Goal: Task Accomplishment & Management: Manage account settings

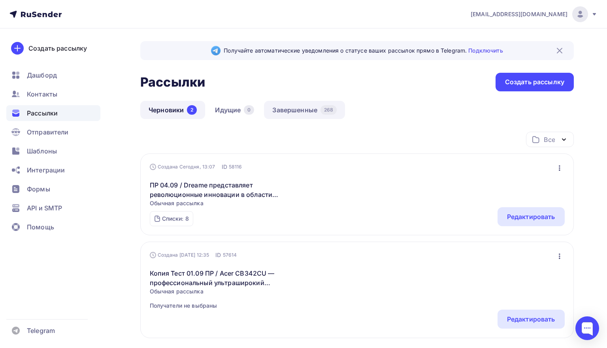
click at [297, 111] on link "Завершенные 268" at bounding box center [304, 110] width 81 height 18
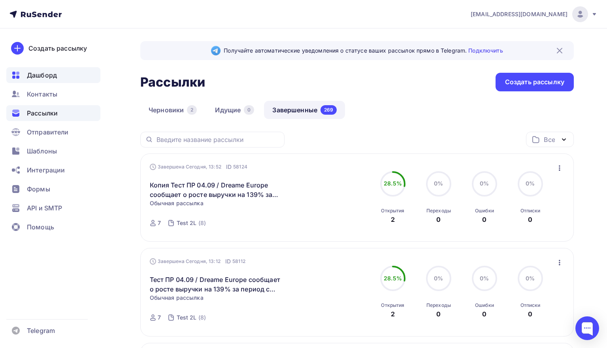
click at [49, 80] on div "Дашборд" at bounding box center [53, 75] width 94 height 16
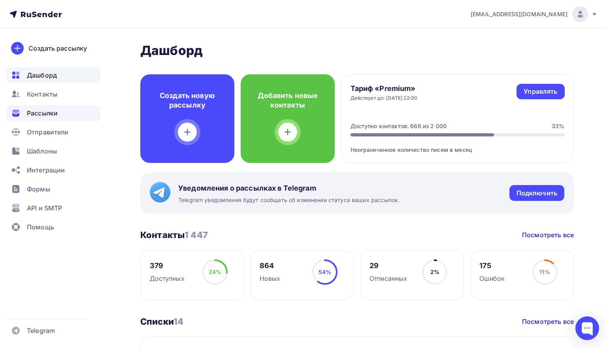
click at [44, 116] on span "Рассылки" at bounding box center [42, 112] width 31 height 9
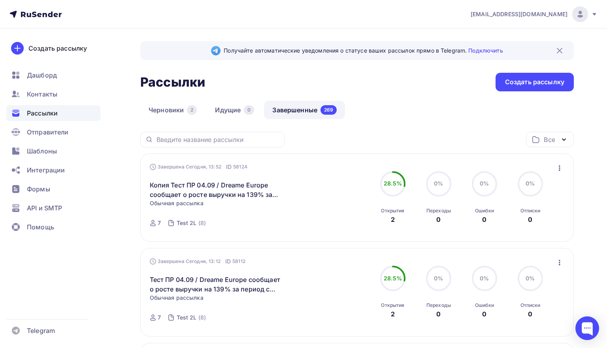
click at [157, 132] on div at bounding box center [212, 140] width 144 height 16
click at [558, 166] on icon "button" at bounding box center [559, 168] width 2 height 6
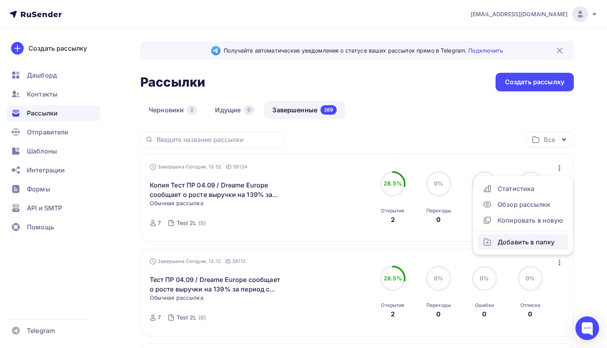
click at [528, 246] on div "Добавить в папку" at bounding box center [522, 241] width 81 height 9
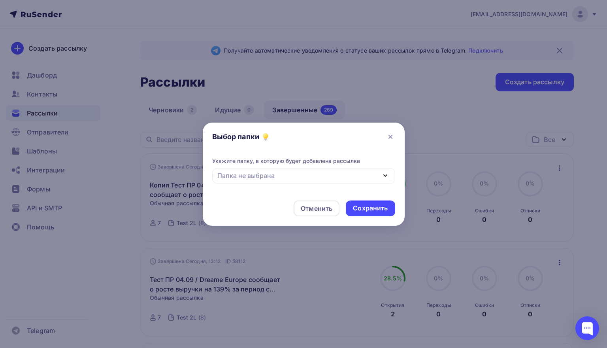
click at [368, 171] on div "Папка не выбрана" at bounding box center [303, 175] width 183 height 15
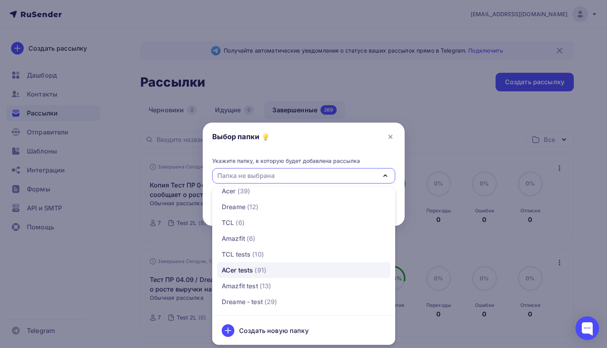
scroll to position [8, 0]
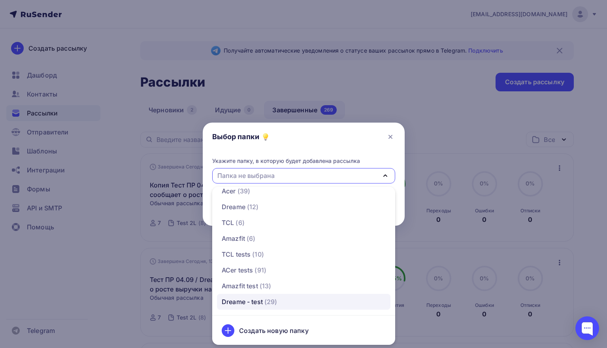
click at [273, 298] on span "(29)" at bounding box center [270, 301] width 13 height 9
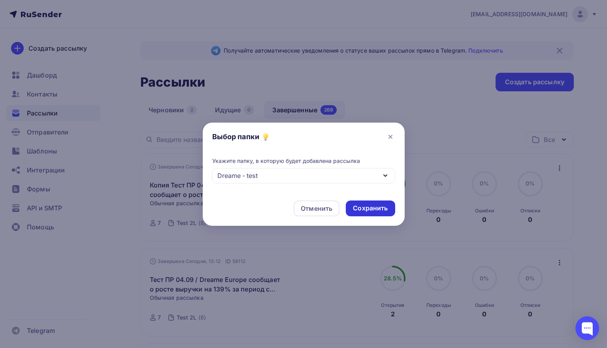
click at [375, 206] on div "Сохранить" at bounding box center [370, 207] width 35 height 9
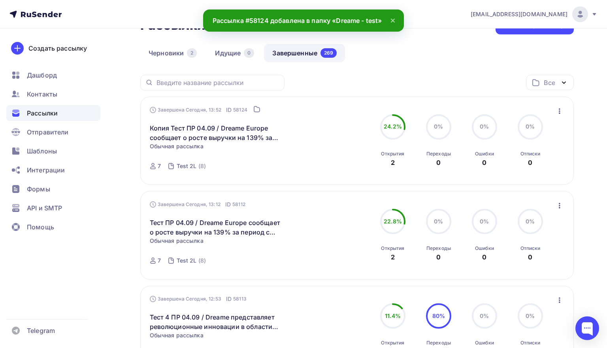
scroll to position [58, 0]
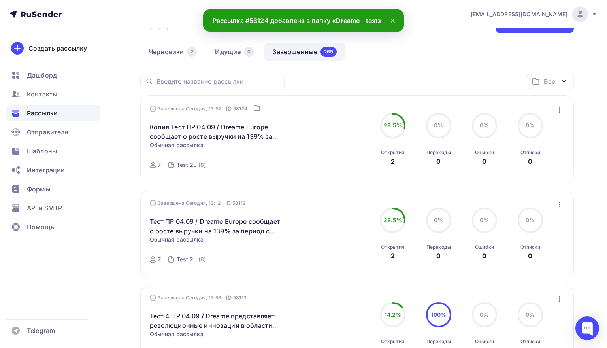
click at [560, 203] on icon "button" at bounding box center [558, 203] width 9 height 9
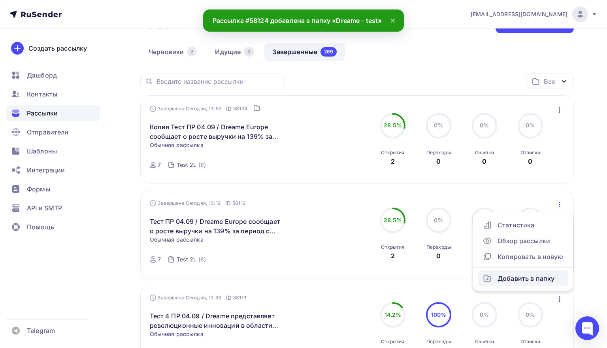
click at [523, 280] on div "Добавить в папку" at bounding box center [522, 277] width 81 height 9
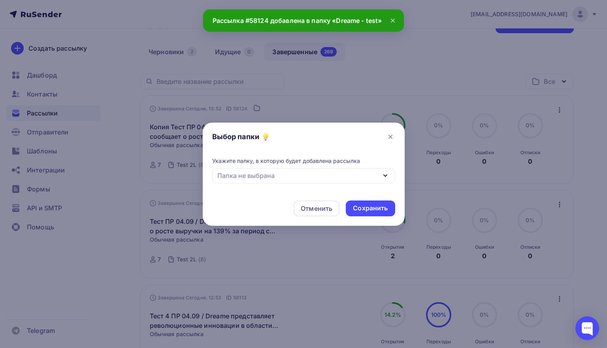
click at [362, 177] on div "Папка не выбрана" at bounding box center [303, 175] width 183 height 15
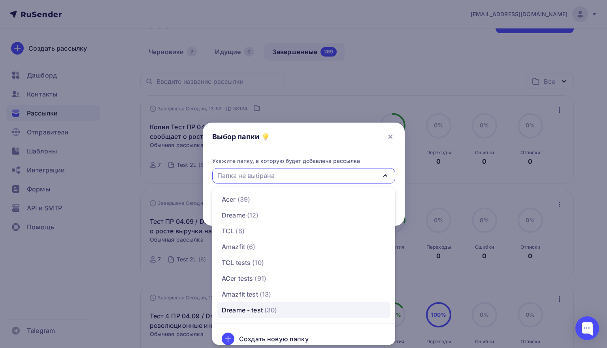
click at [277, 313] on span "(30)" at bounding box center [270, 309] width 13 height 9
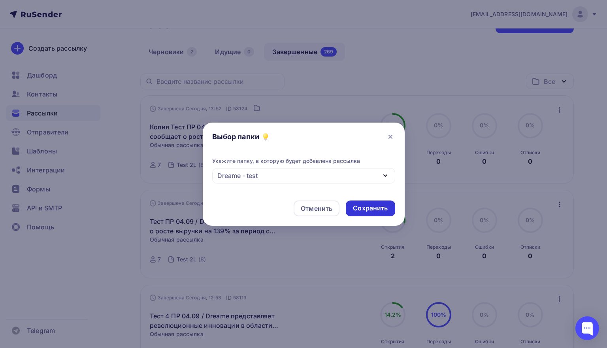
click at [375, 209] on div "Сохранить" at bounding box center [370, 207] width 35 height 9
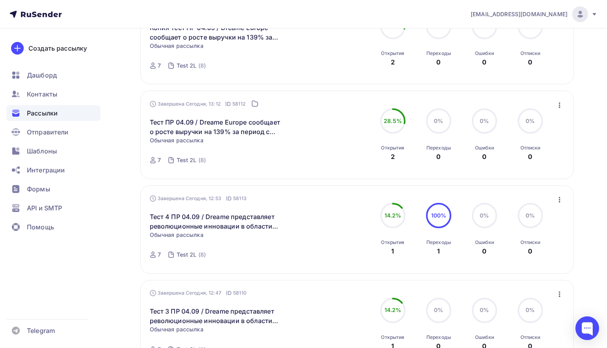
scroll to position [157, 0]
click at [558, 201] on icon "button" at bounding box center [559, 200] width 2 height 6
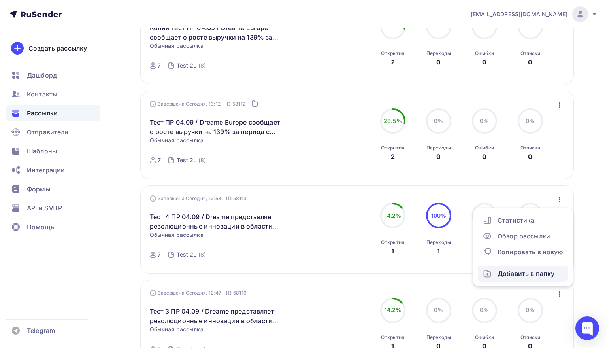
click at [523, 277] on div "Добавить в папку" at bounding box center [522, 273] width 81 height 9
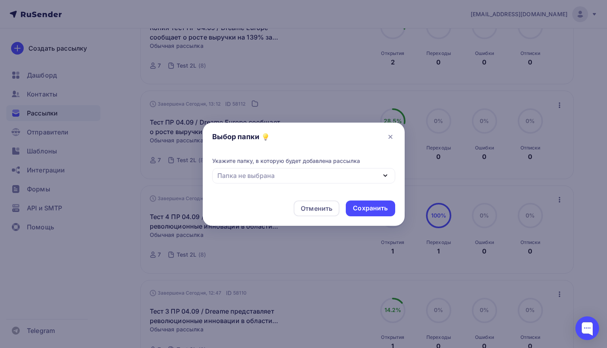
click at [378, 177] on div "Папка не выбрана" at bounding box center [303, 175] width 183 height 15
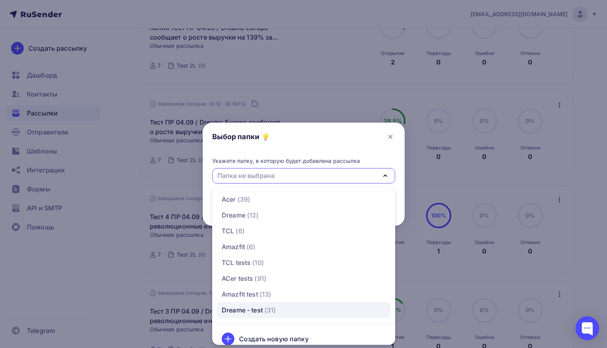
click at [276, 308] on span "(31)" at bounding box center [270, 309] width 12 height 9
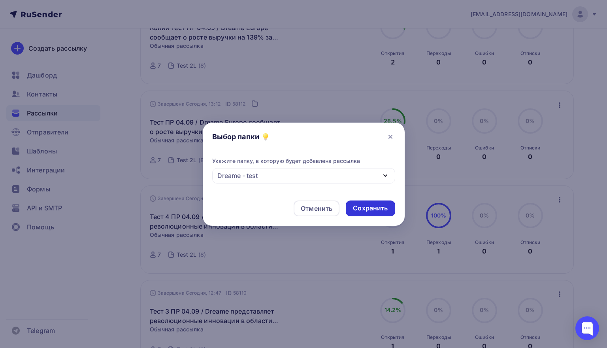
click at [377, 208] on div "Сохранить" at bounding box center [370, 207] width 35 height 9
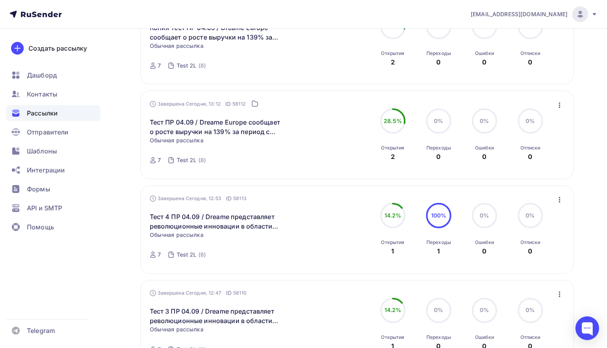
scroll to position [72, 0]
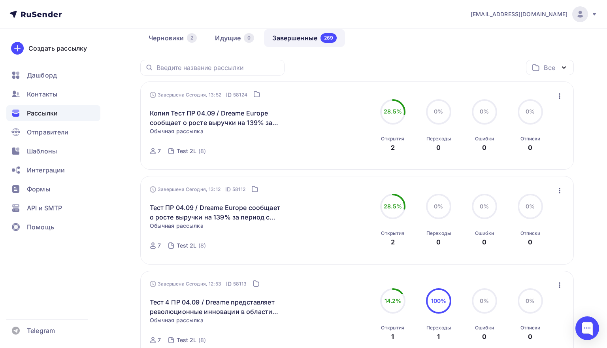
click at [377, 208] on div "28.5% 28.5% Открытия 2" at bounding box center [392, 220] width 39 height 53
click at [429, 161] on div "Завершена Сегодня, 13:52 ID 58124 Копия Тест ПР 04.09 / Dreame Europe сообщает …" at bounding box center [356, 125] width 433 height 88
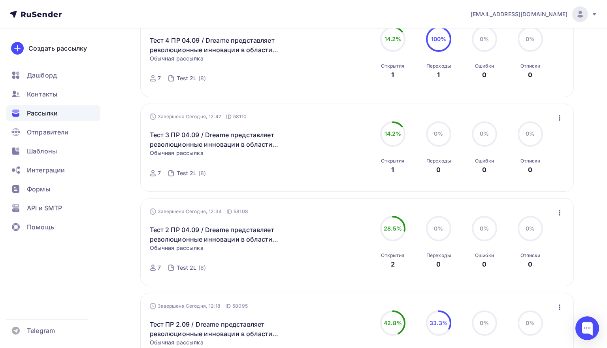
scroll to position [352, 0]
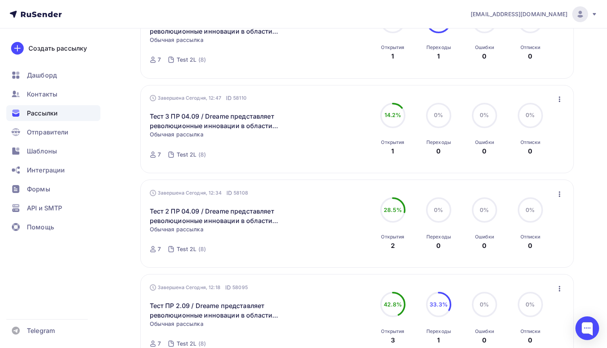
click at [561, 101] on icon "button" at bounding box center [558, 98] width 9 height 9
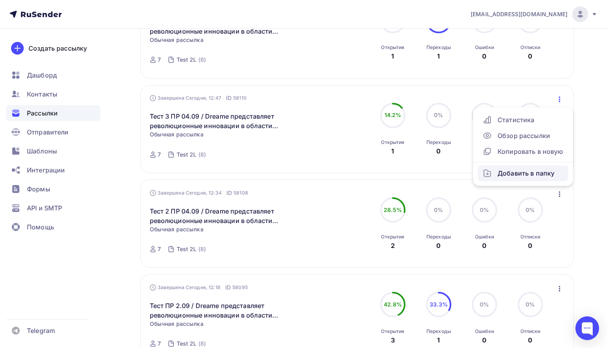
click at [519, 178] on div "Добавить в папку" at bounding box center [522, 172] width 81 height 9
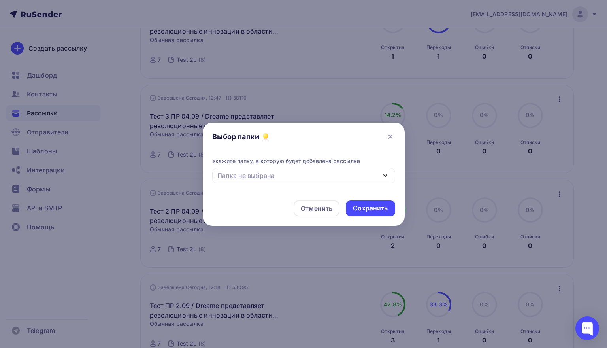
click at [365, 179] on div "Папка не выбрана" at bounding box center [303, 175] width 183 height 15
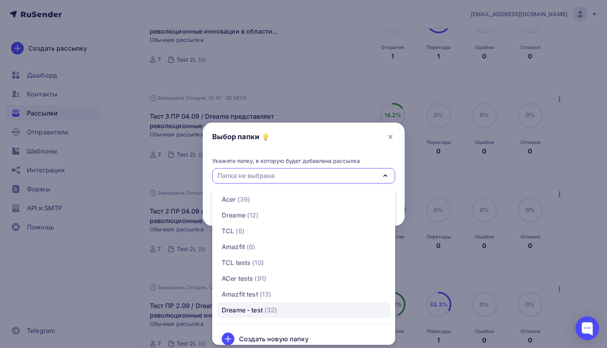
click at [286, 315] on link "Dreame - test (32)" at bounding box center [303, 310] width 173 height 16
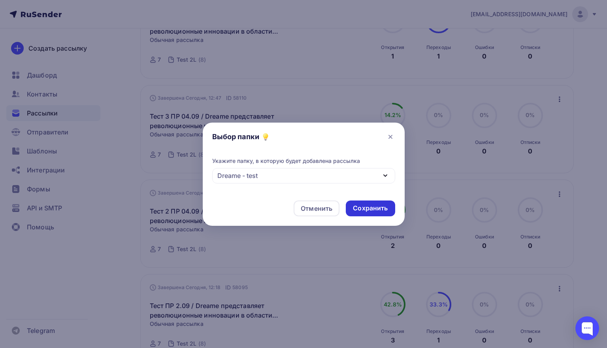
click at [379, 207] on div "Сохранить" at bounding box center [370, 207] width 35 height 9
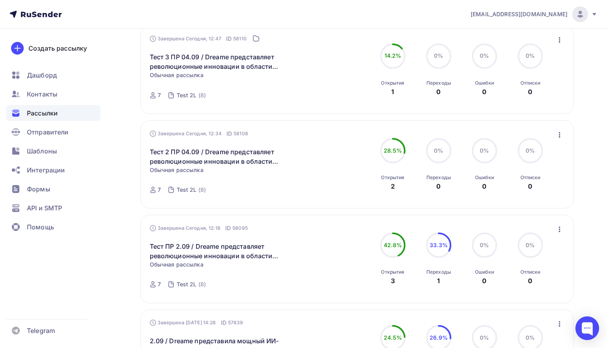
scroll to position [422, 0]
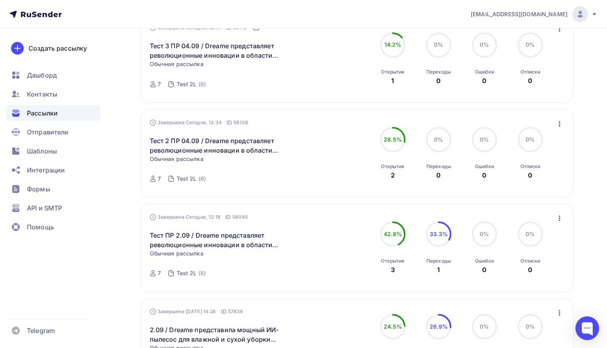
click at [559, 122] on icon "button" at bounding box center [558, 123] width 9 height 9
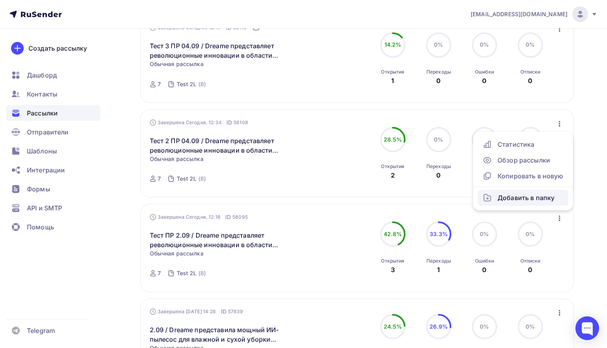
click at [522, 197] on div "Добавить в папку" at bounding box center [522, 197] width 81 height 9
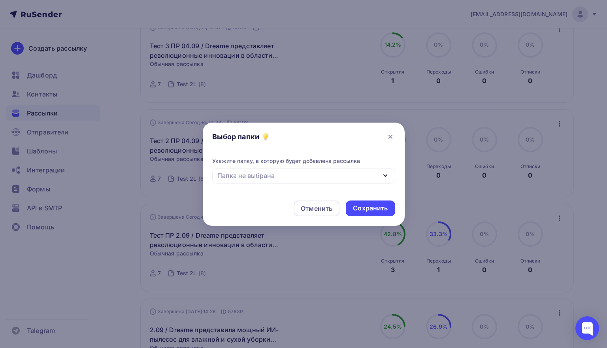
click at [368, 180] on div "Папка не выбрана" at bounding box center [303, 175] width 183 height 15
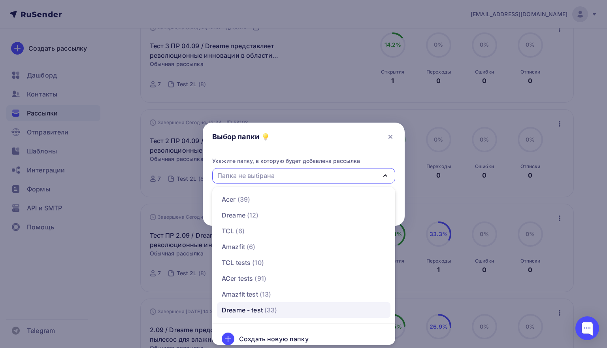
click at [277, 308] on span "(33)" at bounding box center [270, 309] width 13 height 9
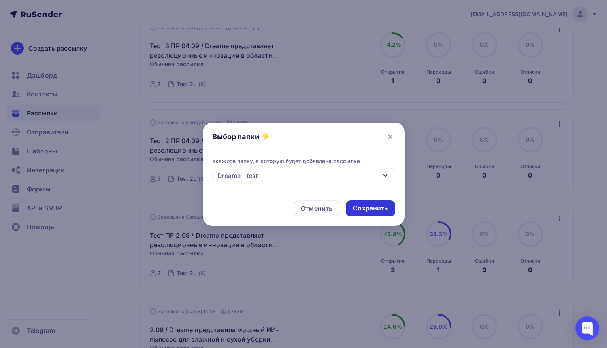
click at [372, 207] on div "Сохранить" at bounding box center [370, 207] width 35 height 9
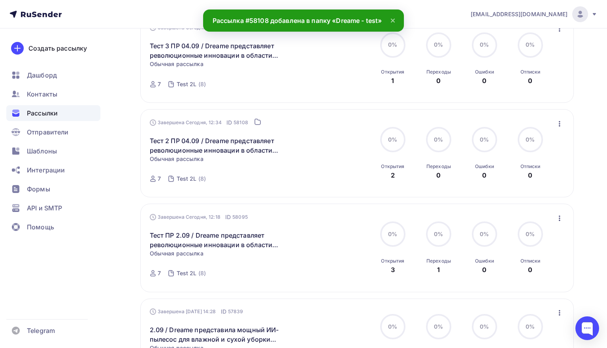
scroll to position [72, 0]
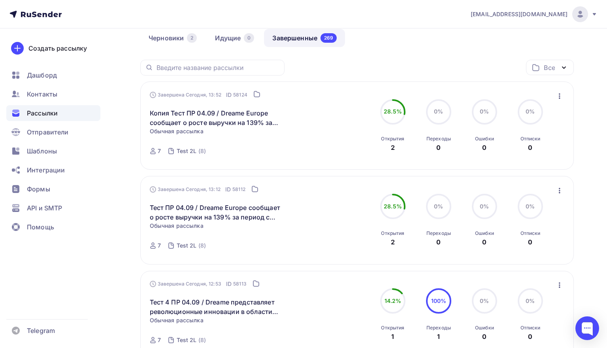
drag, startPoint x: 372, startPoint y: 207, endPoint x: 354, endPoint y: 214, distance: 19.9
click at [354, 214] on div "Завершена Сегодня, 13:12 ID 58112 Тест ПР 04.09 / Dreame Europe сообщает о рост…" at bounding box center [357, 220] width 415 height 70
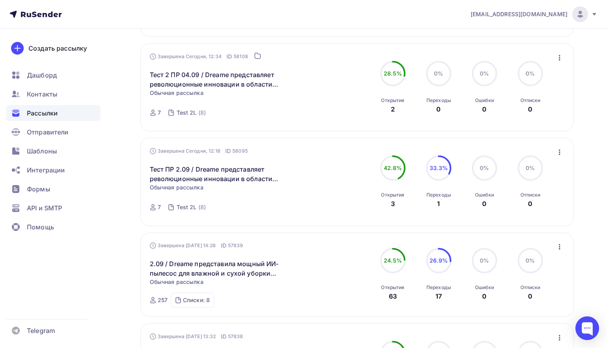
scroll to position [490, 0]
click at [559, 152] on icon "button" at bounding box center [559, 151] width 2 height 6
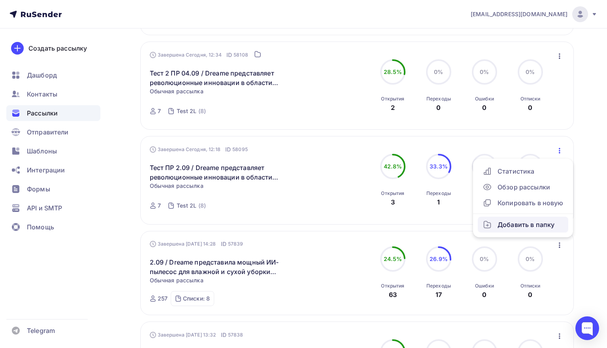
click at [528, 226] on div "Добавить в папку" at bounding box center [522, 224] width 81 height 9
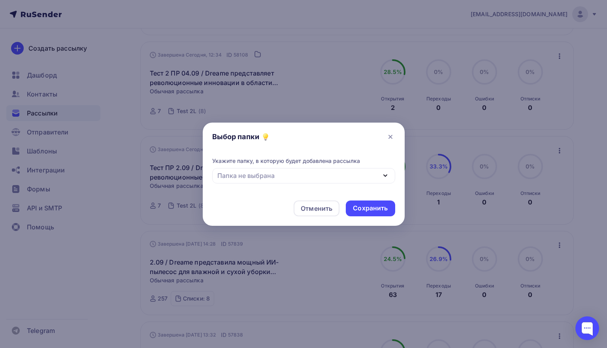
click at [381, 173] on icon "button" at bounding box center [384, 175] width 9 height 9
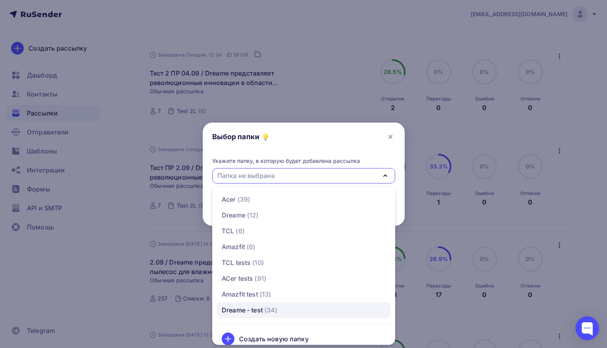
click at [266, 309] on span "(34)" at bounding box center [270, 309] width 13 height 9
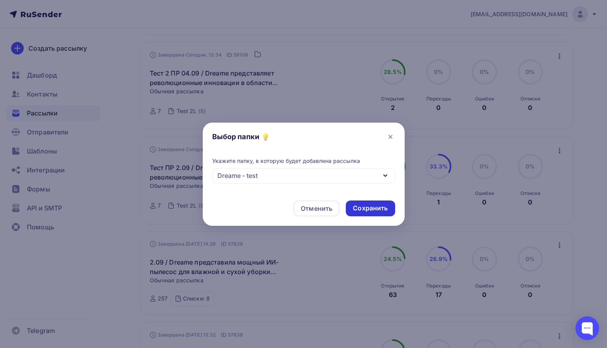
click at [373, 210] on div "Сохранить" at bounding box center [370, 207] width 35 height 9
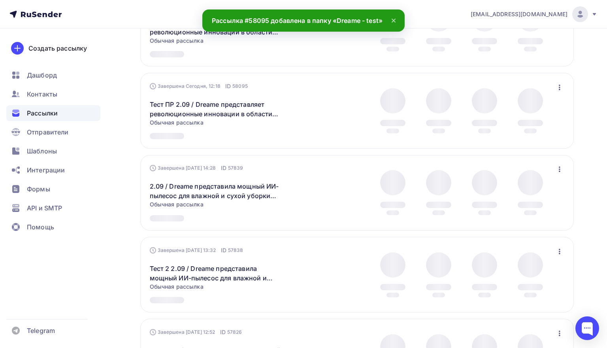
scroll to position [72, 0]
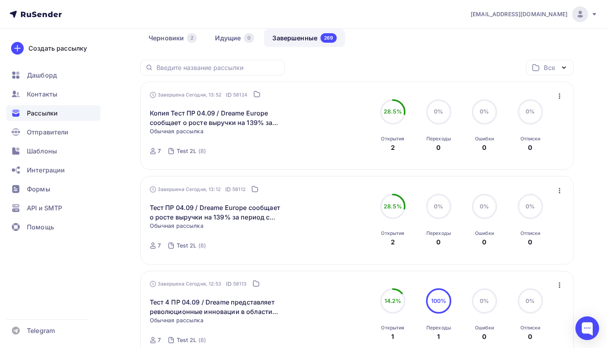
click at [374, 228] on div "28.5% 28.5% Открытия 2" at bounding box center [392, 220] width 39 height 53
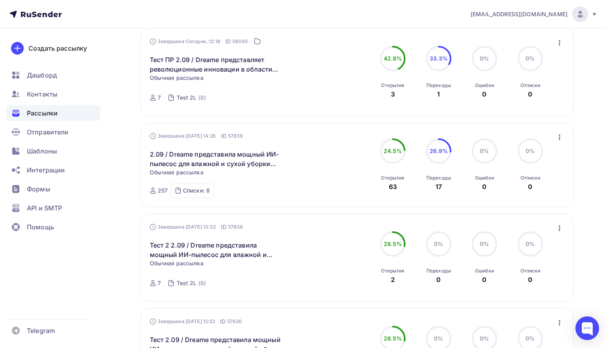
scroll to position [593, 0]
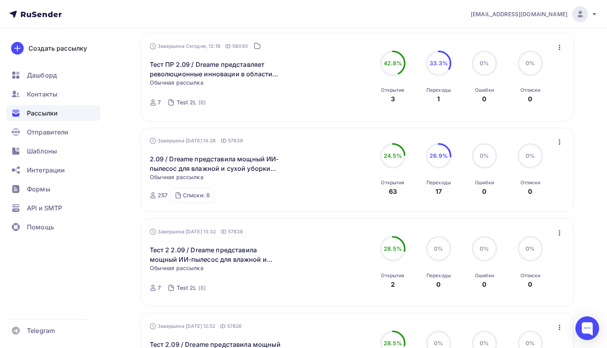
click at [560, 142] on icon "button" at bounding box center [558, 141] width 9 height 9
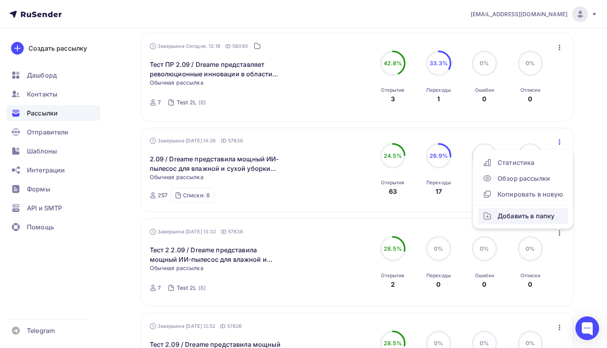
click at [527, 220] on div "Добавить в папку" at bounding box center [522, 215] width 81 height 9
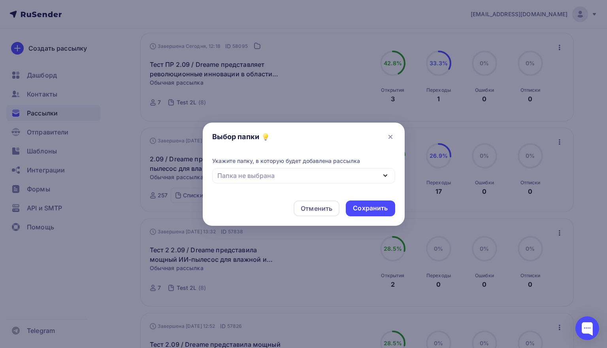
click at [355, 178] on div "Папка не выбрана" at bounding box center [303, 175] width 183 height 15
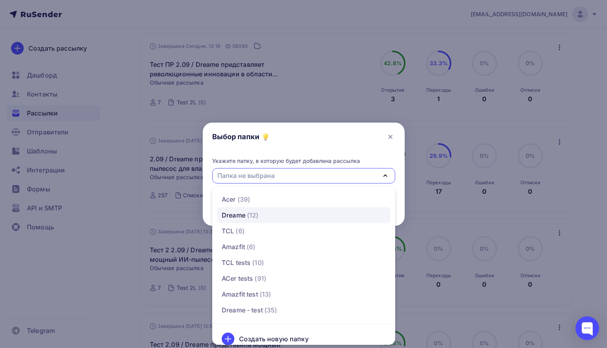
click at [268, 219] on div "Dreame (12)" at bounding box center [304, 214] width 164 height 9
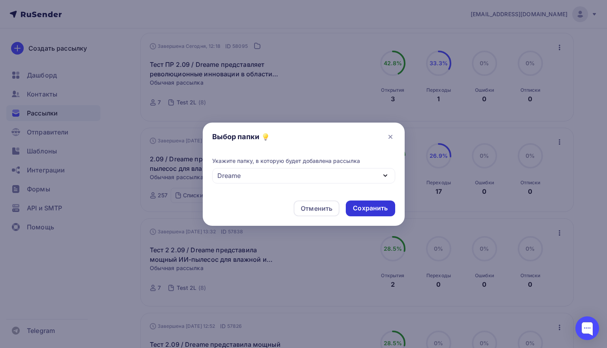
click at [355, 211] on div "Сохранить" at bounding box center [370, 207] width 35 height 9
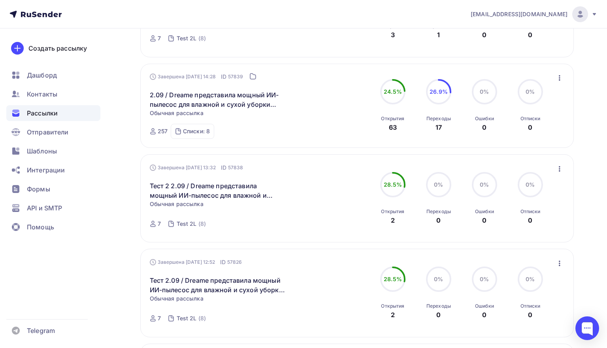
scroll to position [656, 0]
click at [558, 170] on icon "button" at bounding box center [558, 169] width 9 height 9
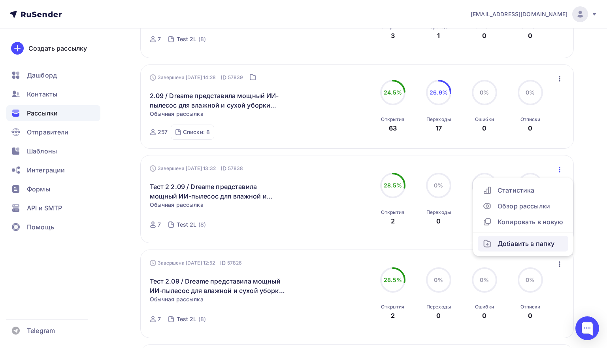
click at [507, 243] on div "Добавить в папку" at bounding box center [522, 243] width 81 height 9
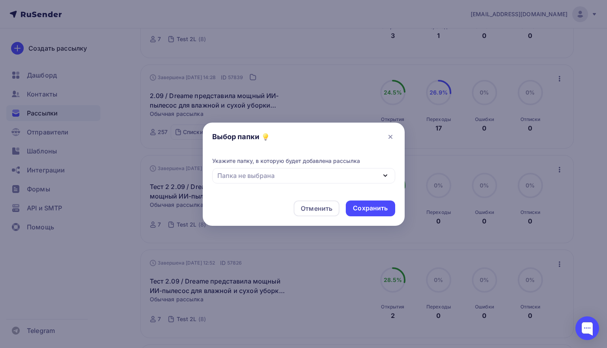
click at [377, 179] on div "Папка не выбрана" at bounding box center [303, 175] width 183 height 15
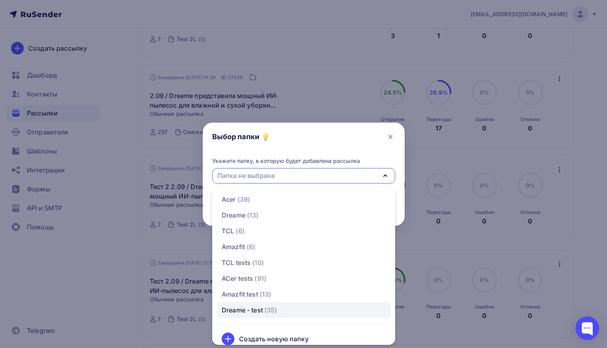
click at [289, 313] on div "Dreame - test (35)" at bounding box center [304, 309] width 164 height 9
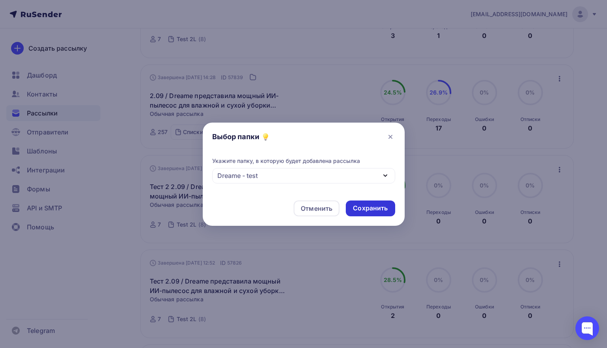
click at [382, 204] on div "Сохранить" at bounding box center [370, 207] width 35 height 9
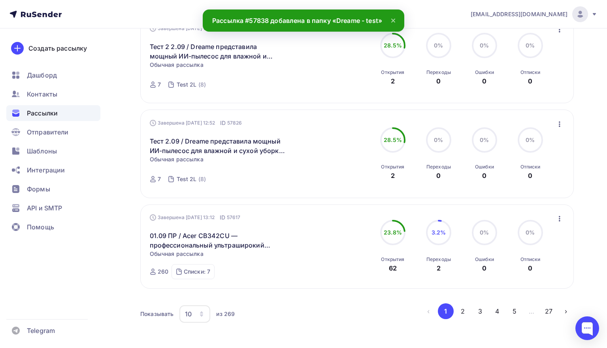
scroll to position [799, 0]
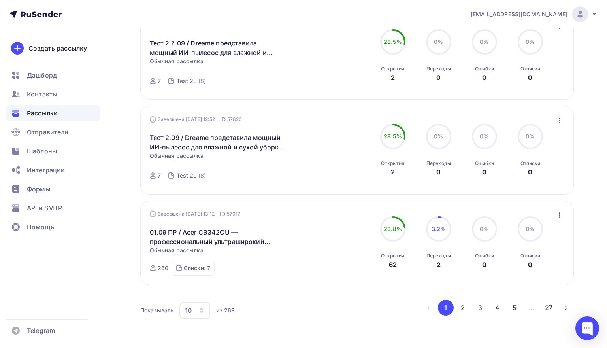
click at [560, 123] on icon "button" at bounding box center [558, 120] width 9 height 9
click at [523, 196] on div "Добавить в папку" at bounding box center [522, 194] width 81 height 9
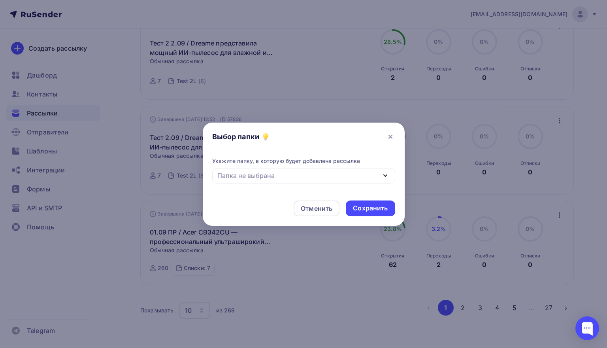
click at [376, 170] on div "Папка не выбрана" at bounding box center [303, 175] width 183 height 15
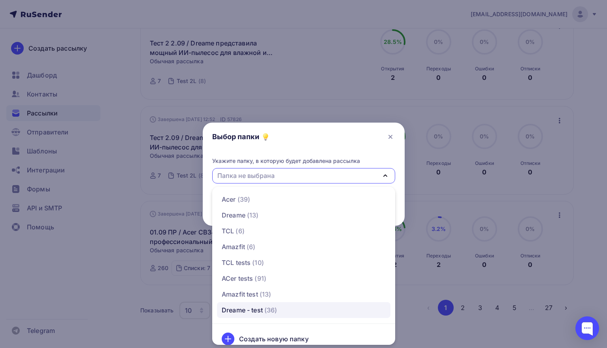
click at [233, 314] on div "Dreame - test" at bounding box center [242, 309] width 41 height 9
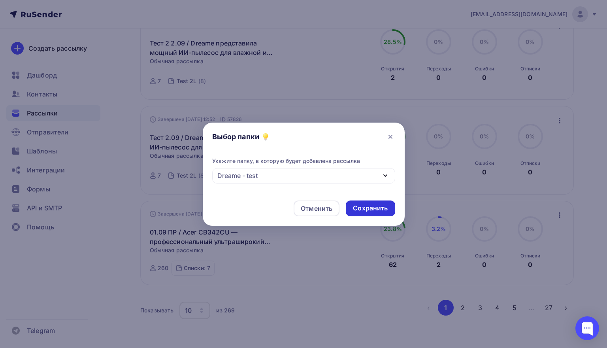
click at [368, 205] on div "Сохранить" at bounding box center [370, 207] width 35 height 9
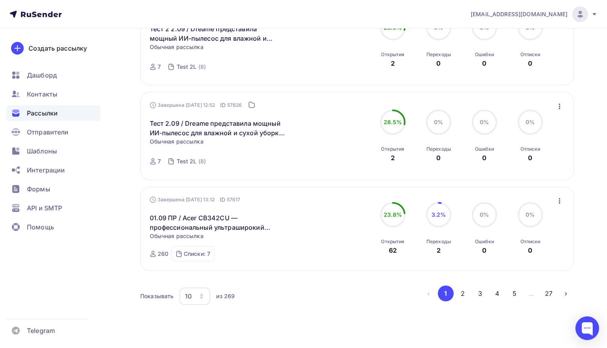
scroll to position [814, 0]
click at [559, 201] on icon "button" at bounding box center [559, 201] width 2 height 6
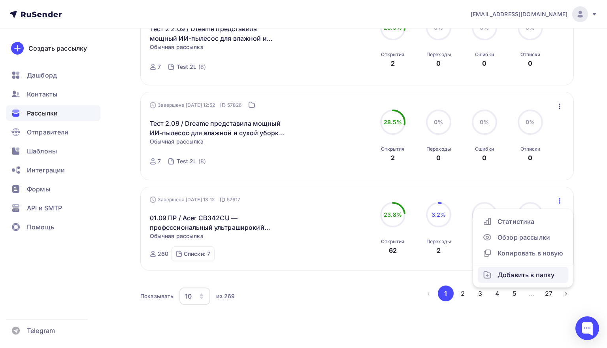
click at [515, 273] on link "Добавить в папку" at bounding box center [522, 275] width 90 height 16
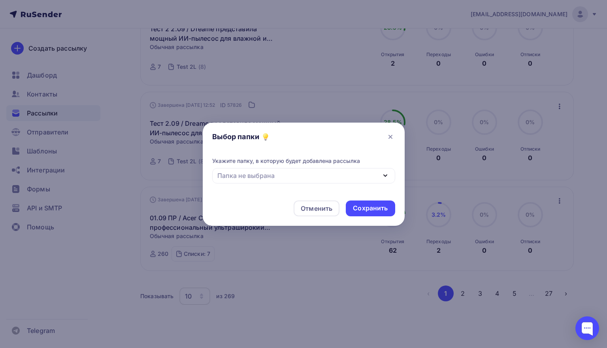
click at [376, 172] on div "Папка не выбрана" at bounding box center [303, 175] width 183 height 15
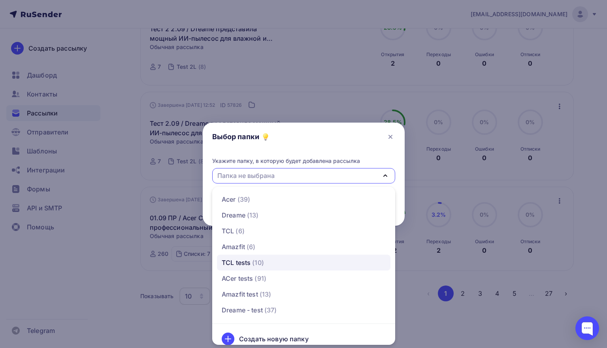
scroll to position [0, 0]
click at [272, 201] on div "Acer (39)" at bounding box center [304, 198] width 164 height 9
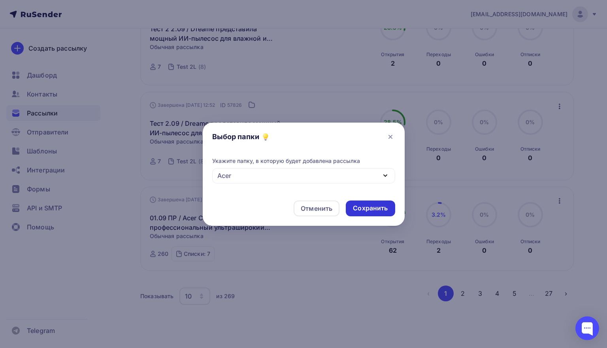
click at [365, 204] on div "Сохранить" at bounding box center [370, 207] width 35 height 9
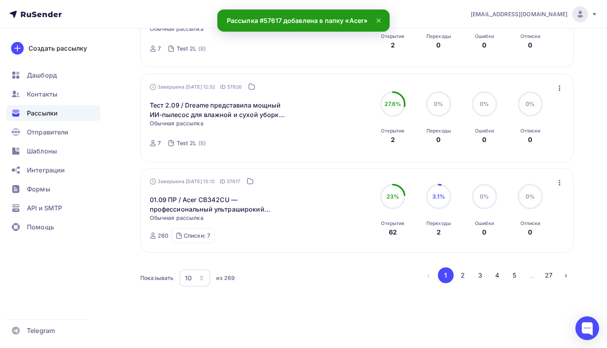
scroll to position [835, 0]
click at [461, 271] on button "2" at bounding box center [463, 275] width 16 height 16
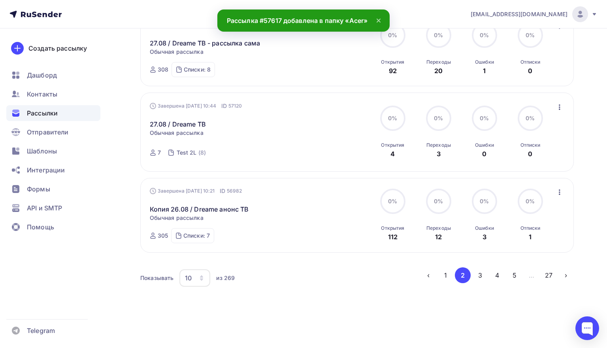
scroll to position [72, 0]
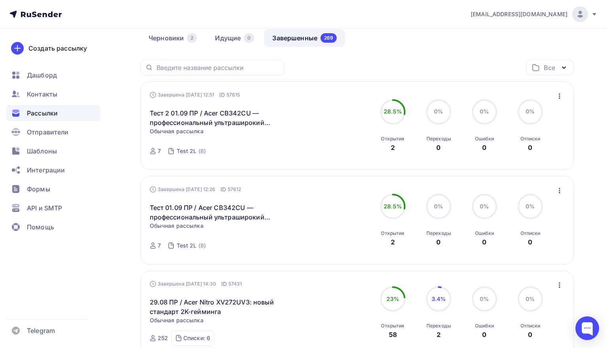
click at [558, 94] on icon "button" at bounding box center [558, 95] width 9 height 9
click at [524, 172] on div "Добавить в папку" at bounding box center [522, 169] width 81 height 9
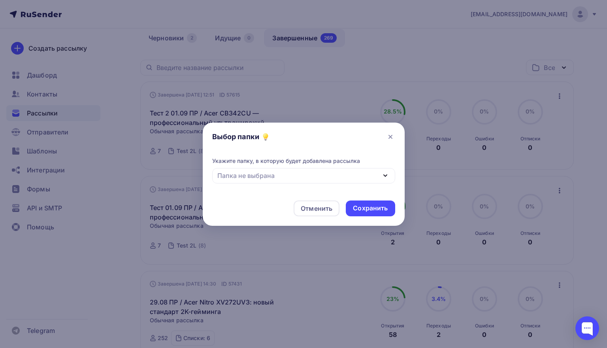
click at [349, 178] on div "Папка не выбрана" at bounding box center [303, 175] width 183 height 15
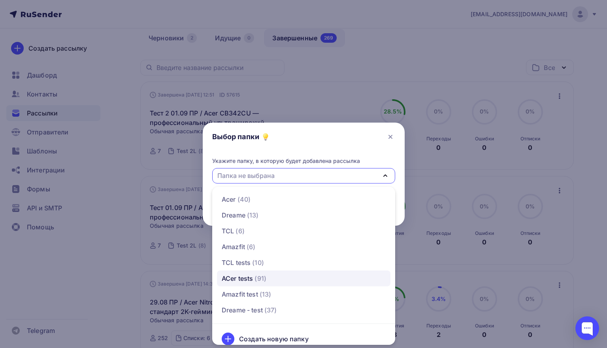
click at [263, 275] on span "(91)" at bounding box center [260, 277] width 12 height 9
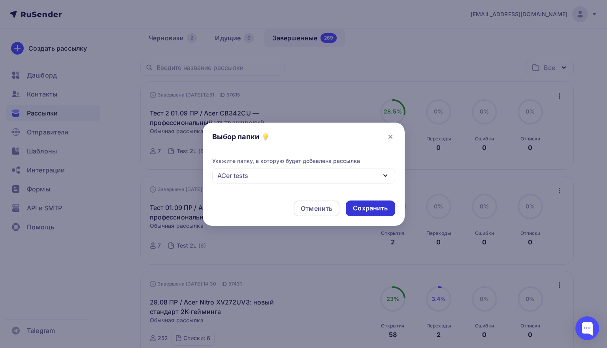
click at [374, 208] on div "Сохранить" at bounding box center [370, 207] width 35 height 9
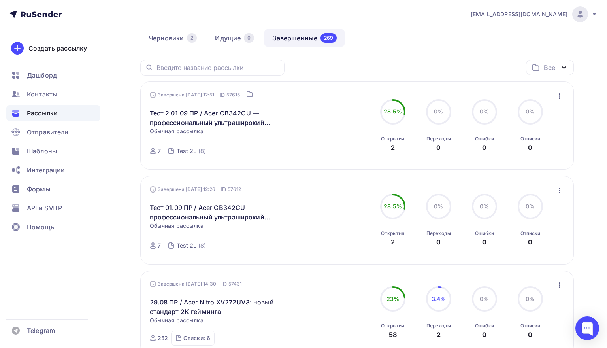
click at [558, 190] on icon "button" at bounding box center [558, 190] width 9 height 9
click at [511, 263] on div "Добавить в папку" at bounding box center [522, 263] width 81 height 9
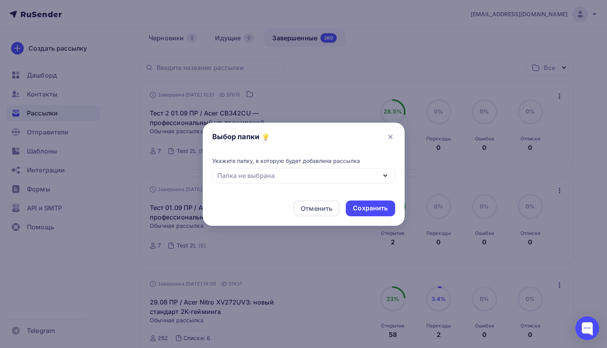
click at [368, 174] on div "Папка не выбрана" at bounding box center [303, 175] width 183 height 15
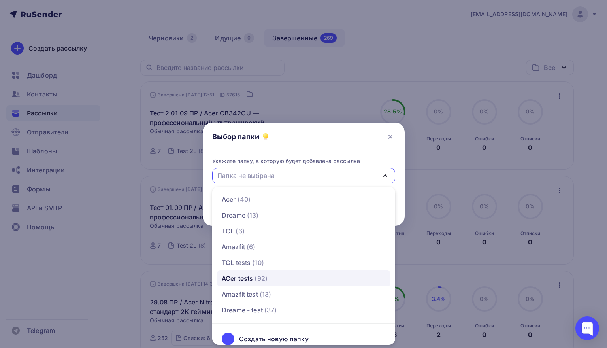
click at [257, 279] on span "(92)" at bounding box center [260, 277] width 13 height 9
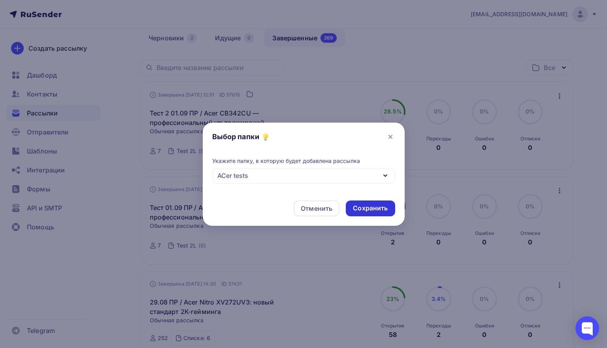
click at [381, 207] on div "Сохранить" at bounding box center [370, 207] width 35 height 9
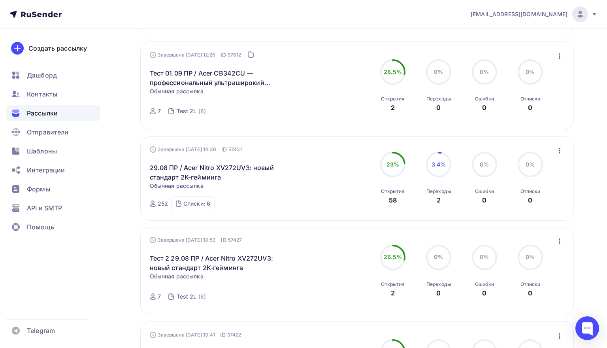
scroll to position [207, 0]
click at [561, 151] on icon "button" at bounding box center [558, 149] width 9 height 9
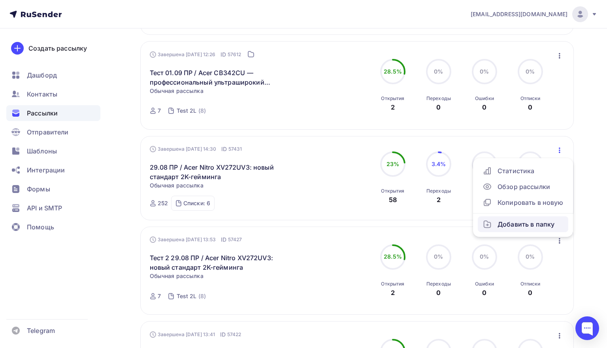
click at [499, 225] on div "Добавить в папку" at bounding box center [522, 223] width 81 height 9
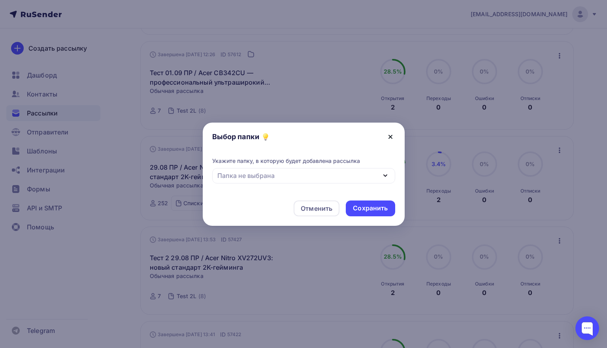
click at [389, 134] on icon at bounding box center [389, 136] width 9 height 9
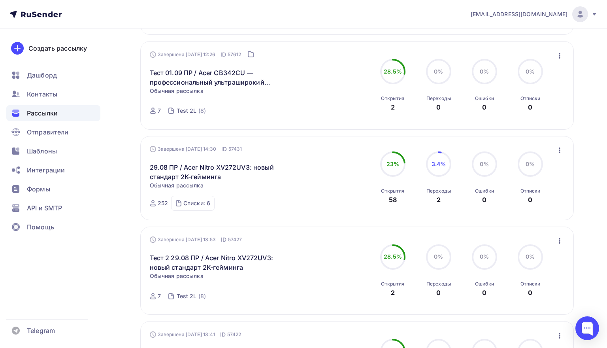
click at [558, 152] on icon "button" at bounding box center [558, 149] width 9 height 9
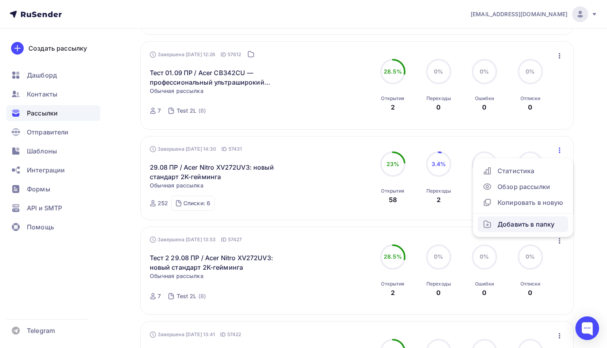
click at [530, 225] on div "Добавить в папку" at bounding box center [522, 223] width 81 height 9
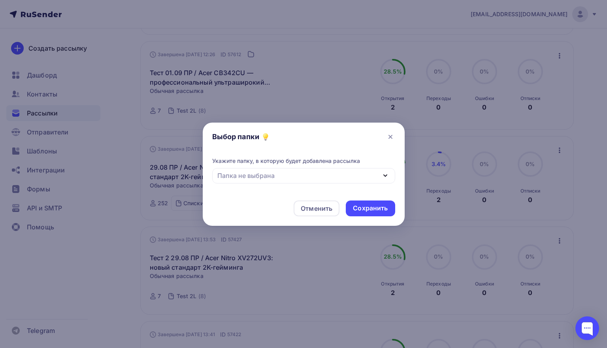
click at [372, 175] on div "Папка не выбрана" at bounding box center [303, 175] width 183 height 15
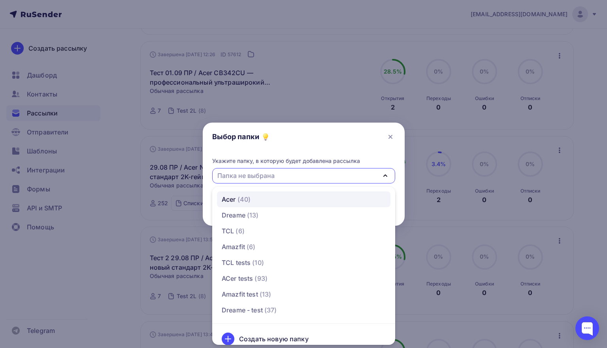
click at [248, 194] on link "Acer (40)" at bounding box center [303, 199] width 173 height 16
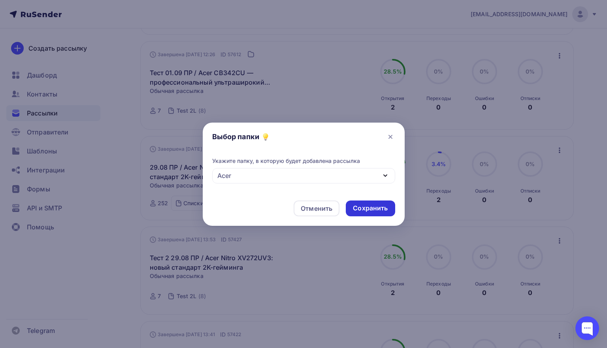
click at [371, 208] on div "Сохранить" at bounding box center [370, 207] width 35 height 9
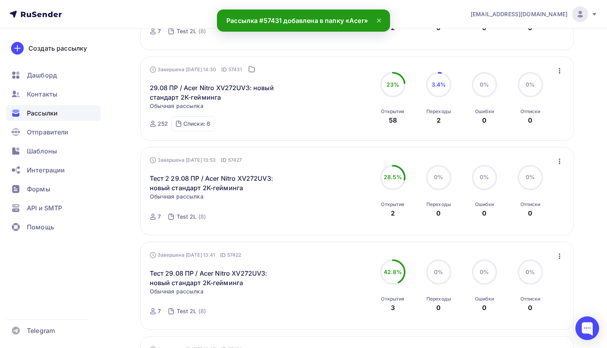
scroll to position [287, 0]
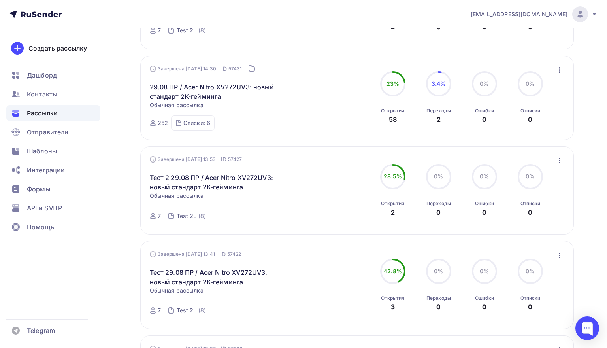
click at [559, 161] on icon "button" at bounding box center [558, 160] width 9 height 9
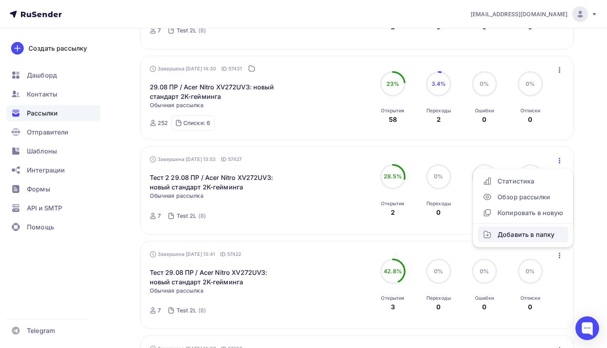
click at [507, 235] on div "Добавить в папку" at bounding box center [522, 233] width 81 height 9
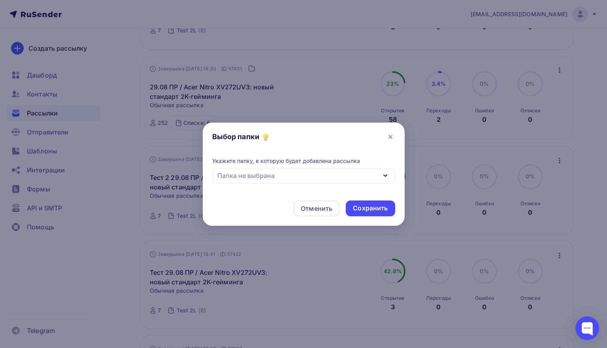
click at [366, 180] on div "Папка не выбрана" at bounding box center [303, 175] width 183 height 15
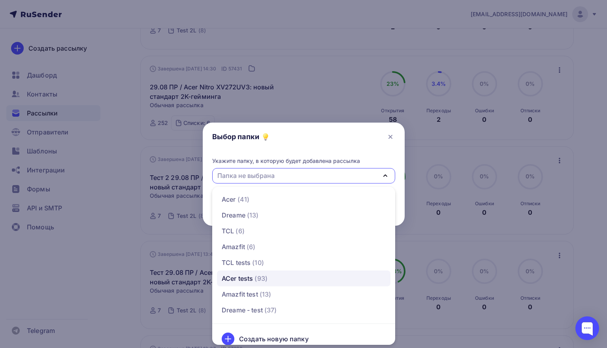
click at [267, 274] on span "(93)" at bounding box center [260, 277] width 13 height 9
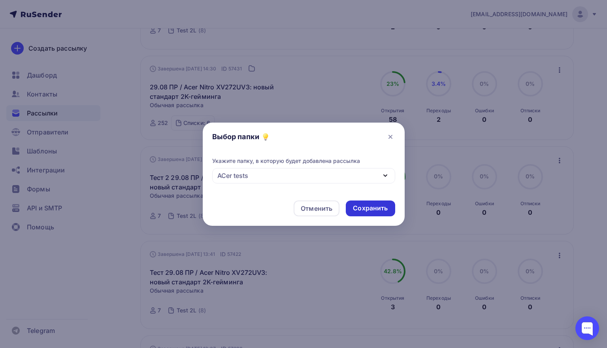
click at [357, 210] on div "Сохранить" at bounding box center [370, 207] width 35 height 9
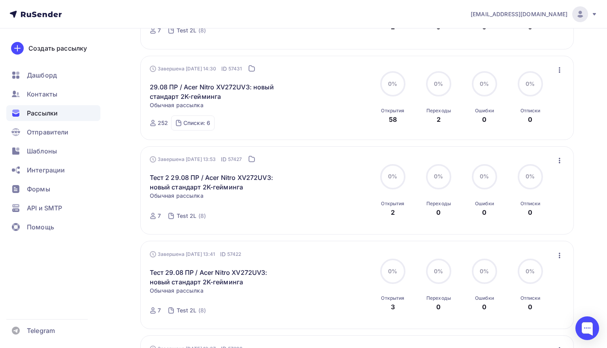
scroll to position [72, 0]
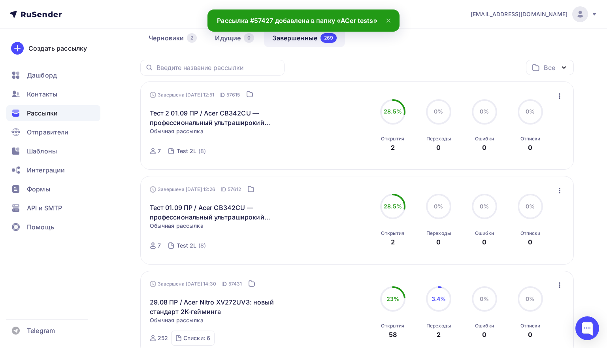
click at [357, 210] on div "Завершена 01.09.2025, 12:26 ID 57612 Тест 01.09 ПР / Acer CB342CU — профессиона…" at bounding box center [357, 220] width 415 height 70
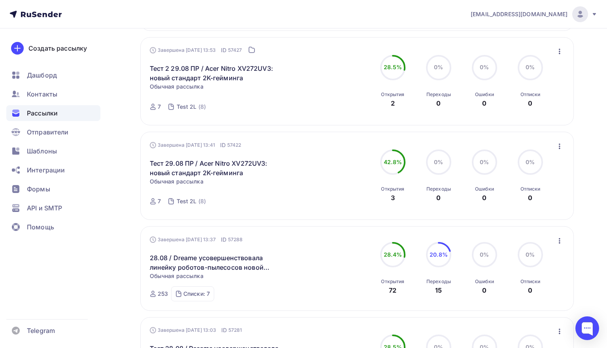
scroll to position [395, 0]
click at [562, 146] on icon "button" at bounding box center [558, 146] width 9 height 9
click at [527, 218] on div "Добавить в папку" at bounding box center [522, 220] width 81 height 9
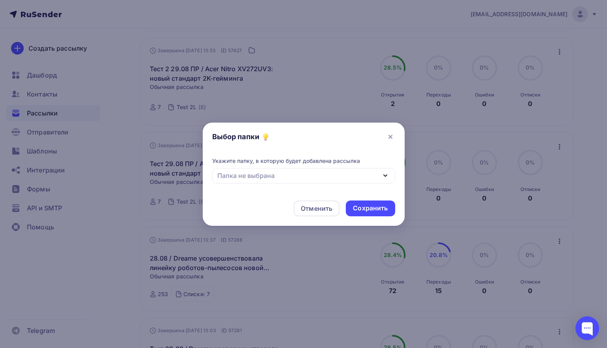
click at [368, 178] on div "Папка не выбрана" at bounding box center [303, 175] width 183 height 15
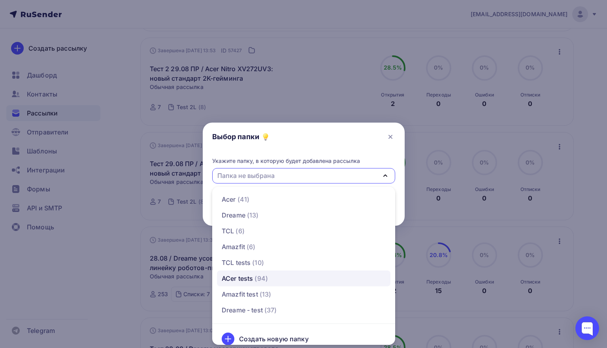
click at [261, 278] on span "(94)" at bounding box center [260, 277] width 13 height 9
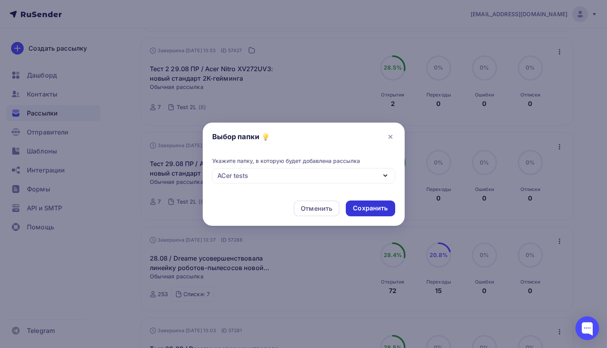
click at [376, 211] on div "Сохранить" at bounding box center [370, 207] width 35 height 9
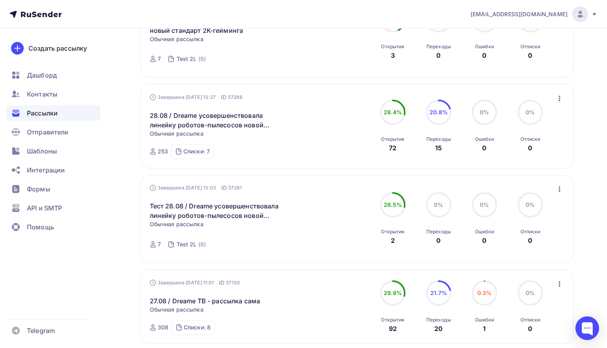
scroll to position [537, 0]
click at [557, 100] on icon "button" at bounding box center [558, 98] width 9 height 9
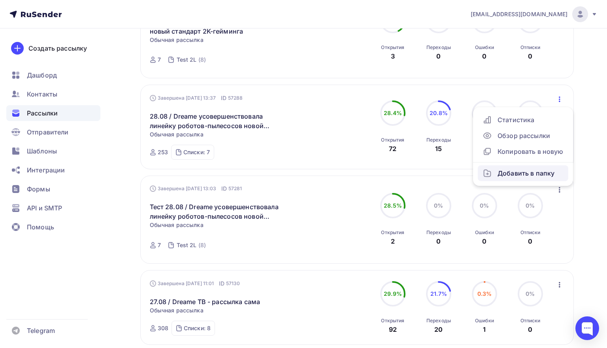
click at [502, 175] on div "Добавить в папку" at bounding box center [522, 172] width 81 height 9
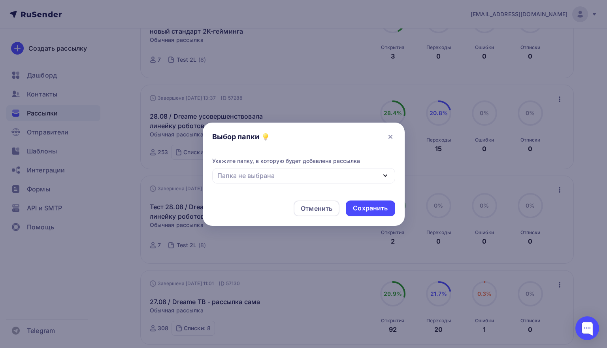
click at [376, 171] on div "Папка не выбрана" at bounding box center [303, 175] width 183 height 15
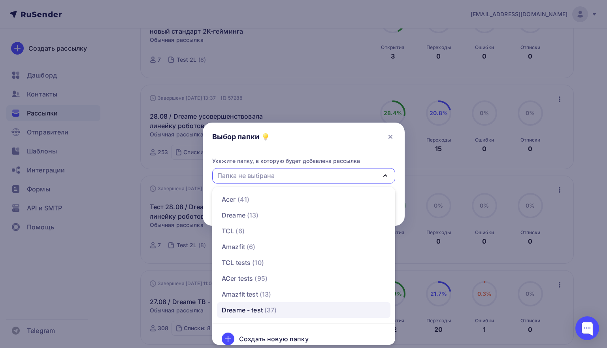
click at [264, 310] on div "Dreame - test (37)" at bounding box center [249, 309] width 55 height 9
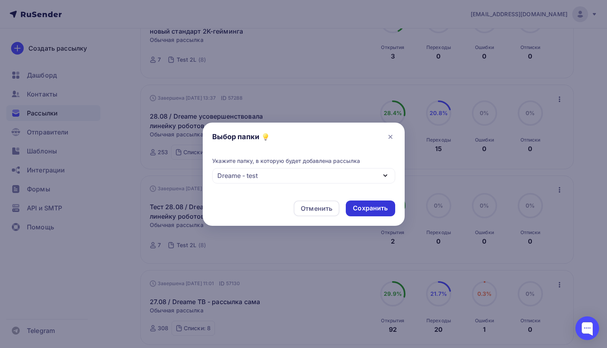
click at [384, 209] on div "Сохранить" at bounding box center [370, 207] width 35 height 9
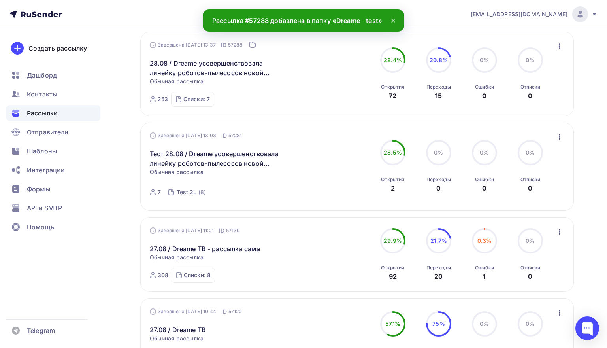
scroll to position [577, 0]
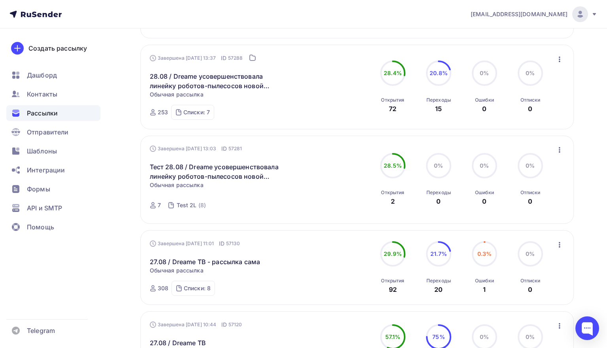
click at [557, 60] on icon "button" at bounding box center [558, 59] width 9 height 9
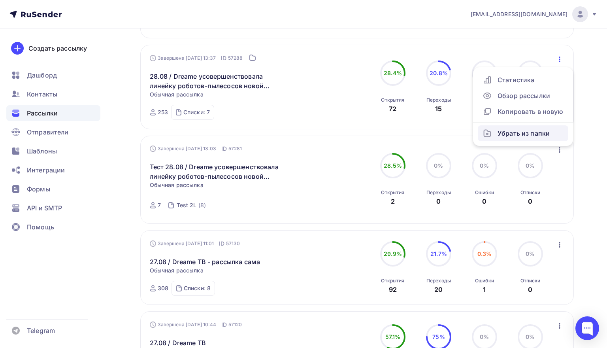
click at [524, 135] on div "Убрать из папки" at bounding box center [522, 132] width 81 height 9
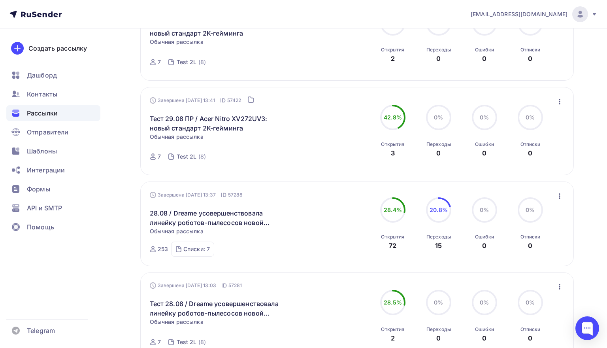
scroll to position [442, 0]
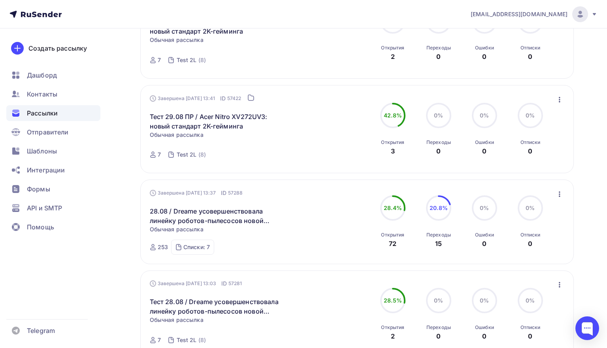
click at [561, 193] on icon "button" at bounding box center [558, 193] width 9 height 9
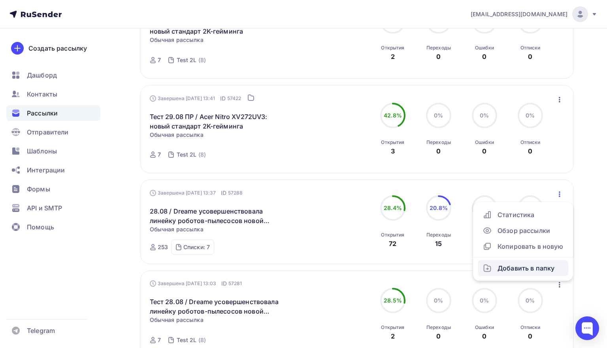
click at [522, 270] on div "Добавить в папку" at bounding box center [522, 267] width 81 height 9
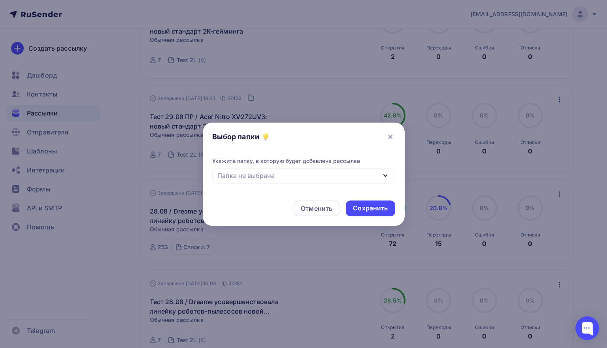
click at [369, 174] on div "Папка не выбрана" at bounding box center [303, 175] width 183 height 15
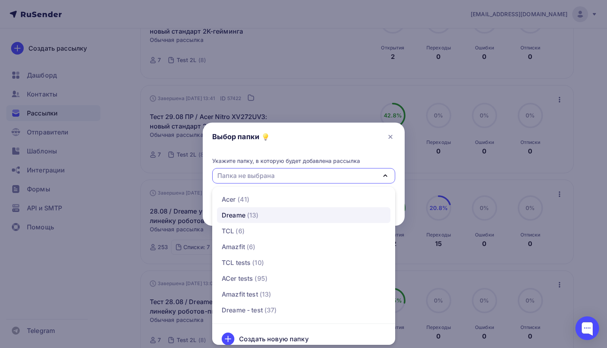
click at [262, 216] on div "Dreame (13)" at bounding box center [304, 214] width 164 height 9
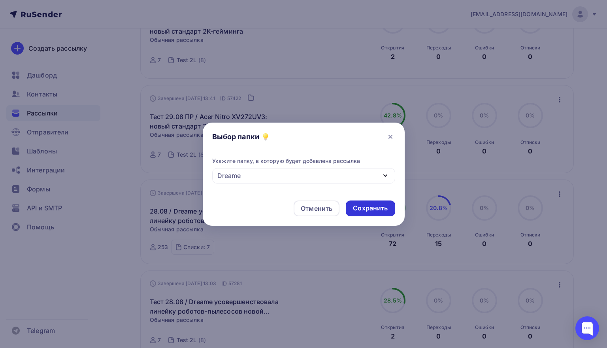
click at [359, 209] on div "Сохранить" at bounding box center [370, 207] width 35 height 9
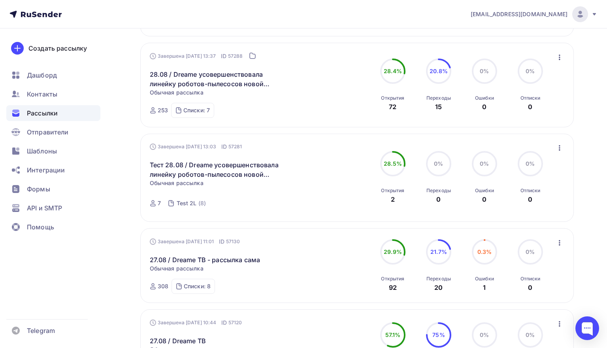
scroll to position [586, 0]
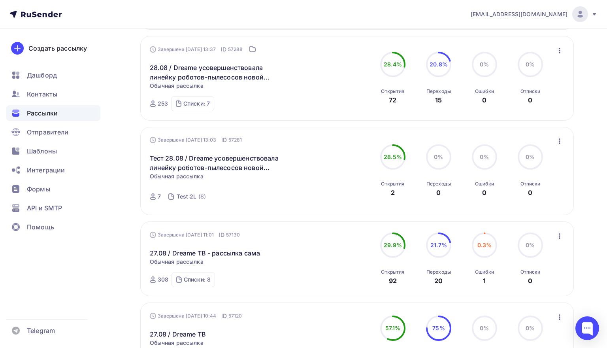
click at [559, 141] on icon "button" at bounding box center [559, 141] width 2 height 6
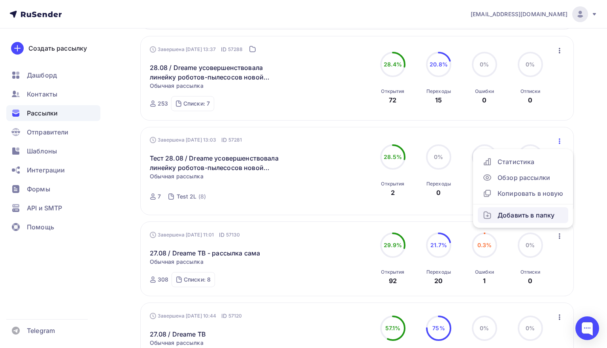
click at [507, 220] on div "Добавить в папку" at bounding box center [522, 214] width 81 height 9
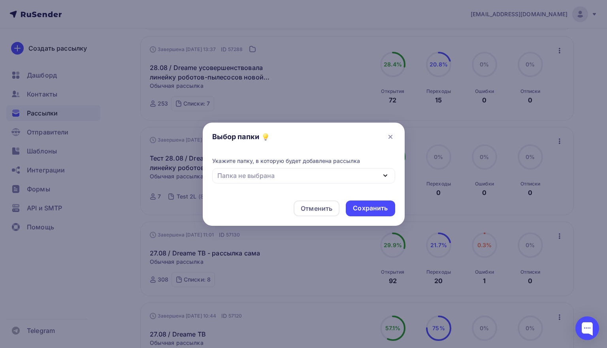
click at [355, 171] on div "Папка не выбрана" at bounding box center [303, 175] width 183 height 15
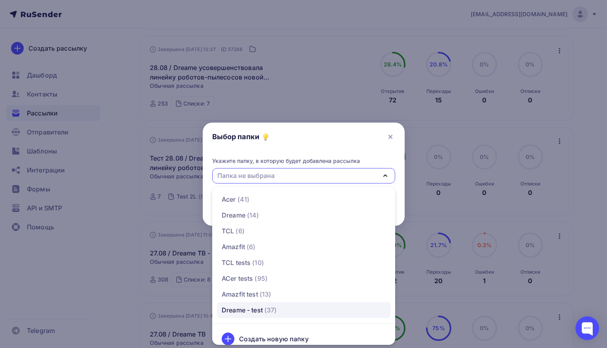
click at [276, 312] on span "(37)" at bounding box center [270, 309] width 13 height 9
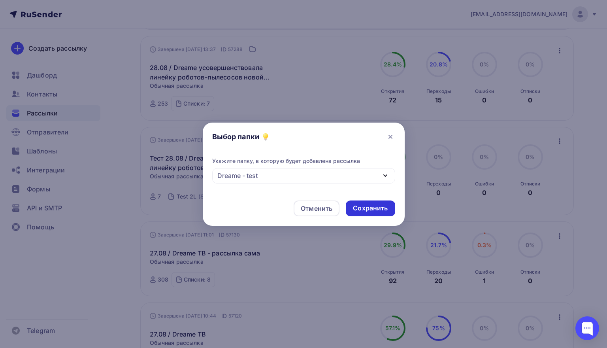
click at [379, 212] on div "Сохранить" at bounding box center [370, 207] width 35 height 9
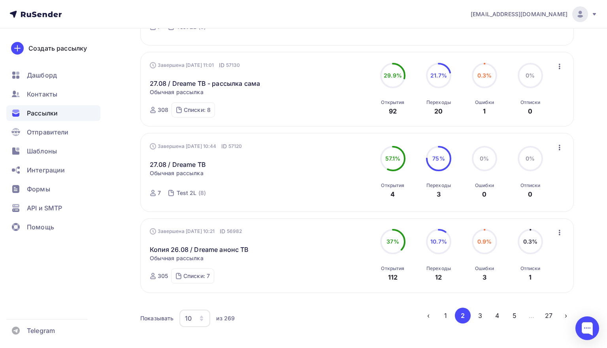
scroll to position [754, 0]
click at [559, 67] on icon "button" at bounding box center [559, 67] width 2 height 6
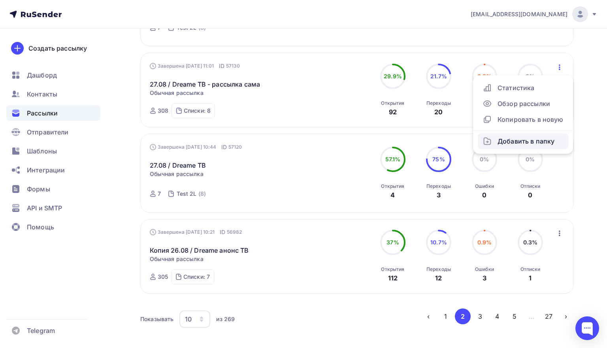
click at [511, 146] on div "Добавить в папку" at bounding box center [522, 140] width 81 height 9
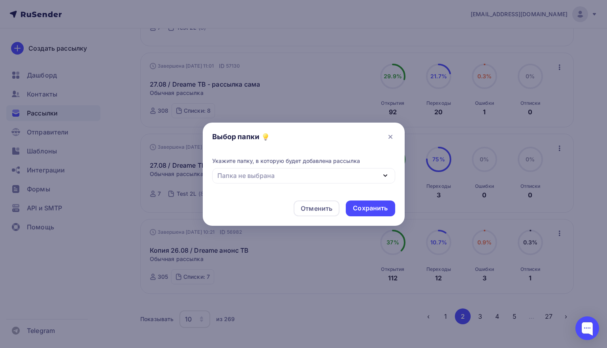
click at [334, 170] on div "Папка не выбрана" at bounding box center [303, 175] width 183 height 15
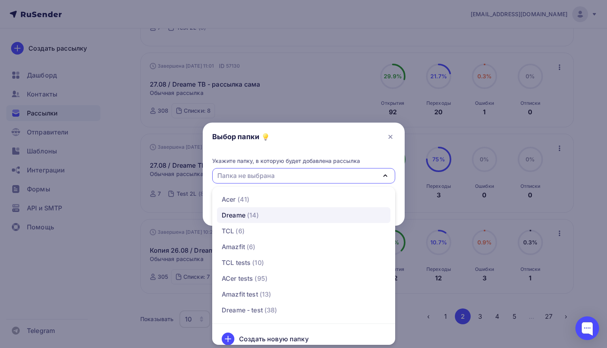
click at [257, 216] on span "(14)" at bounding box center [252, 214] width 12 height 9
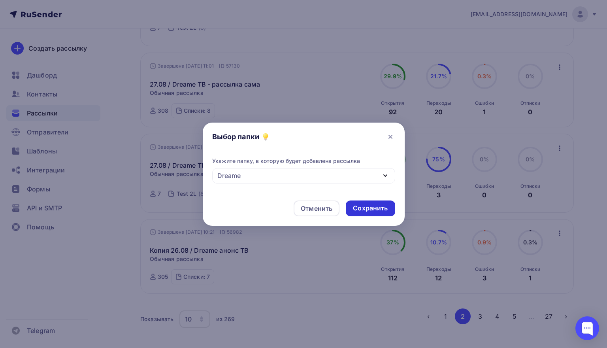
click at [366, 204] on div "Сохранить" at bounding box center [370, 207] width 35 height 9
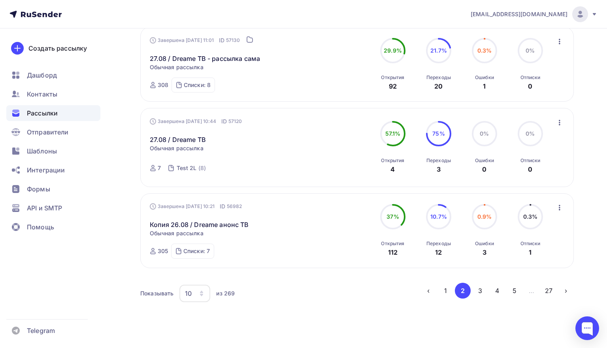
scroll to position [780, 0]
click at [560, 122] on icon "button" at bounding box center [558, 122] width 9 height 9
click at [515, 200] on div "Добавить в папку" at bounding box center [522, 196] width 81 height 9
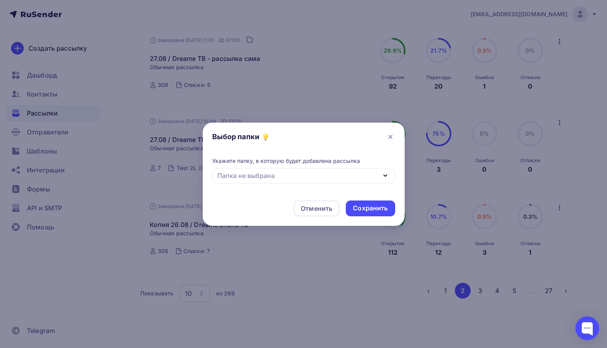
click at [362, 177] on div "Папка не выбрана" at bounding box center [303, 175] width 183 height 15
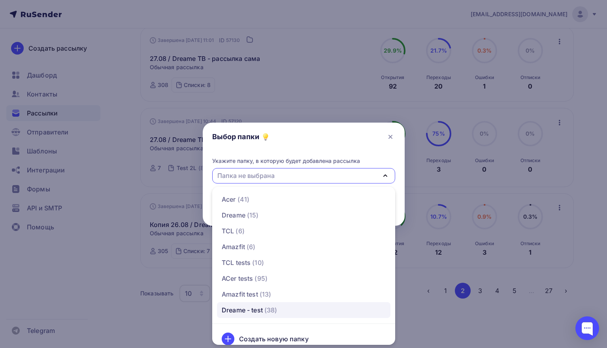
click at [273, 306] on span "(38)" at bounding box center [270, 309] width 13 height 9
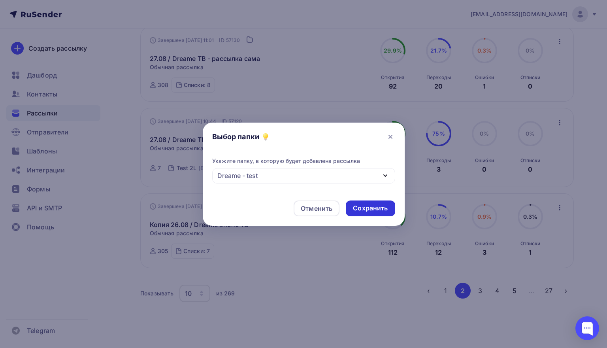
click at [365, 207] on div "Сохранить" at bounding box center [370, 207] width 35 height 9
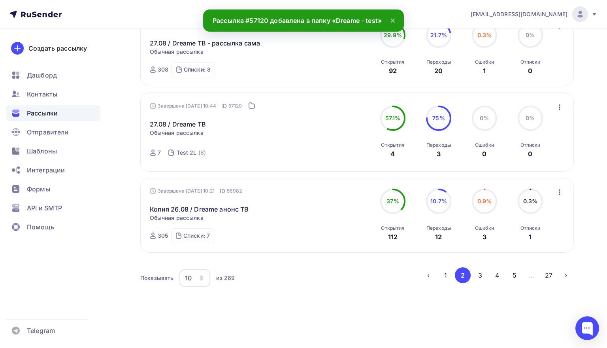
scroll to position [799, 0]
click at [562, 191] on icon "button" at bounding box center [558, 191] width 9 height 9
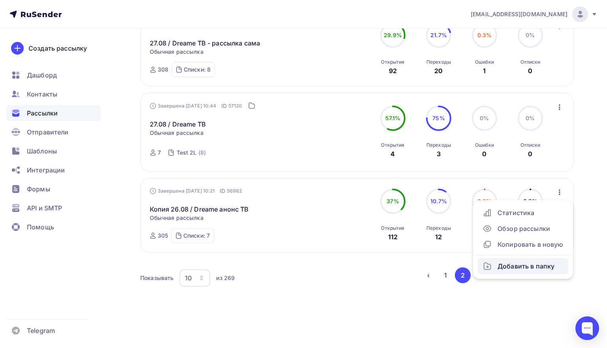
click at [527, 266] on div "Добавить в папку" at bounding box center [522, 265] width 81 height 9
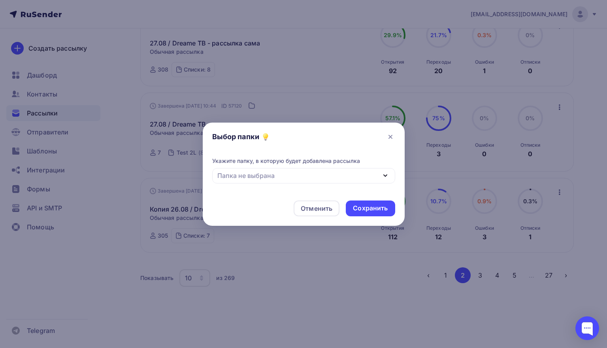
click at [374, 178] on div "Папка не выбрана" at bounding box center [303, 175] width 183 height 15
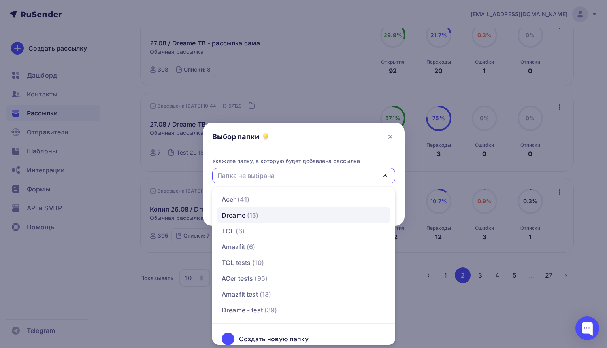
click at [253, 216] on span "(15)" at bounding box center [252, 214] width 12 height 9
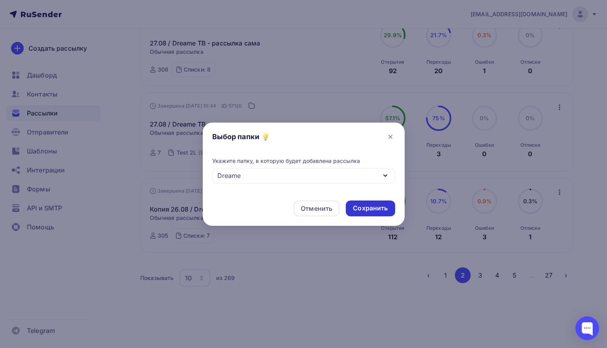
click at [363, 203] on div "Сохранить" at bounding box center [370, 207] width 35 height 9
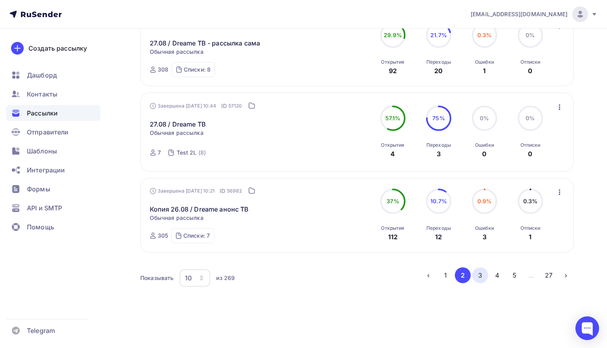
click at [482, 271] on button "3" at bounding box center [480, 275] width 16 height 16
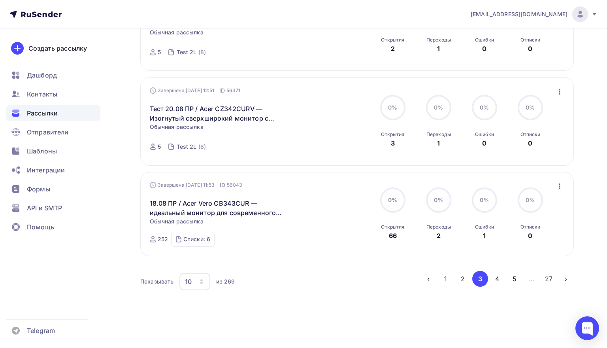
scroll to position [72, 0]
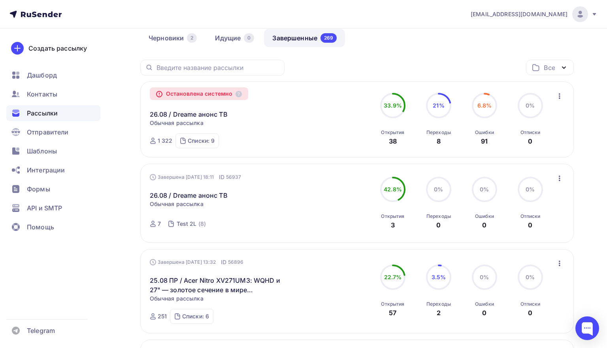
click at [558, 98] on icon "button" at bounding box center [558, 95] width 9 height 9
click at [538, 138] on div "Добавить в папку" at bounding box center [522, 137] width 81 height 9
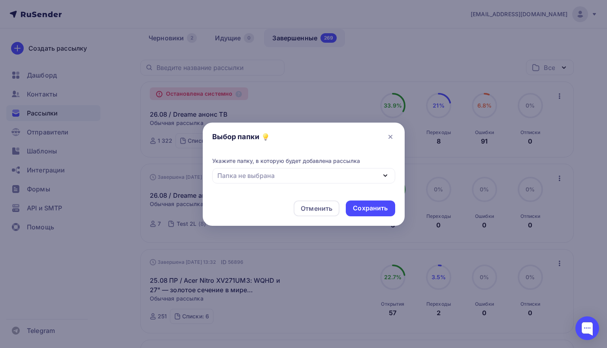
click at [386, 170] on div "Папка не выбрана" at bounding box center [303, 175] width 183 height 15
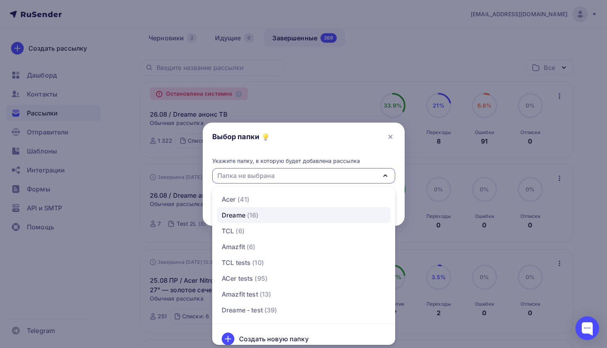
click at [272, 213] on div "Dreame (16)" at bounding box center [304, 214] width 164 height 9
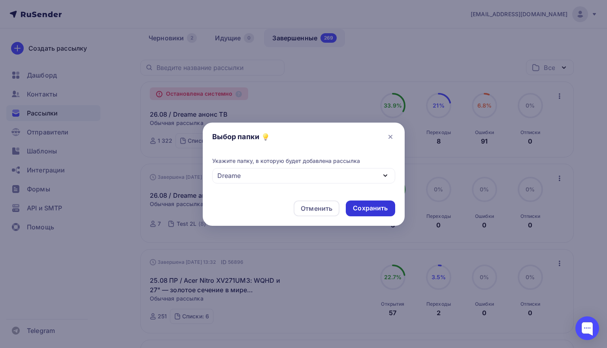
click at [367, 210] on div "Сохранить" at bounding box center [370, 207] width 35 height 9
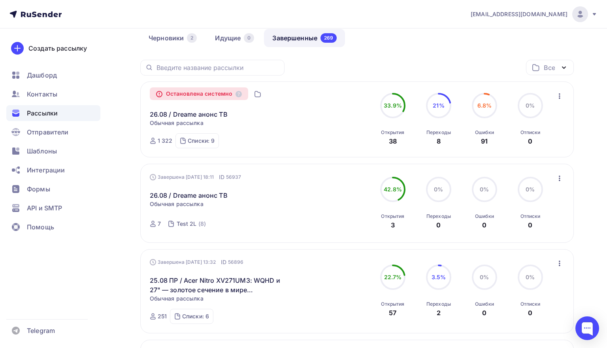
click at [559, 178] on icon "button" at bounding box center [558, 177] width 9 height 9
click at [515, 256] on div "Добавить в папку" at bounding box center [522, 251] width 81 height 9
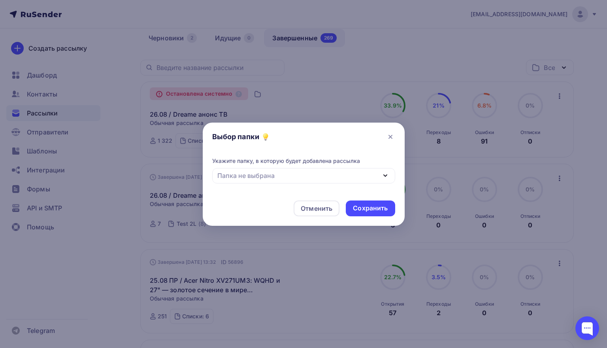
click at [383, 177] on icon "button" at bounding box center [384, 175] width 9 height 9
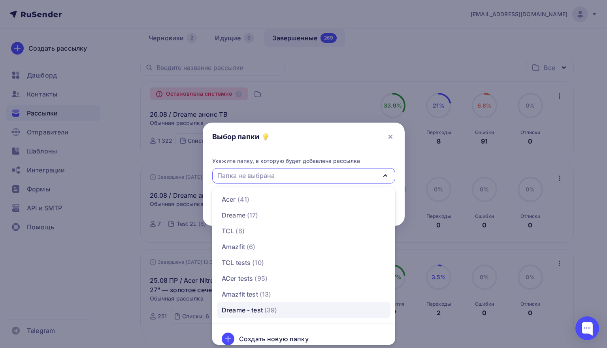
click at [291, 308] on div "Dreame - test (39)" at bounding box center [304, 309] width 164 height 9
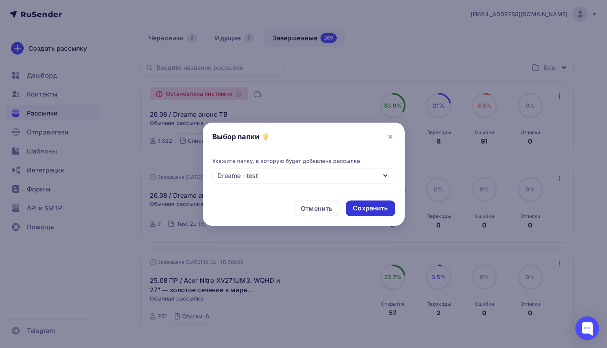
click at [370, 208] on div "Сохранить" at bounding box center [370, 207] width 35 height 9
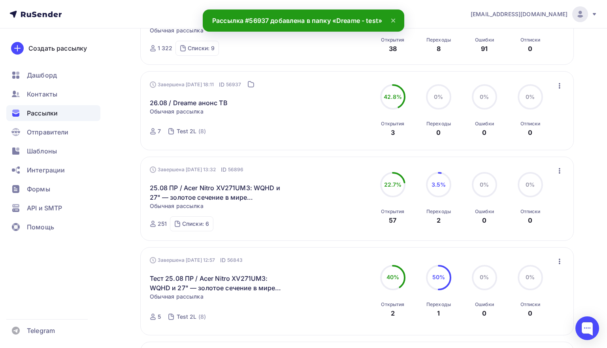
scroll to position [171, 0]
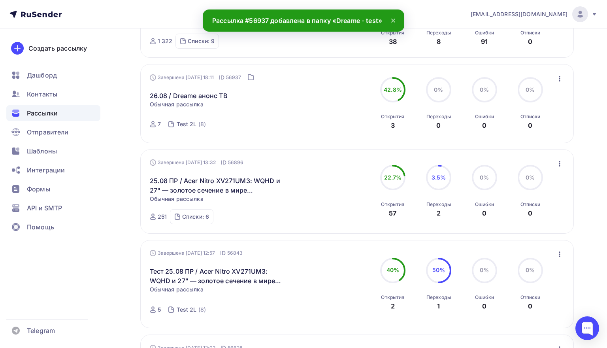
click at [559, 162] on icon "button" at bounding box center [559, 164] width 2 height 6
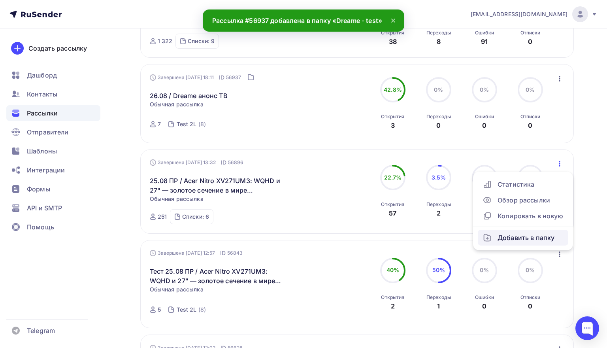
click at [519, 242] on div "Добавить в папку" at bounding box center [522, 237] width 81 height 9
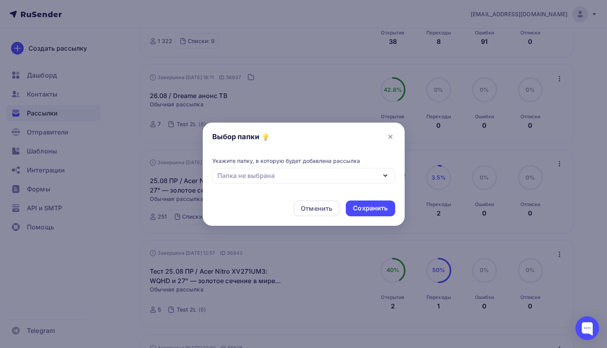
click at [370, 175] on div "Папка не выбрана" at bounding box center [303, 175] width 183 height 15
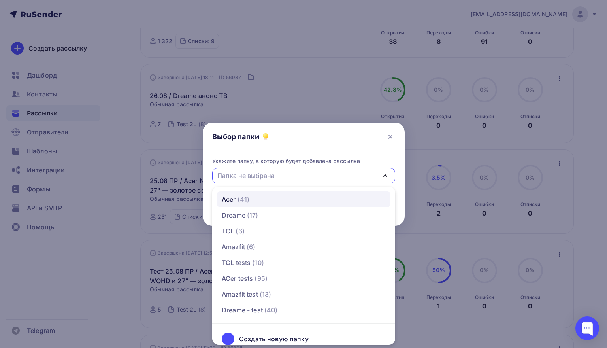
click at [259, 200] on div "Acer (41)" at bounding box center [304, 198] width 164 height 9
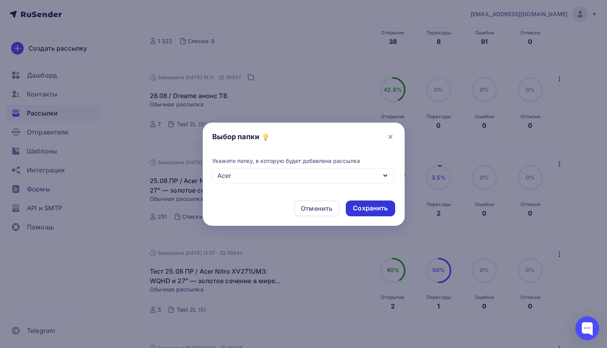
click at [365, 204] on div "Сохранить" at bounding box center [370, 207] width 35 height 9
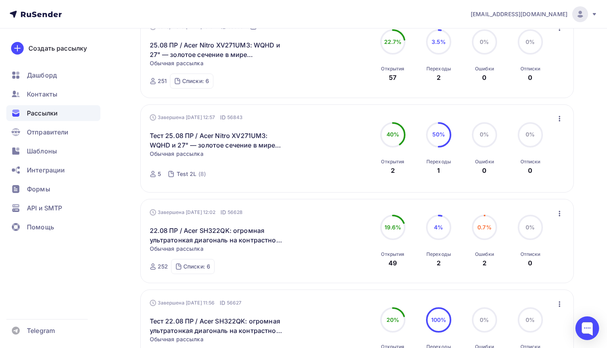
scroll to position [308, 0]
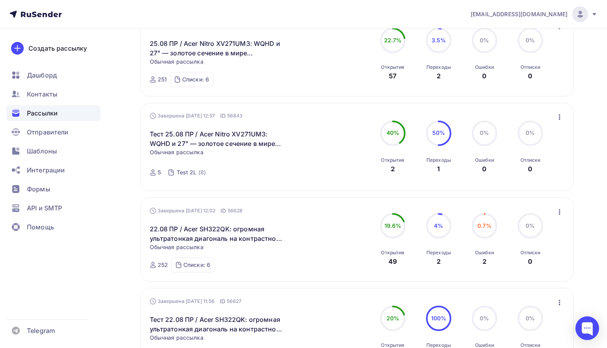
click at [558, 118] on icon "button" at bounding box center [559, 117] width 2 height 6
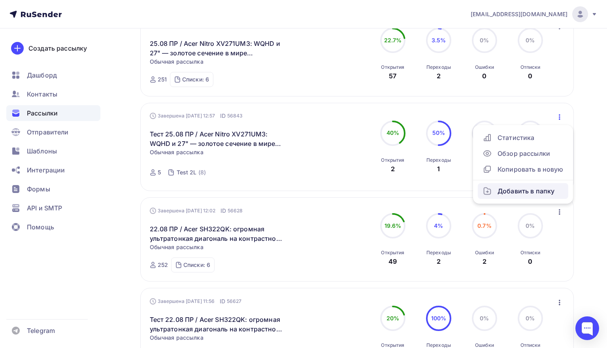
click at [530, 191] on div "Добавить в папку" at bounding box center [522, 190] width 81 height 9
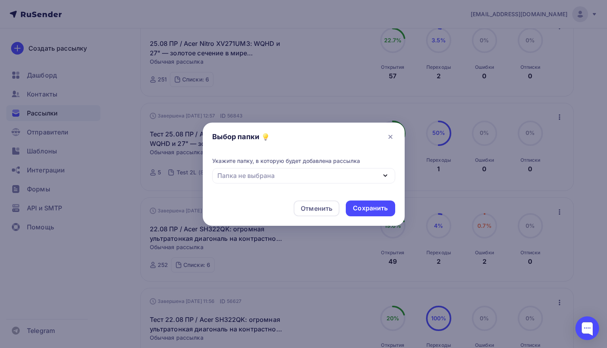
click at [366, 176] on div "Папка не выбрана" at bounding box center [303, 175] width 183 height 15
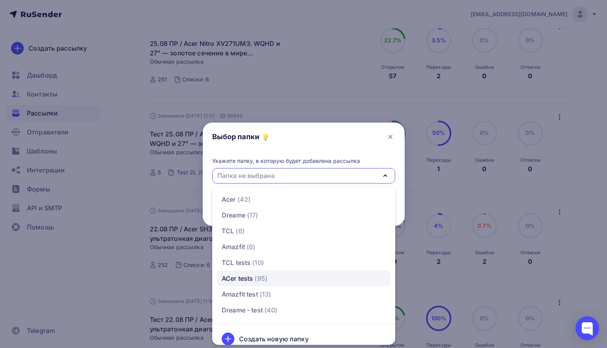
click at [281, 278] on div "ACer tests (95)" at bounding box center [304, 277] width 164 height 9
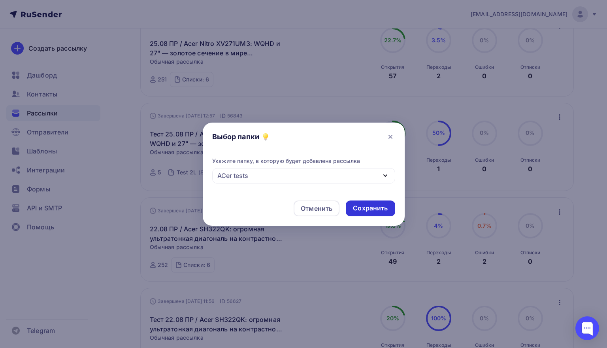
click at [359, 207] on div "Сохранить" at bounding box center [370, 207] width 35 height 9
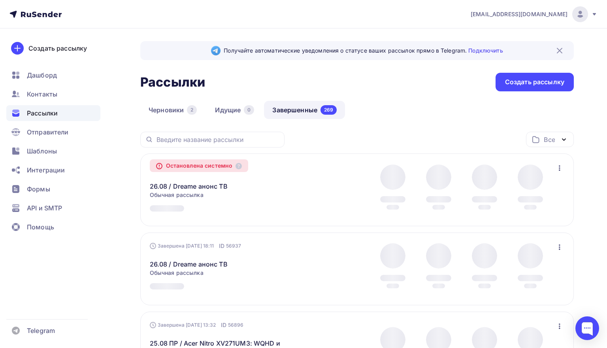
scroll to position [0, 0]
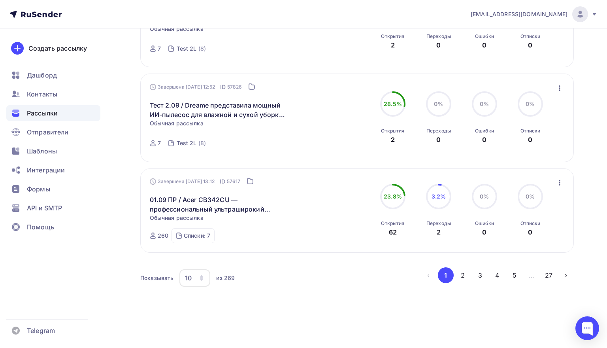
scroll to position [835, 0]
click at [482, 275] on button "3" at bounding box center [480, 275] width 16 height 16
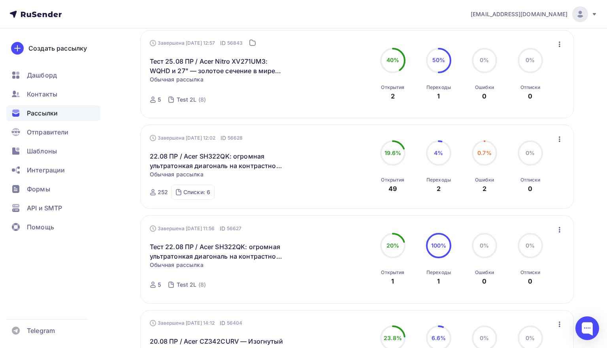
scroll to position [383, 0]
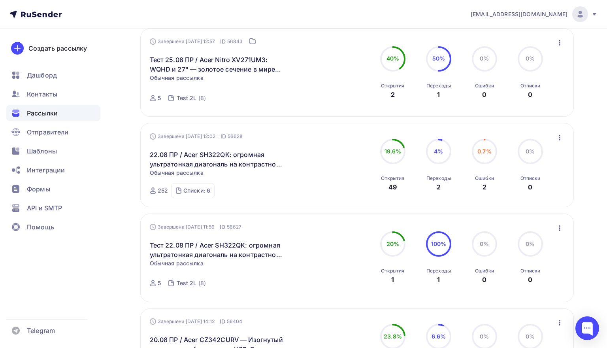
click at [558, 137] on icon "button" at bounding box center [559, 138] width 2 height 6
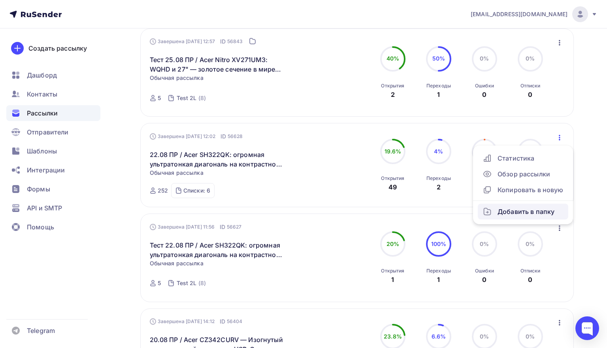
click at [532, 215] on div "Добавить в папку" at bounding box center [522, 211] width 81 height 9
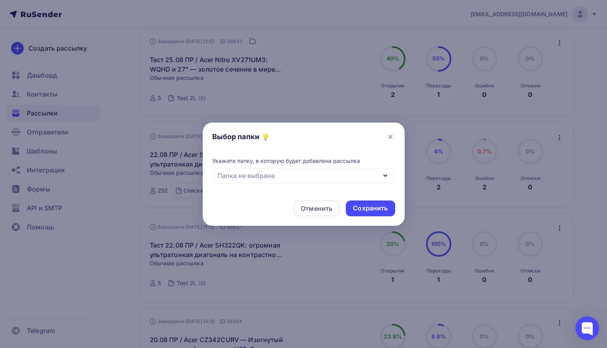
click at [343, 168] on div "Папка не выбрана" at bounding box center [303, 175] width 183 height 15
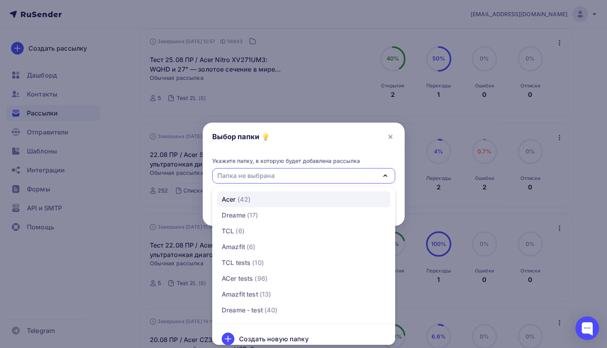
click at [273, 200] on div "Acer (42)" at bounding box center [304, 198] width 164 height 9
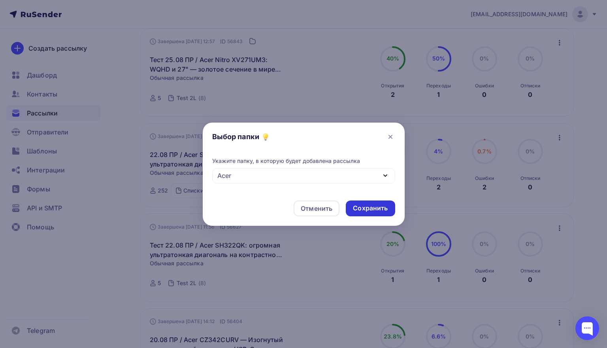
click at [371, 203] on div "Сохранить" at bounding box center [370, 208] width 49 height 16
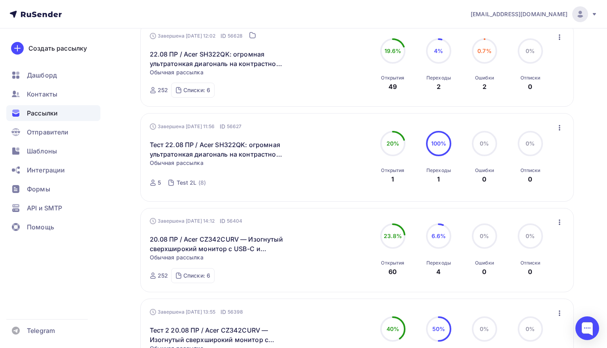
scroll to position [485, 0]
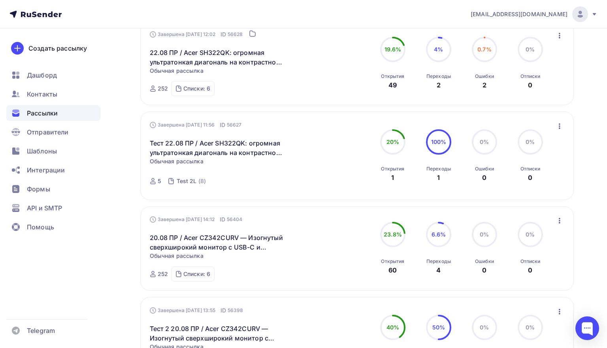
click at [560, 126] on icon "button" at bounding box center [558, 125] width 9 height 9
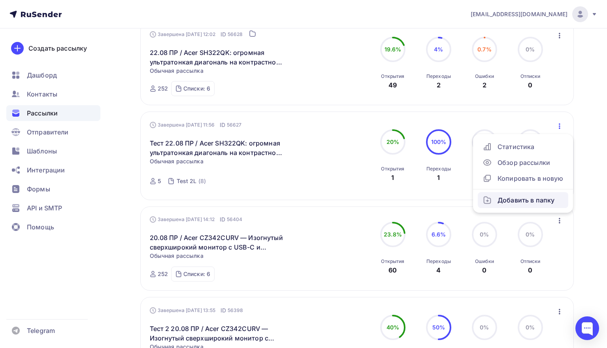
click at [505, 201] on div "Добавить в папку" at bounding box center [522, 199] width 81 height 9
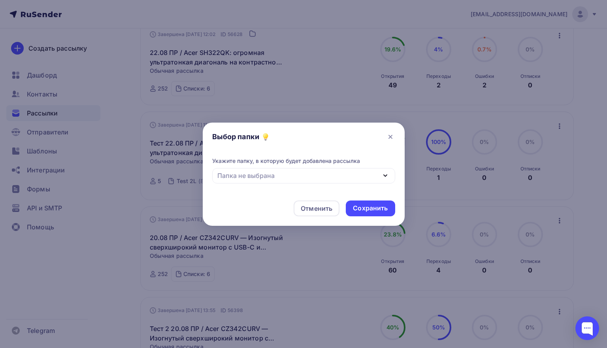
click at [366, 175] on div "Папка не выбрана" at bounding box center [303, 175] width 183 height 15
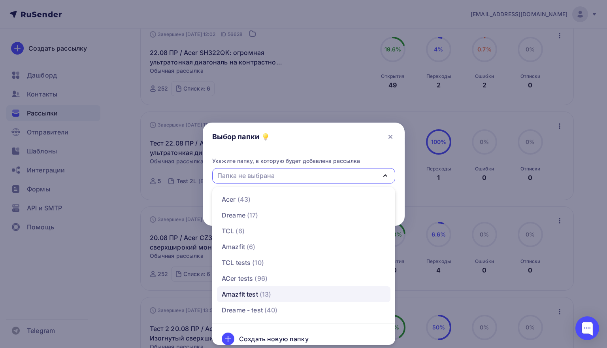
drag, startPoint x: 269, startPoint y: 307, endPoint x: 273, endPoint y: 291, distance: 16.7
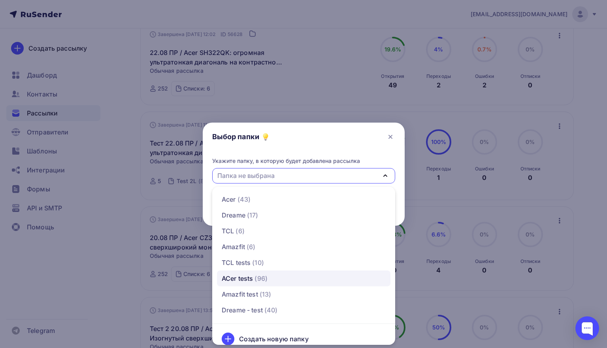
click at [253, 278] on div "ACer tests" at bounding box center [237, 277] width 31 height 9
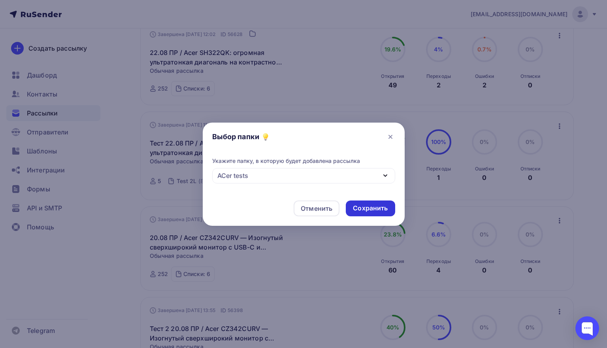
click at [368, 205] on div "Сохранить" at bounding box center [370, 207] width 35 height 9
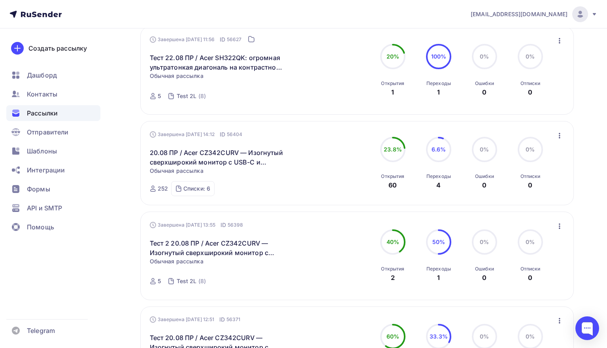
scroll to position [651, 0]
click at [558, 139] on icon "button" at bounding box center [558, 134] width 9 height 9
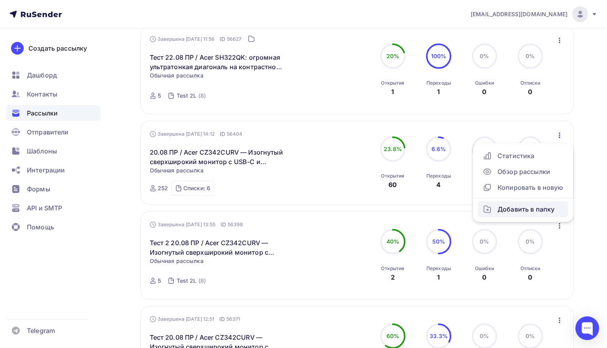
click at [516, 214] on div "Добавить в папку" at bounding box center [522, 208] width 81 height 9
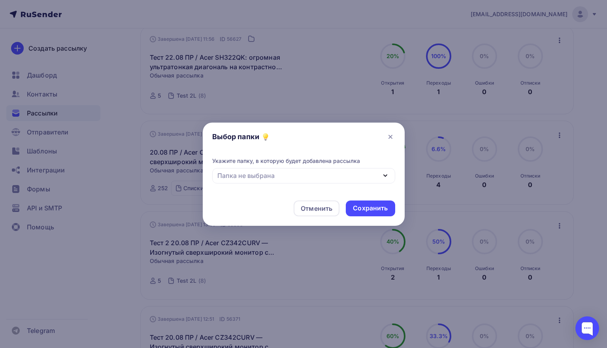
click at [294, 173] on div "Папка не выбрана" at bounding box center [303, 175] width 183 height 15
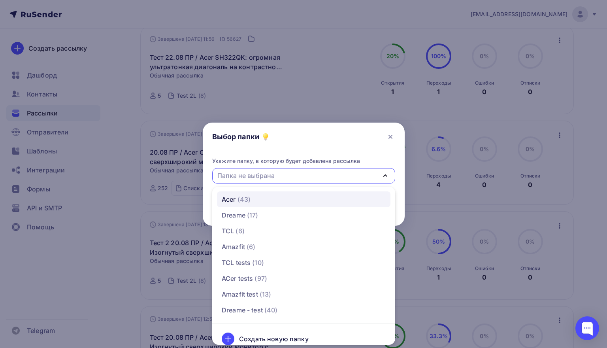
click at [273, 201] on div "Acer (43)" at bounding box center [304, 198] width 164 height 9
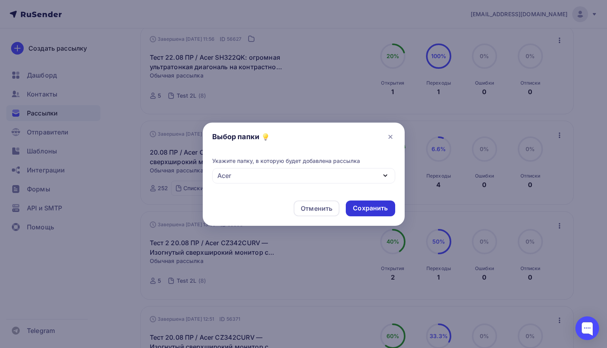
click at [369, 209] on div "Сохранить" at bounding box center [370, 207] width 35 height 9
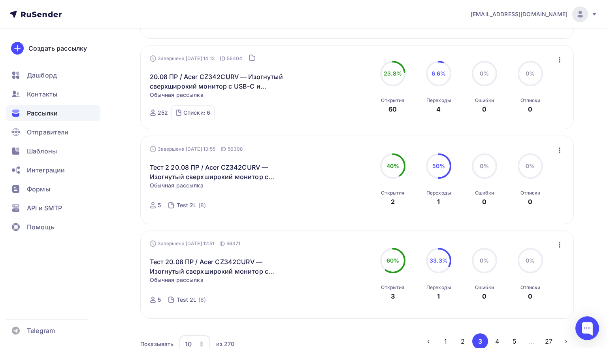
scroll to position [727, 0]
click at [558, 151] on icon "button" at bounding box center [558, 149] width 9 height 9
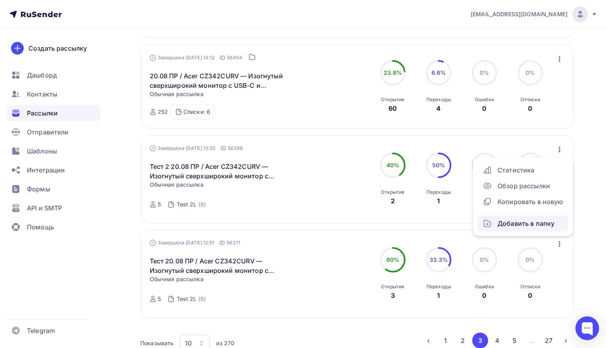
click at [503, 224] on div "Добавить в папку" at bounding box center [522, 222] width 81 height 9
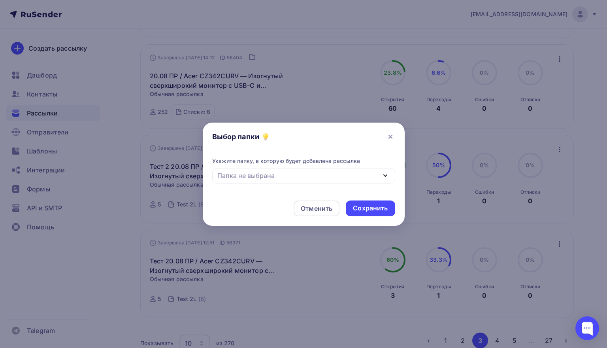
click at [368, 173] on div "Папка не выбрана" at bounding box center [303, 175] width 183 height 15
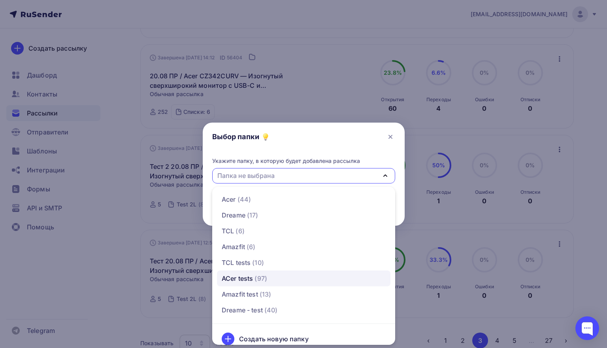
click at [252, 282] on div "ACer tests" at bounding box center [237, 277] width 31 height 9
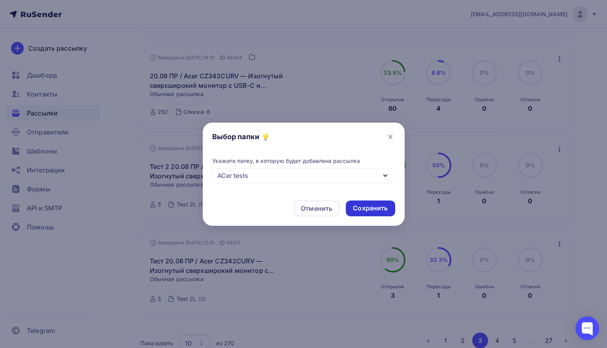
click at [372, 204] on div "Сохранить" at bounding box center [370, 207] width 35 height 9
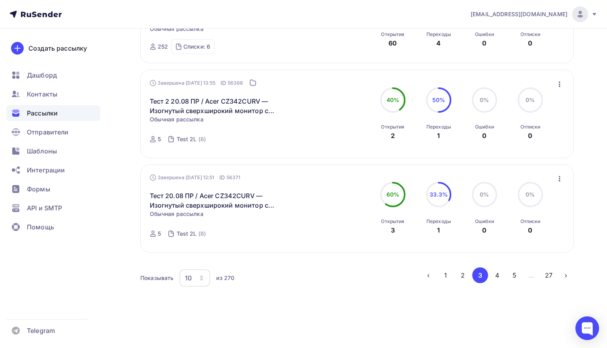
scroll to position [796, 0]
click at [559, 177] on icon "button" at bounding box center [559, 179] width 2 height 6
click at [497, 258] on link "Добавить в папку" at bounding box center [522, 252] width 90 height 16
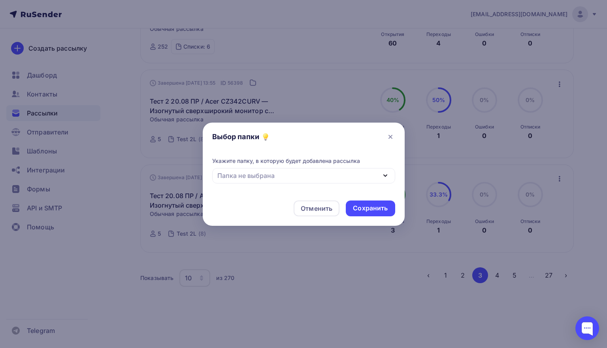
click at [355, 173] on div "Папка не выбрана" at bounding box center [303, 175] width 183 height 15
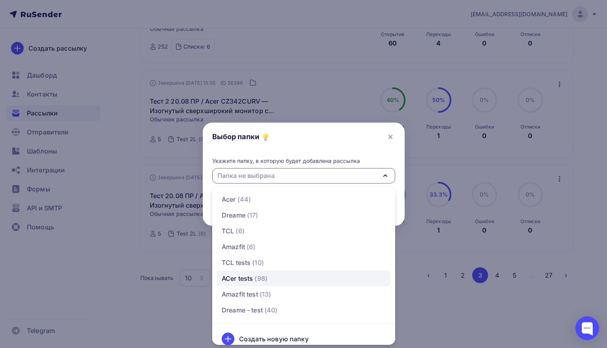
click at [260, 276] on span "(98)" at bounding box center [260, 277] width 13 height 9
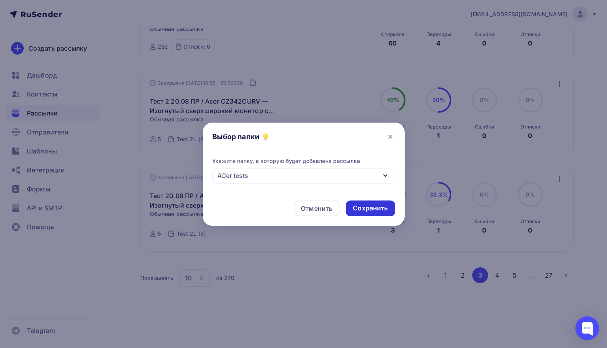
click at [380, 205] on div "Сохранить" at bounding box center [370, 207] width 35 height 9
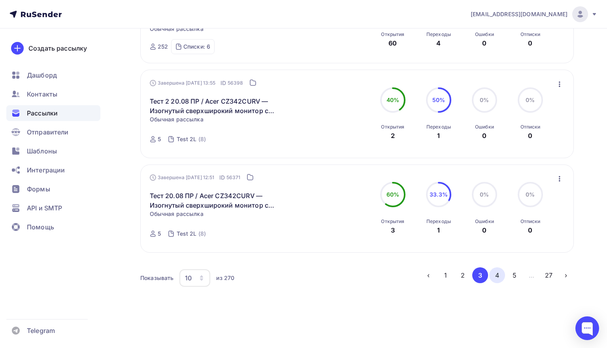
click at [501, 275] on button "4" at bounding box center [497, 275] width 16 height 16
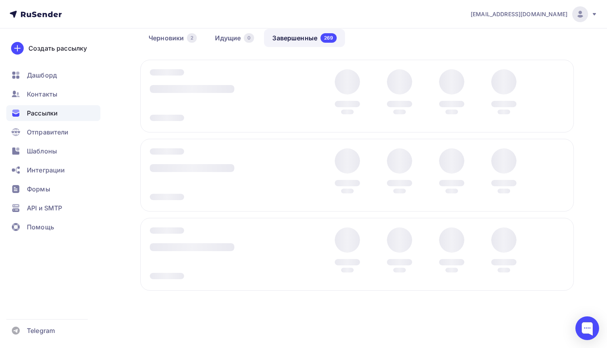
scroll to position [72, 0]
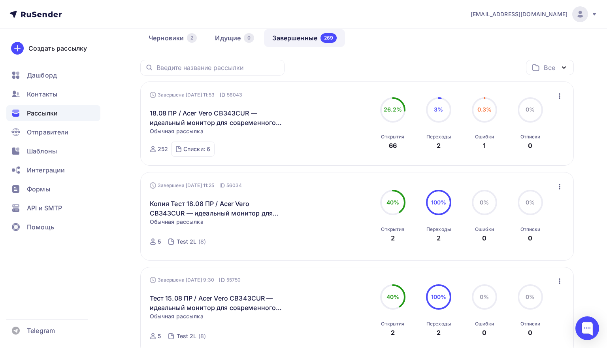
click at [558, 98] on icon "button" at bounding box center [558, 95] width 9 height 9
click at [507, 169] on div "Добавить в папку" at bounding box center [522, 169] width 81 height 9
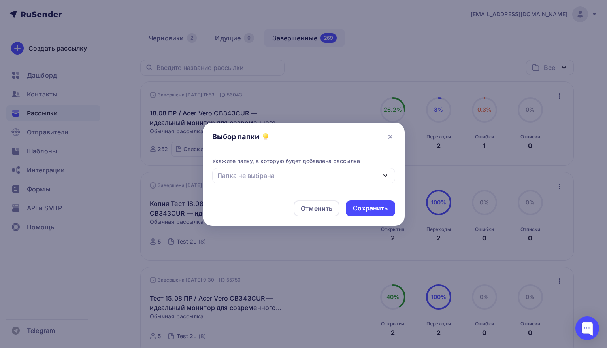
click at [355, 173] on div "Папка не выбрана" at bounding box center [303, 175] width 183 height 15
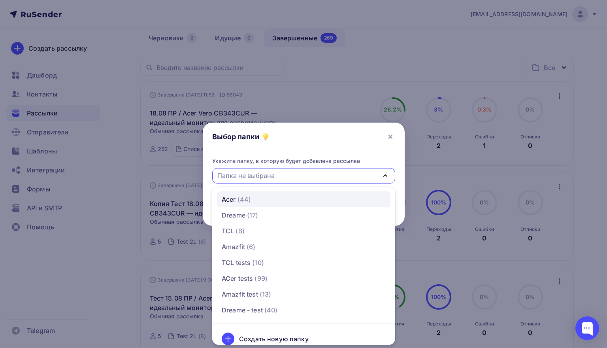
click at [270, 197] on div "Acer (44)" at bounding box center [304, 198] width 164 height 9
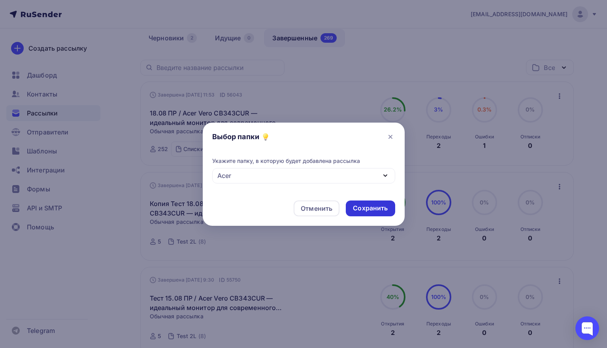
click at [370, 210] on div "Сохранить" at bounding box center [370, 207] width 35 height 9
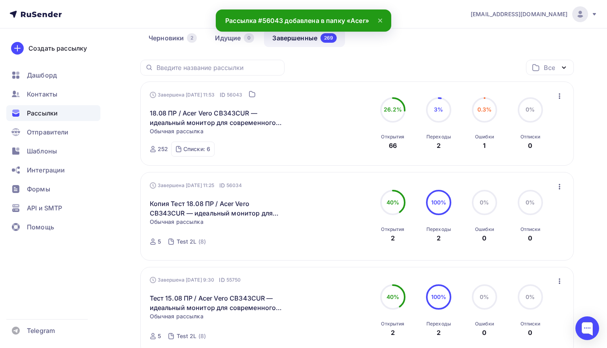
click at [560, 184] on icon "button" at bounding box center [558, 186] width 9 height 9
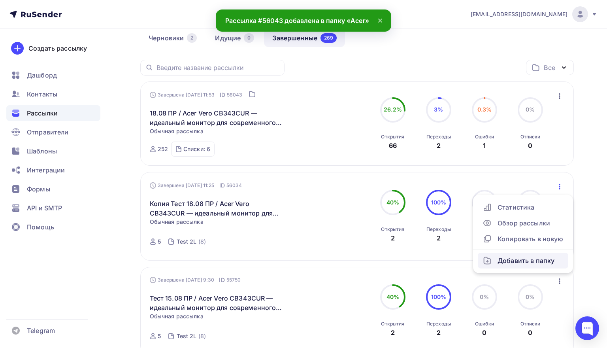
click at [515, 260] on div "Добавить в папку" at bounding box center [522, 260] width 81 height 9
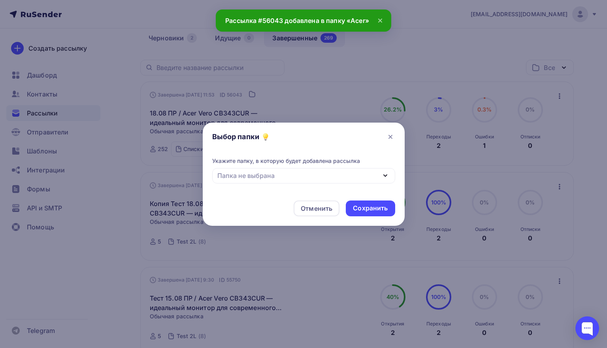
click at [363, 174] on div "Папка не выбрана" at bounding box center [303, 175] width 183 height 15
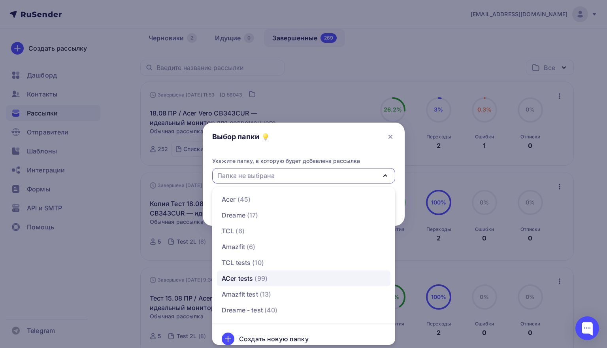
click at [253, 277] on div "ACer tests" at bounding box center [237, 277] width 31 height 9
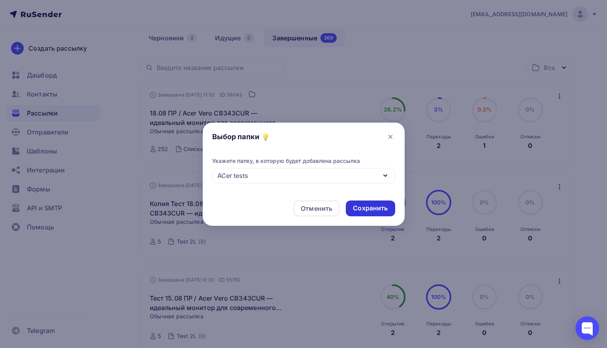
click at [378, 208] on div "Сохранить" at bounding box center [370, 207] width 35 height 9
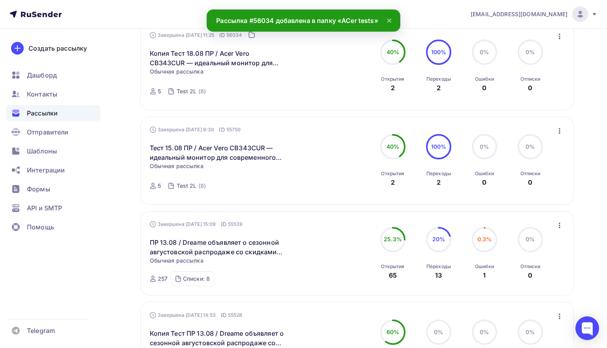
scroll to position [228, 0]
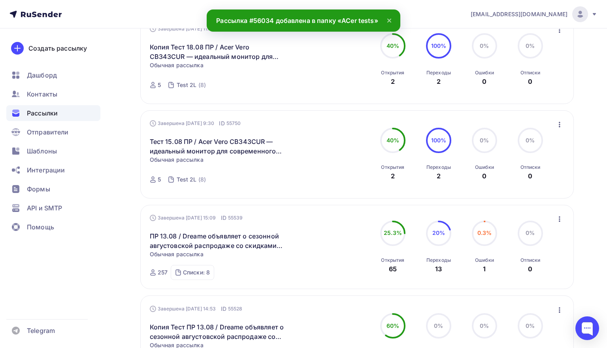
click at [559, 126] on icon "button" at bounding box center [559, 125] width 2 height 6
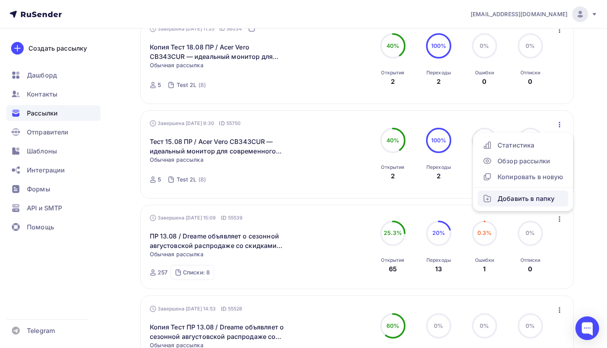
click at [515, 195] on div "Добавить в папку" at bounding box center [522, 198] width 81 height 9
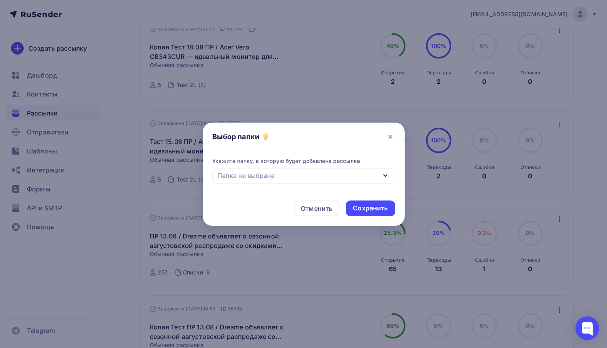
click at [355, 166] on div "Укажите папку, в которую будет добавлена рассылка Папка не выбрана" at bounding box center [303, 170] width 183 height 26
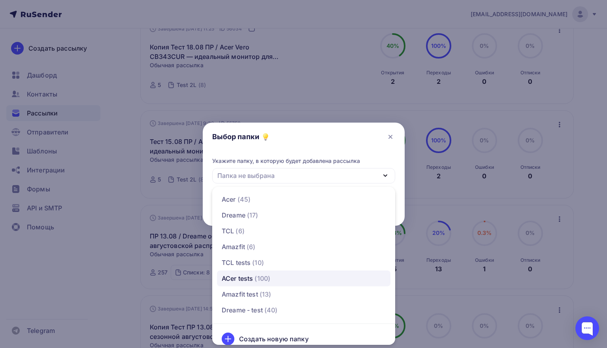
click at [244, 278] on div "ACer tests" at bounding box center [237, 277] width 31 height 9
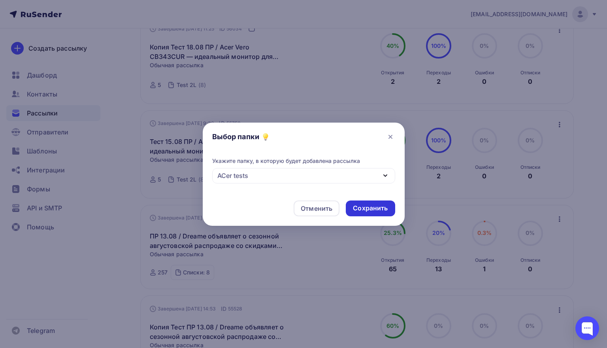
click at [365, 209] on div "Сохранить" at bounding box center [370, 207] width 35 height 9
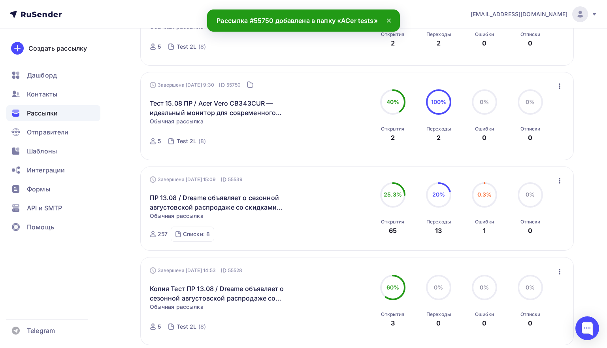
scroll to position [272, 0]
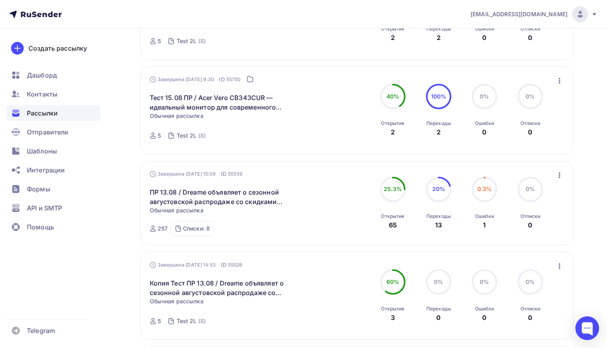
click at [560, 177] on icon "button" at bounding box center [558, 174] width 9 height 9
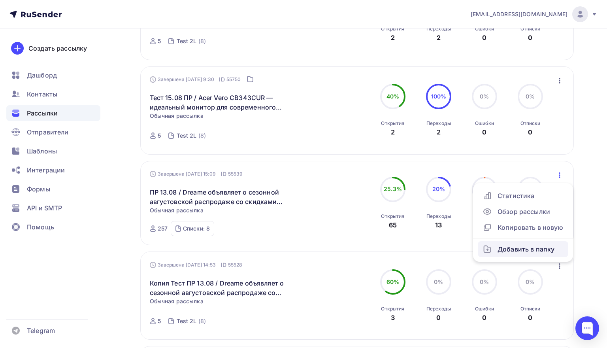
click at [507, 251] on div "Добавить в папку" at bounding box center [522, 248] width 81 height 9
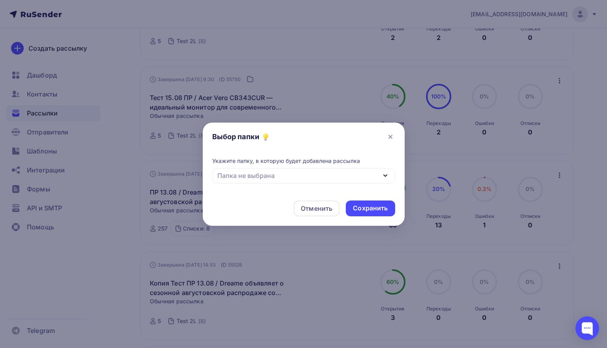
click at [340, 176] on div "Папка не выбрана" at bounding box center [303, 175] width 183 height 15
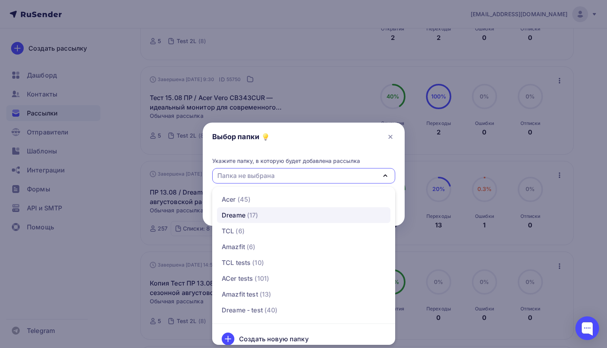
click at [253, 214] on span "(17)" at bounding box center [251, 214] width 11 height 9
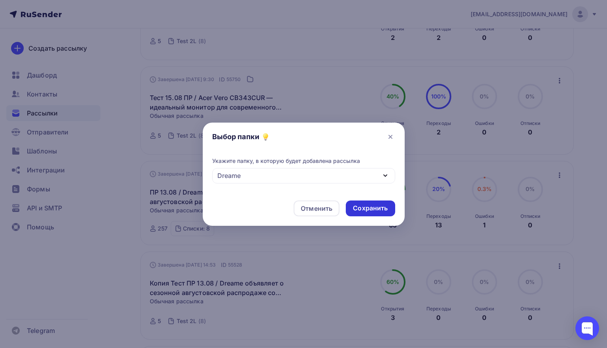
click at [366, 211] on div "Сохранить" at bounding box center [370, 207] width 35 height 9
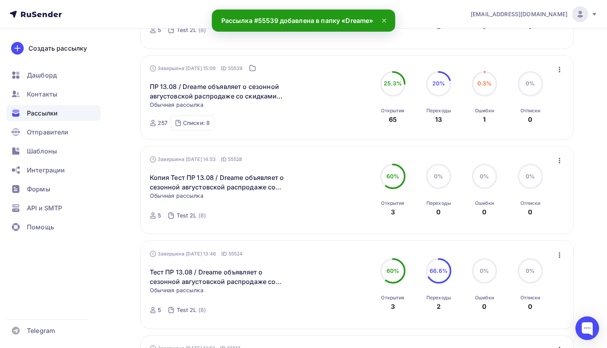
scroll to position [379, 0]
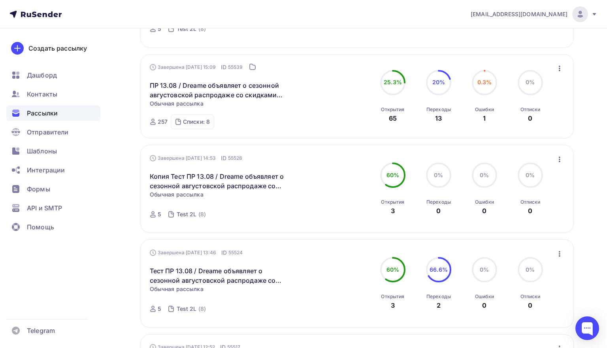
click at [559, 160] on icon "button" at bounding box center [559, 159] width 2 height 6
click at [510, 238] on div "Добавить в папку" at bounding box center [522, 232] width 81 height 9
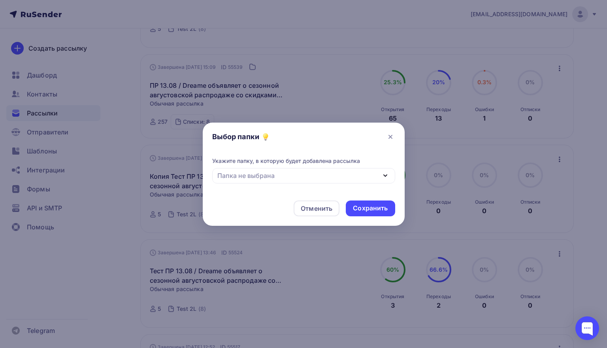
click at [347, 175] on div "Папка не выбрана" at bounding box center [303, 175] width 183 height 15
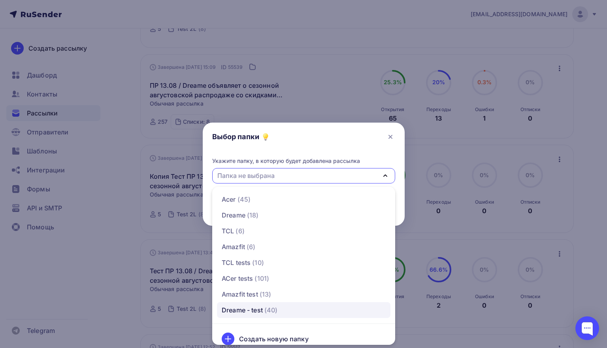
click at [250, 305] on div "Dreame - test" at bounding box center [242, 309] width 41 height 9
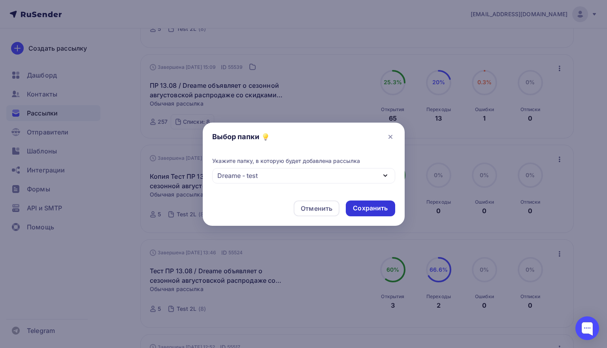
click at [373, 209] on div "Сохранить" at bounding box center [370, 207] width 35 height 9
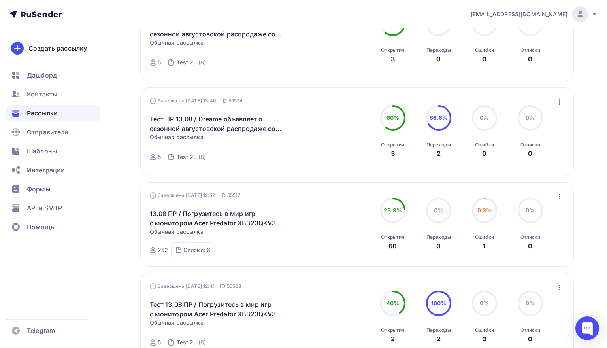
scroll to position [535, 0]
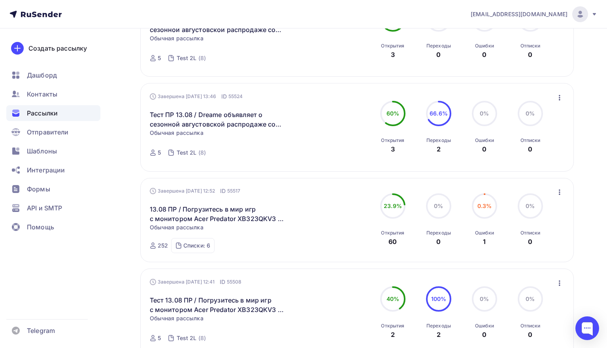
click at [560, 95] on icon "button" at bounding box center [558, 97] width 9 height 9
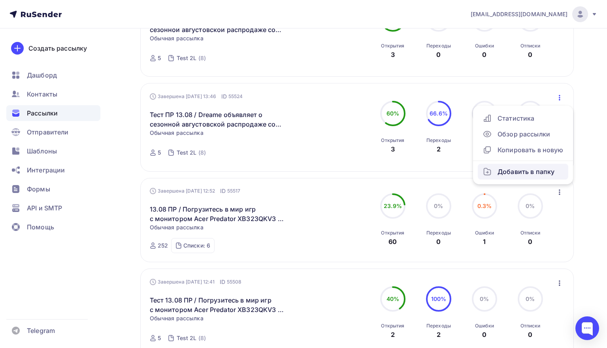
click at [503, 172] on div "Добавить в папку" at bounding box center [522, 171] width 81 height 9
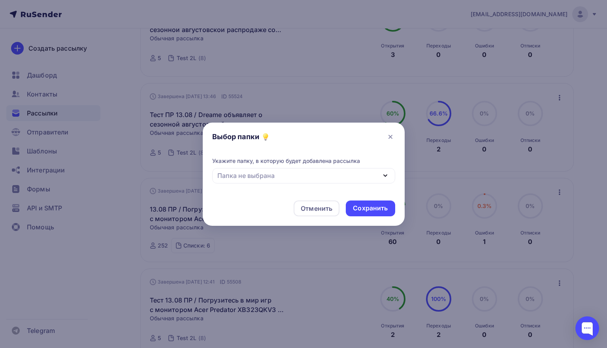
click at [331, 173] on div "Папка не выбрана" at bounding box center [303, 175] width 183 height 15
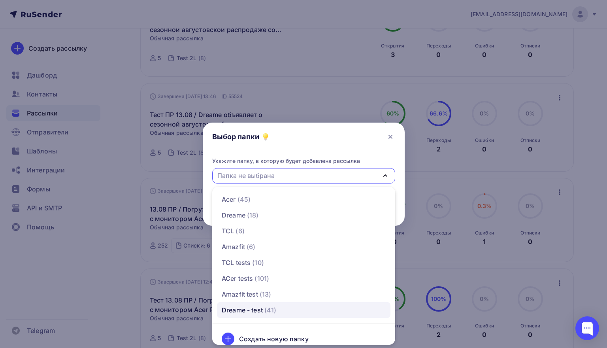
click at [248, 306] on div "Dreame - test" at bounding box center [242, 309] width 41 height 9
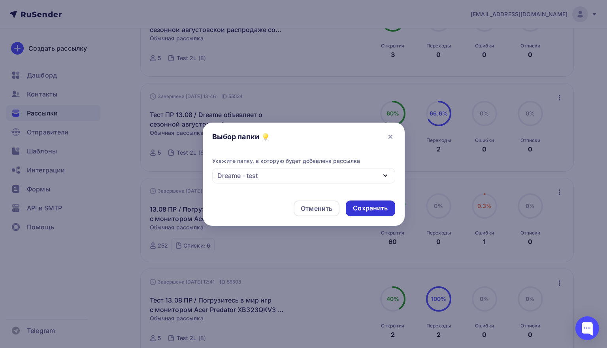
click at [366, 207] on div "Сохранить" at bounding box center [370, 207] width 35 height 9
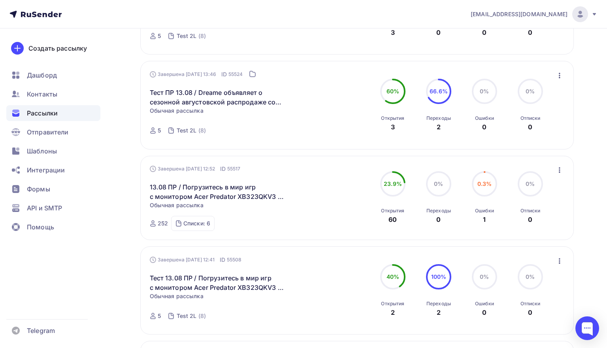
scroll to position [571, 0]
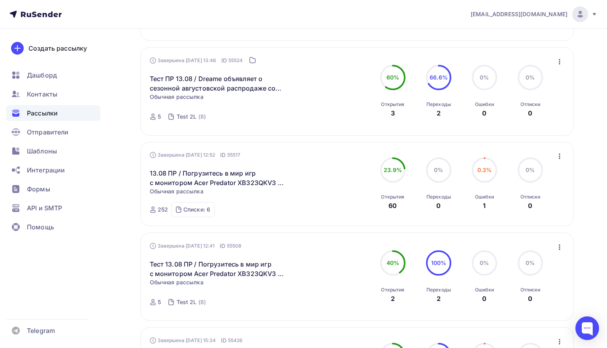
click at [561, 156] on icon "button" at bounding box center [558, 155] width 9 height 9
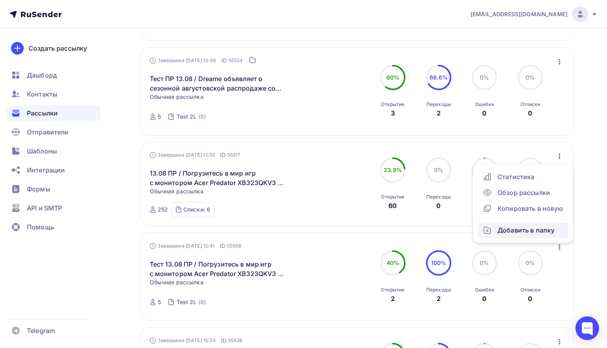
click at [523, 232] on div "Добавить в папку" at bounding box center [522, 229] width 81 height 9
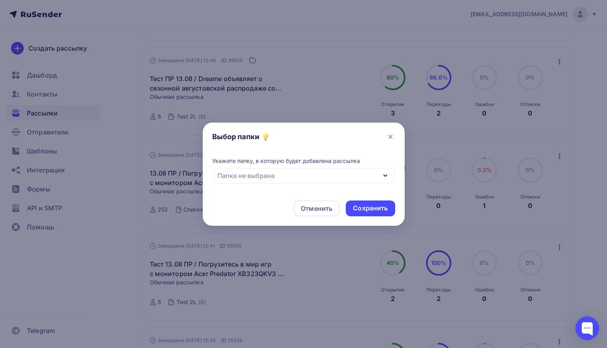
click at [367, 173] on div "Папка не выбрана" at bounding box center [303, 175] width 183 height 15
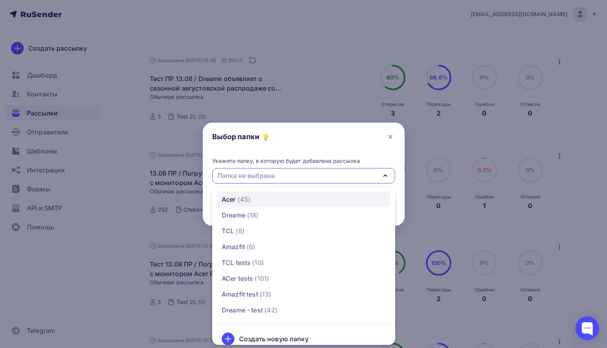
click at [271, 198] on div "Acer (45)" at bounding box center [304, 198] width 164 height 9
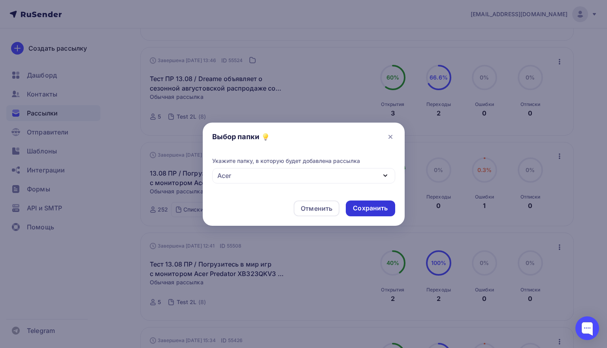
click at [368, 209] on div "Сохранить" at bounding box center [370, 207] width 35 height 9
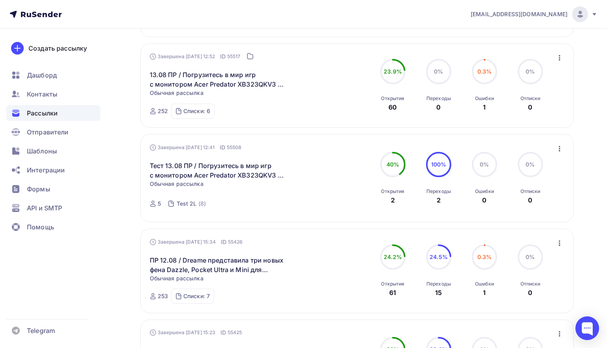
scroll to position [670, 0]
click at [559, 146] on icon "button" at bounding box center [558, 147] width 9 height 9
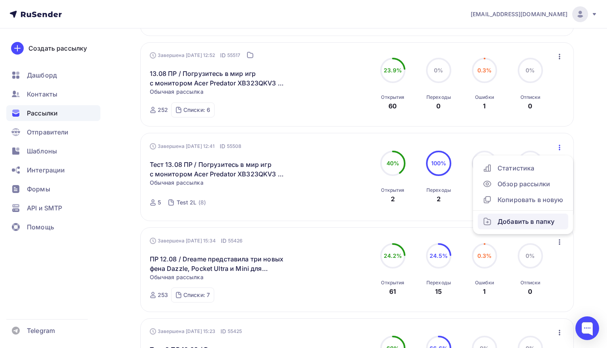
click at [513, 221] on div "Добавить в папку" at bounding box center [522, 220] width 81 height 9
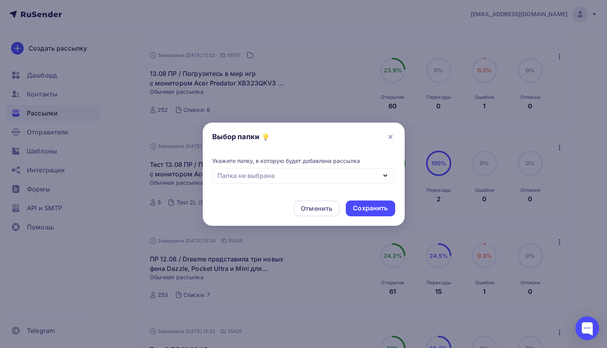
click at [339, 175] on div "Папка не выбрана" at bounding box center [303, 175] width 183 height 15
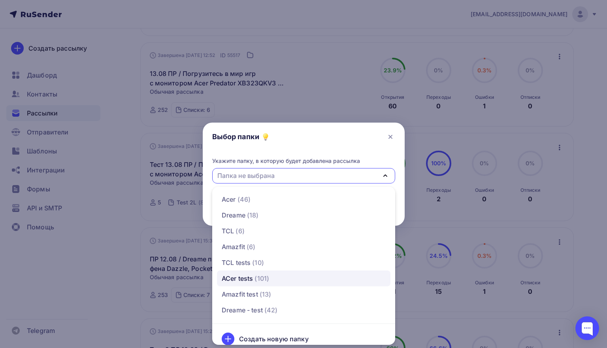
click at [262, 278] on span "(101)" at bounding box center [261, 277] width 15 height 9
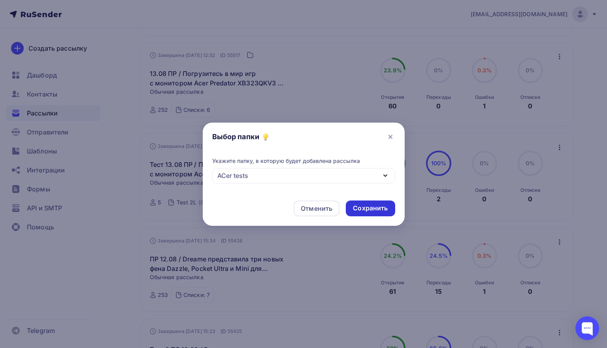
click at [373, 206] on div "Сохранить" at bounding box center [370, 207] width 35 height 9
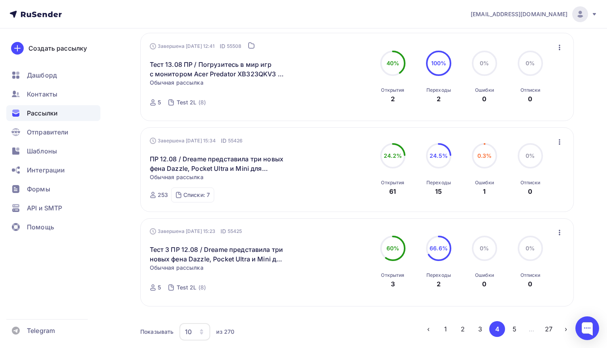
scroll to position [772, 0]
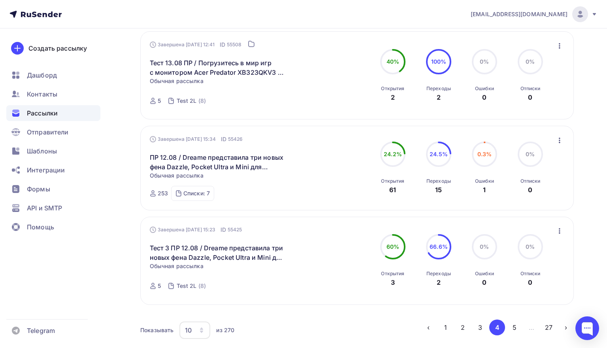
click at [560, 142] on icon "button" at bounding box center [558, 139] width 9 height 9
click at [517, 213] on div "Добавить в папку" at bounding box center [522, 213] width 81 height 9
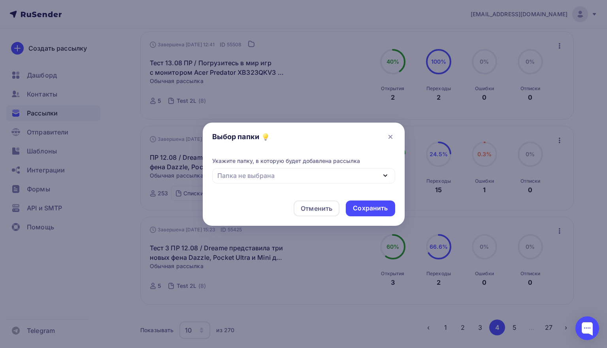
click at [346, 178] on div "Папка не выбрана" at bounding box center [303, 175] width 183 height 15
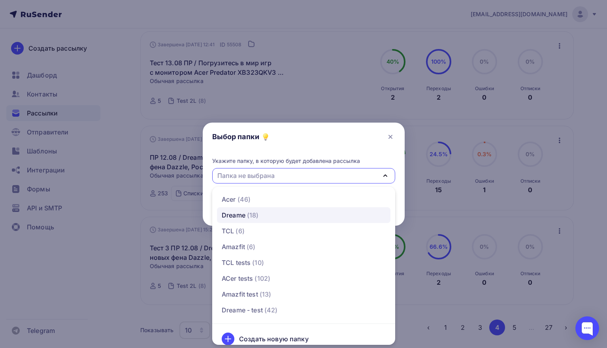
click at [278, 213] on div "Dreame (18)" at bounding box center [304, 214] width 164 height 9
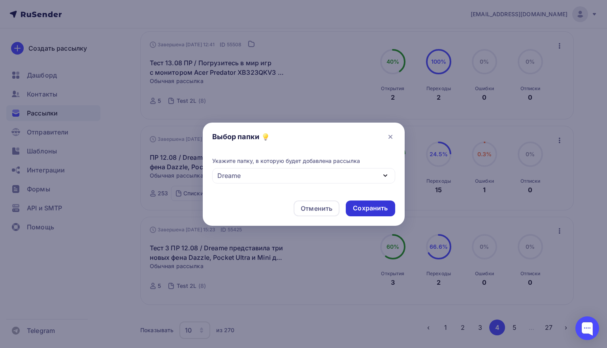
click at [363, 206] on div "Сохранить" at bounding box center [370, 207] width 35 height 9
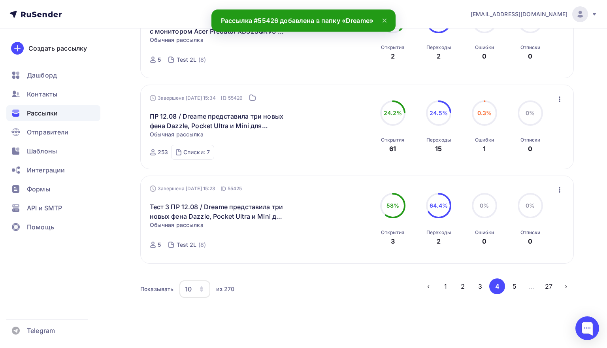
scroll to position [818, 0]
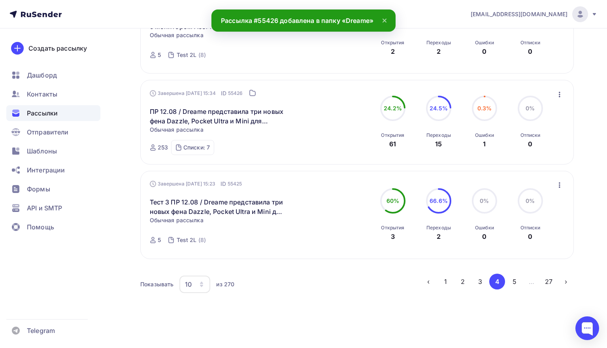
click at [558, 189] on icon "button" at bounding box center [558, 184] width 9 height 9
click at [510, 263] on div "Добавить в папку" at bounding box center [522, 258] width 81 height 9
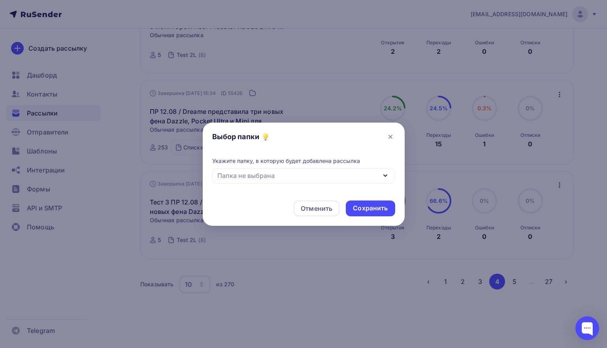
click at [314, 176] on div "Папка не выбрана" at bounding box center [303, 175] width 183 height 15
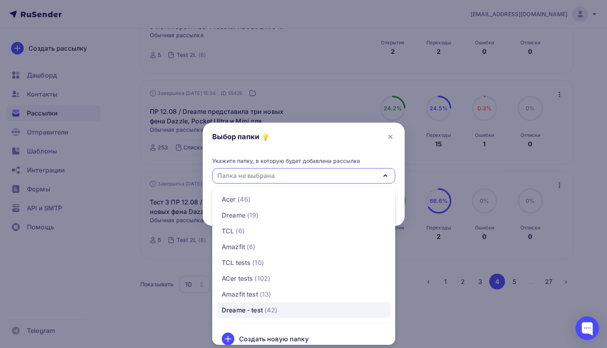
click at [265, 313] on span "(42)" at bounding box center [270, 309] width 13 height 9
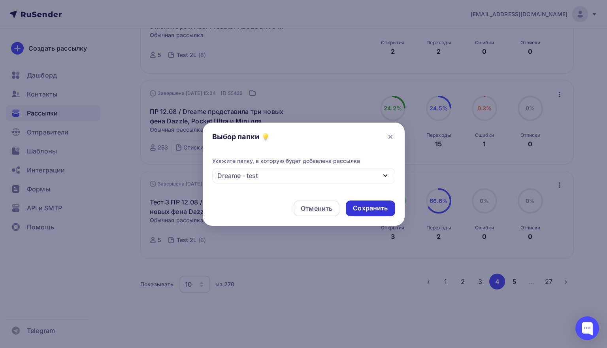
click at [381, 207] on div "Сохранить" at bounding box center [370, 207] width 35 height 9
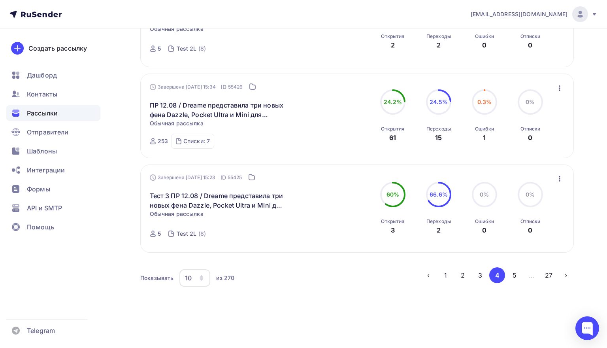
scroll to position [827, 0]
click at [517, 276] on button "5" at bounding box center [514, 275] width 16 height 16
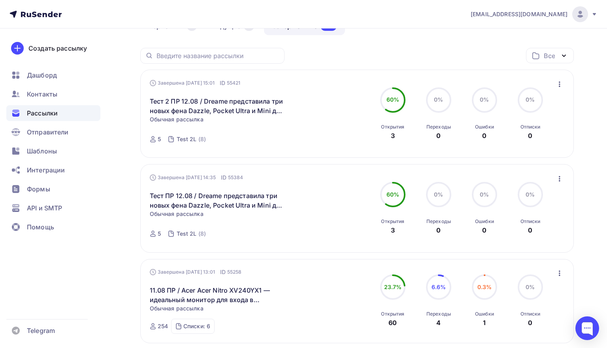
scroll to position [88, 0]
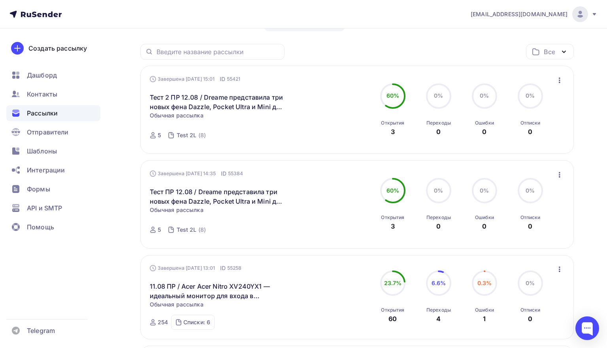
click at [559, 80] on icon "button" at bounding box center [559, 80] width 2 height 6
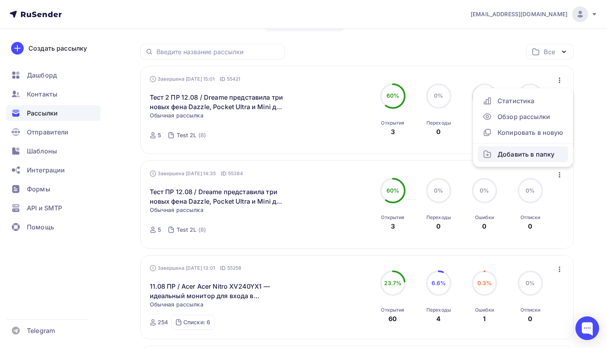
click at [517, 155] on div "Добавить в папку" at bounding box center [522, 153] width 81 height 9
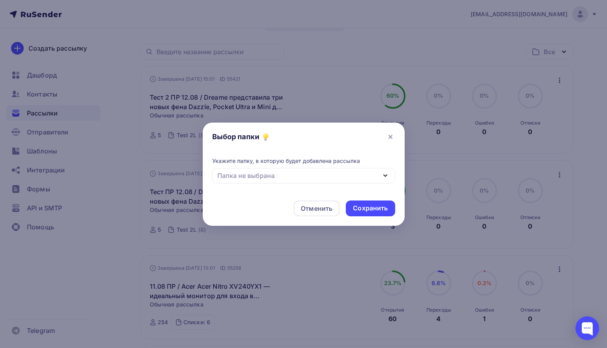
click at [360, 175] on div "Папка не выбрана" at bounding box center [303, 175] width 183 height 15
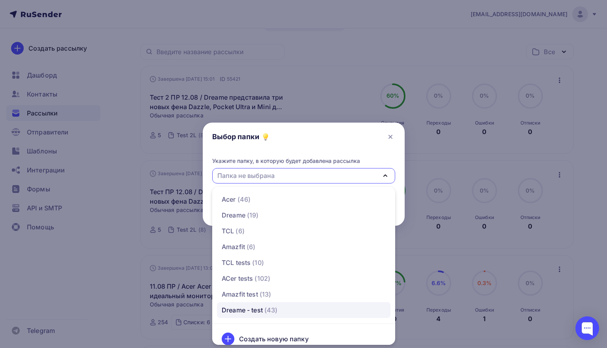
click at [254, 313] on div "Dreame - test" at bounding box center [242, 309] width 41 height 9
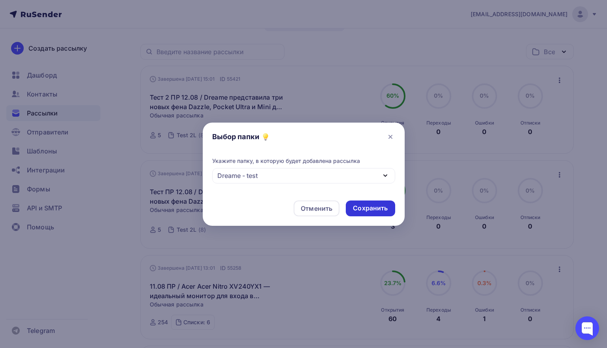
click at [384, 206] on div "Сохранить" at bounding box center [370, 207] width 35 height 9
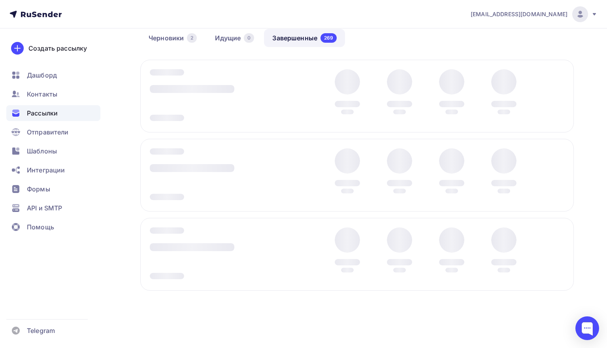
scroll to position [72, 0]
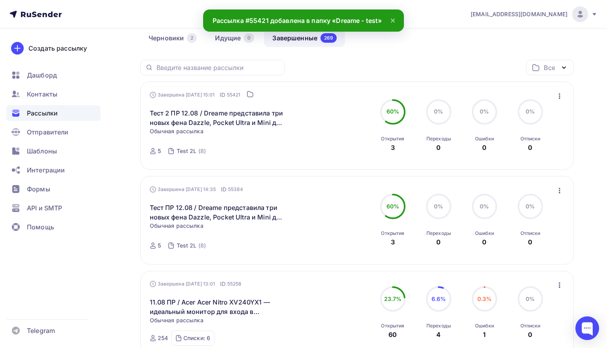
click at [558, 191] on icon "button" at bounding box center [558, 190] width 9 height 9
click at [517, 262] on div "Добавить в папку" at bounding box center [522, 263] width 81 height 9
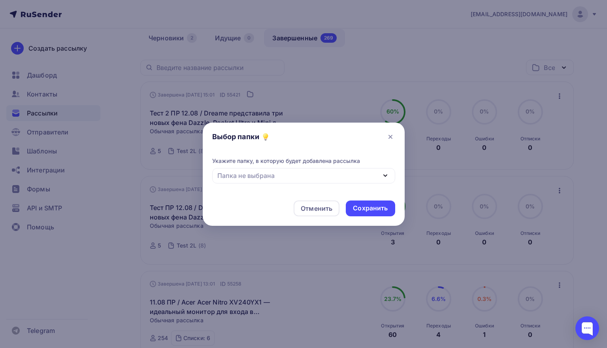
click at [380, 171] on icon "button" at bounding box center [384, 175] width 9 height 9
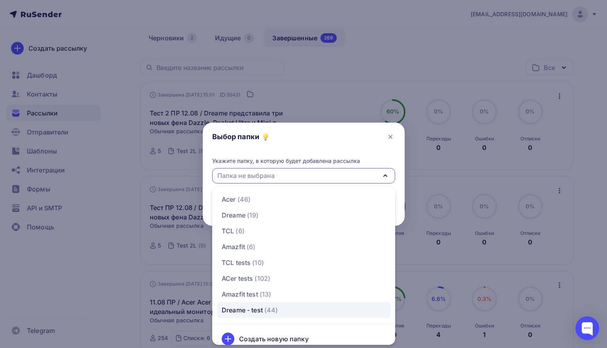
click at [257, 309] on div "Dreame - test" at bounding box center [242, 309] width 41 height 9
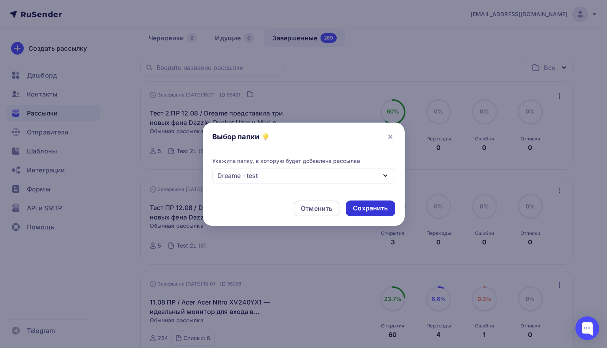
click at [372, 211] on div "Сохранить" at bounding box center [370, 207] width 35 height 9
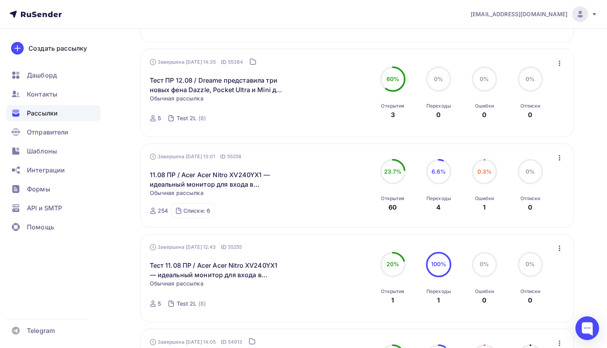
scroll to position [201, 0]
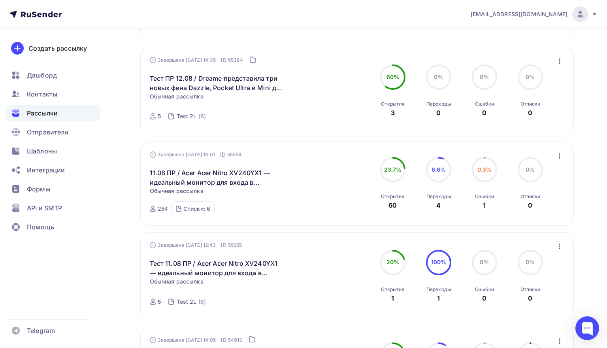
click at [561, 156] on icon "button" at bounding box center [558, 155] width 9 height 9
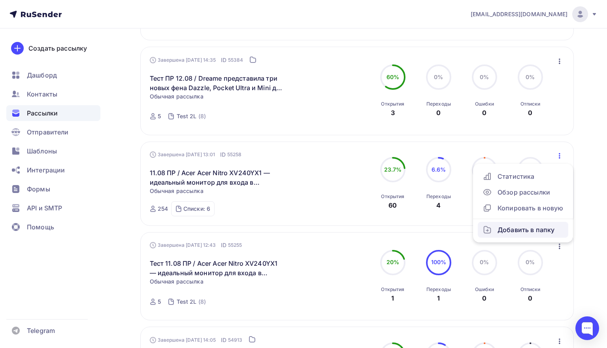
click at [503, 226] on div "Добавить в папку" at bounding box center [522, 229] width 81 height 9
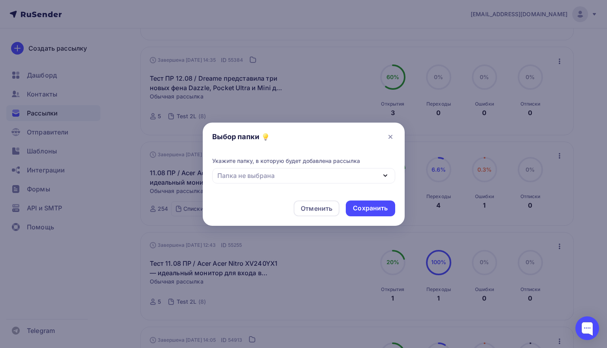
click at [363, 176] on div "Папка не выбрана" at bounding box center [303, 175] width 183 height 15
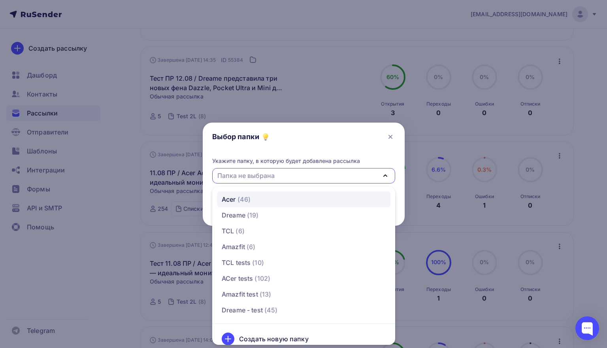
click at [270, 194] on link "Acer (46)" at bounding box center [303, 199] width 173 height 16
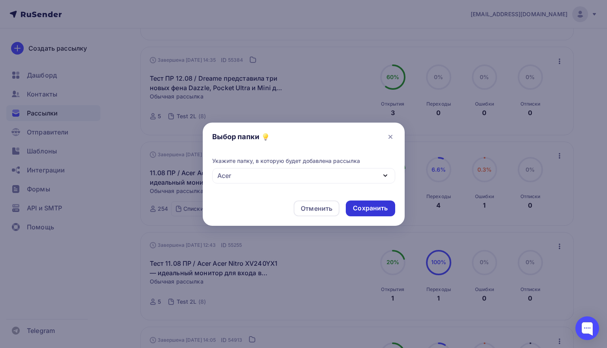
click at [355, 211] on div "Сохранить" at bounding box center [370, 207] width 35 height 9
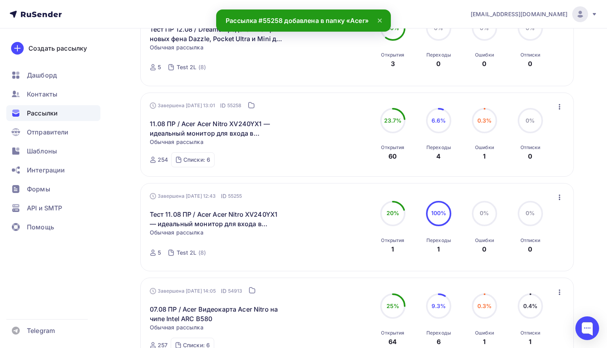
scroll to position [264, 0]
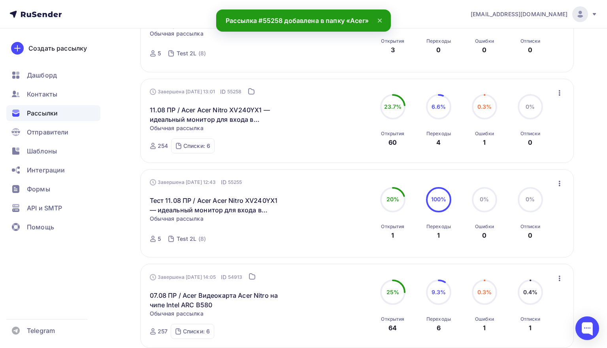
click at [557, 187] on icon "button" at bounding box center [558, 183] width 9 height 9
click at [518, 259] on div "Добавить в папку" at bounding box center [522, 256] width 81 height 9
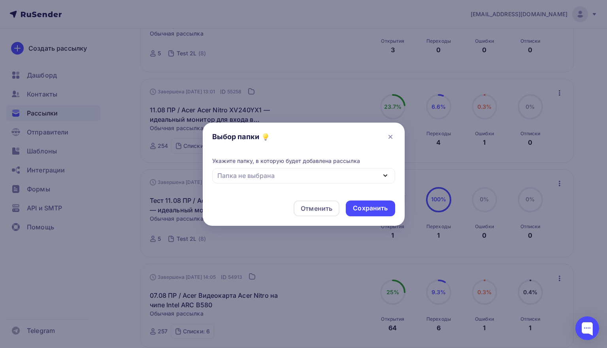
click at [383, 174] on icon "button" at bounding box center [384, 175] width 9 height 9
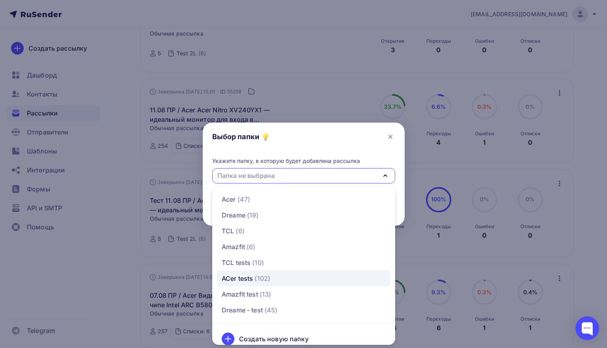
drag, startPoint x: 254, startPoint y: 293, endPoint x: 257, endPoint y: 276, distance: 17.1
click at [259, 276] on span "(102)" at bounding box center [262, 277] width 16 height 9
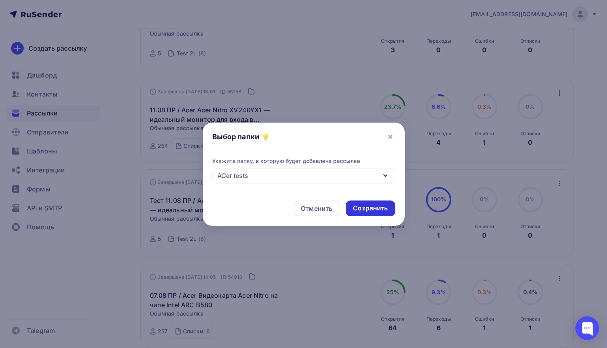
click at [372, 209] on div "Сохранить" at bounding box center [370, 207] width 35 height 9
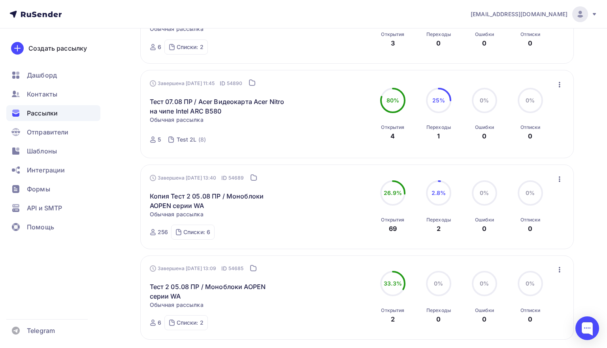
scroll to position [732, 0]
click at [255, 86] on icon at bounding box center [252, 84] width 6 height 6
click at [255, 87] on icon at bounding box center [252, 84] width 6 height 6
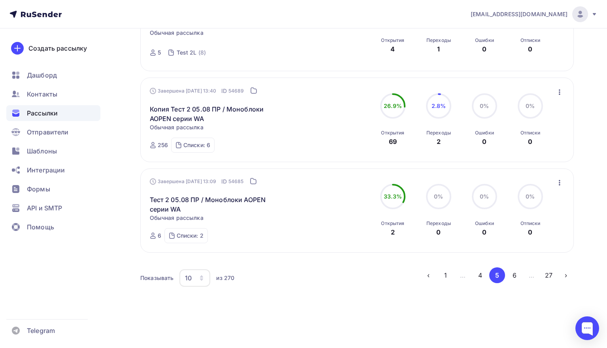
scroll to position [823, 0]
click at [511, 275] on button "6" at bounding box center [514, 275] width 16 height 16
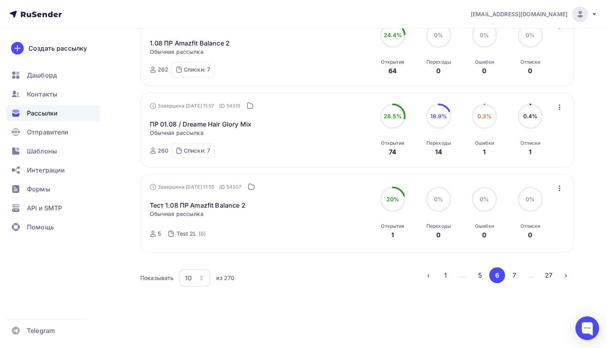
scroll to position [742, 0]
click at [512, 276] on button "7" at bounding box center [514, 275] width 16 height 16
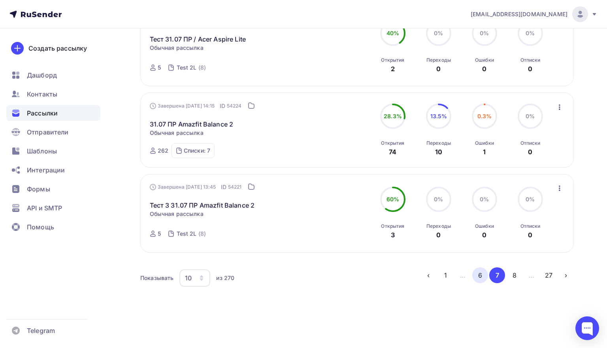
click at [480, 276] on button "6" at bounding box center [480, 275] width 16 height 16
click at [481, 273] on button "5" at bounding box center [480, 275] width 16 height 16
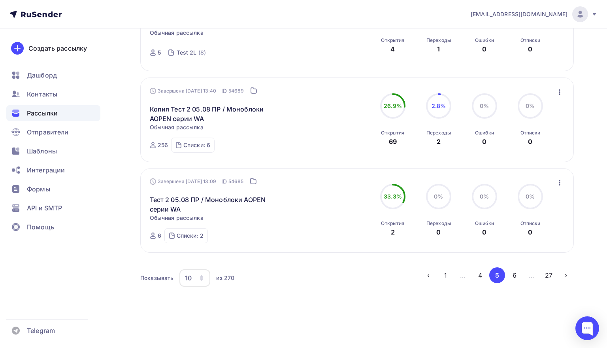
scroll to position [823, 0]
click at [478, 276] on button "4" at bounding box center [480, 275] width 16 height 16
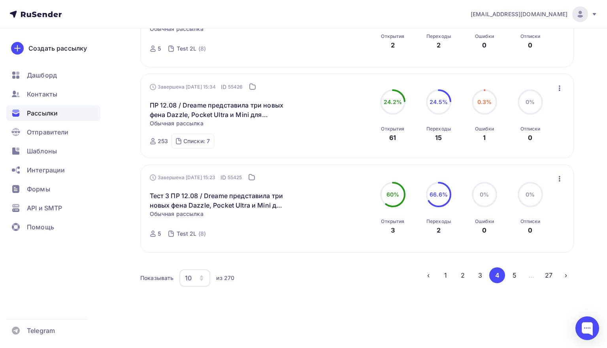
scroll to position [827, 0]
click at [478, 276] on button "3" at bounding box center [480, 275] width 16 height 16
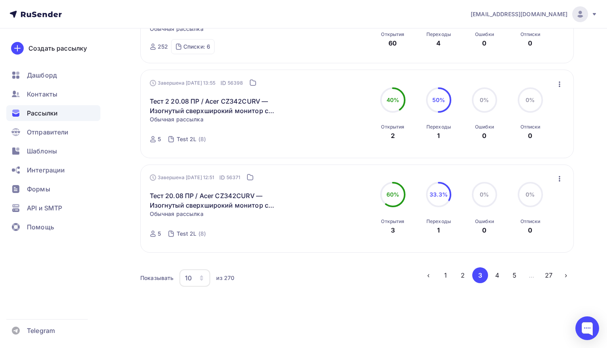
scroll to position [796, 0]
click at [464, 271] on button "2" at bounding box center [463, 275] width 16 height 16
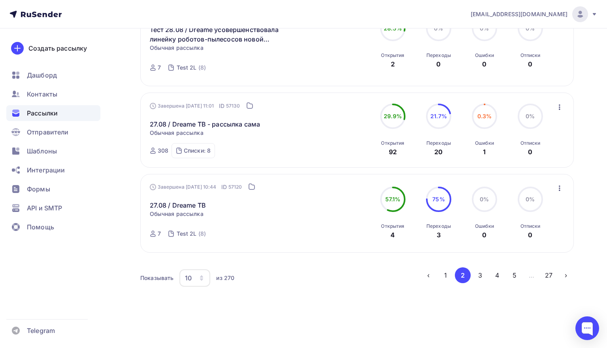
scroll to position [808, 0]
click at [449, 274] on button "1" at bounding box center [446, 275] width 16 height 16
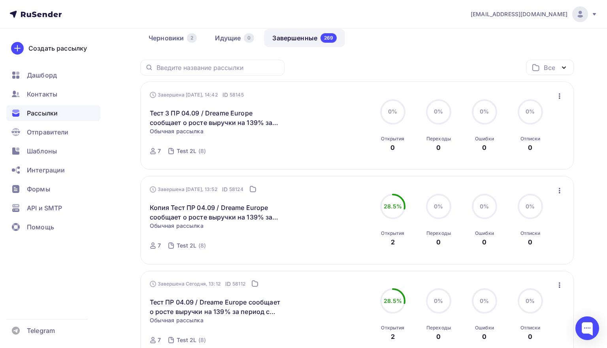
click at [558, 96] on icon "button" at bounding box center [558, 95] width 9 height 9
click at [521, 166] on div "Добавить в папку" at bounding box center [522, 169] width 81 height 9
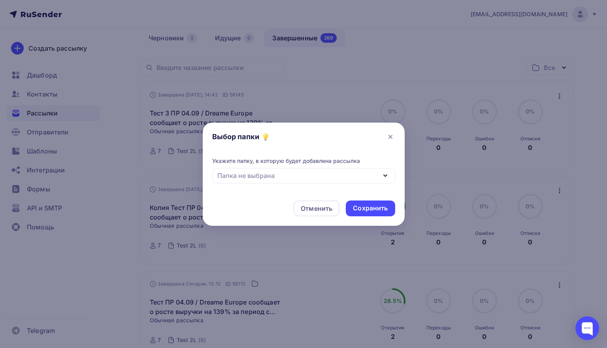
click at [353, 170] on div "Папка не выбрана" at bounding box center [303, 175] width 183 height 15
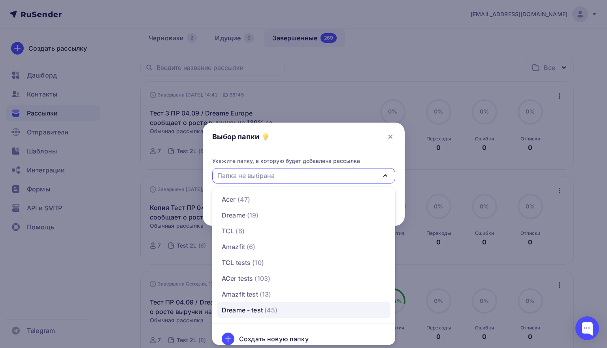
click at [252, 309] on div "Dreame - test" at bounding box center [242, 309] width 41 height 9
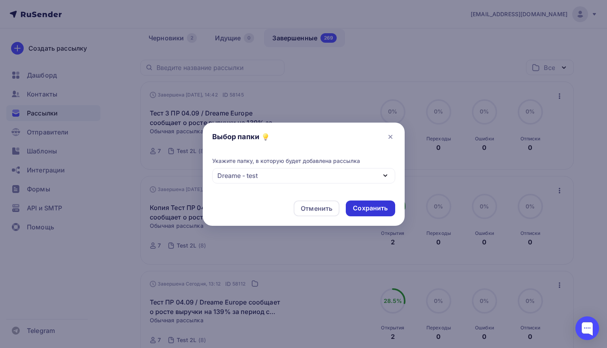
click at [370, 204] on div "Сохранить" at bounding box center [370, 207] width 35 height 9
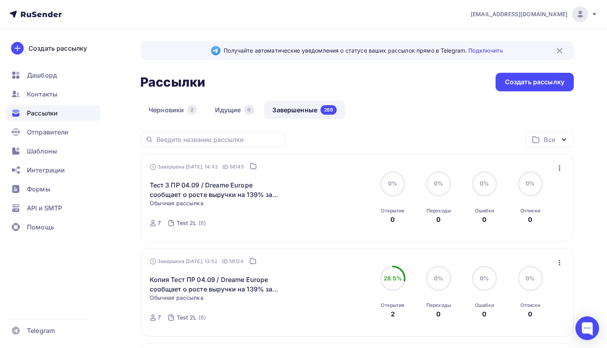
scroll to position [0, 0]
click at [538, 137] on icon "button" at bounding box center [535, 139] width 7 height 7
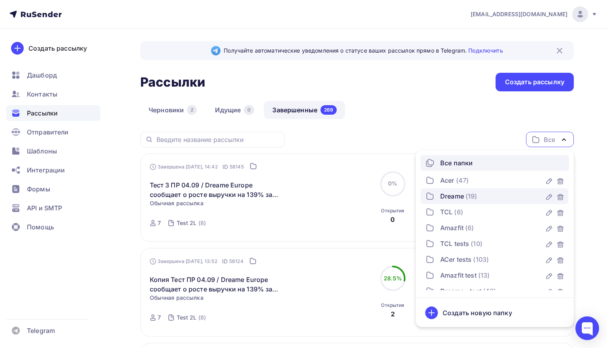
click at [457, 196] on div "Dreame" at bounding box center [452, 195] width 24 height 9
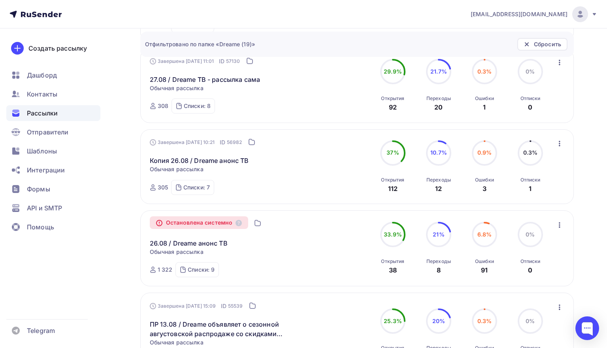
scroll to position [324, 0]
click at [239, 161] on link "Копия 26.08 / Dreame анонс ТВ" at bounding box center [199, 160] width 99 height 9
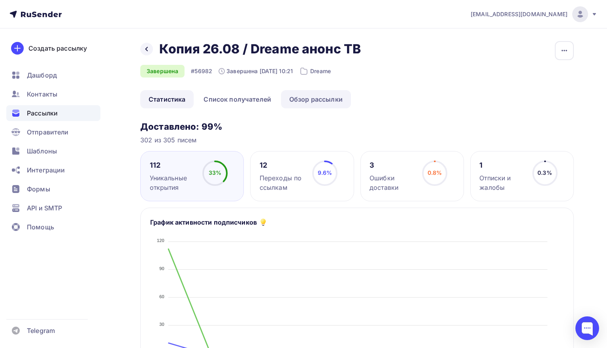
click at [322, 97] on link "Обзор рассылки" at bounding box center [316, 99] width 70 height 18
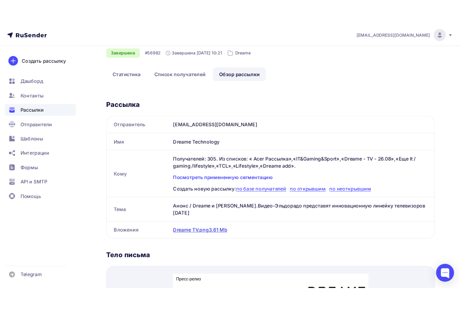
scroll to position [35, 0]
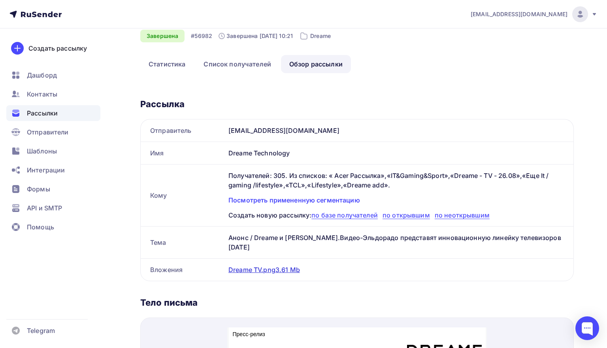
click at [270, 265] on div "Dreame TV.png 3.61 Mb" at bounding box center [263, 269] width 71 height 9
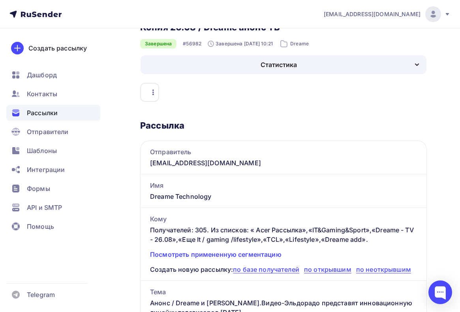
click at [321, 289] on div "Тема Анонс / Dreame и М.Видео-Эльдорадо представят инновационную линейку телеви…" at bounding box center [284, 302] width 286 height 43
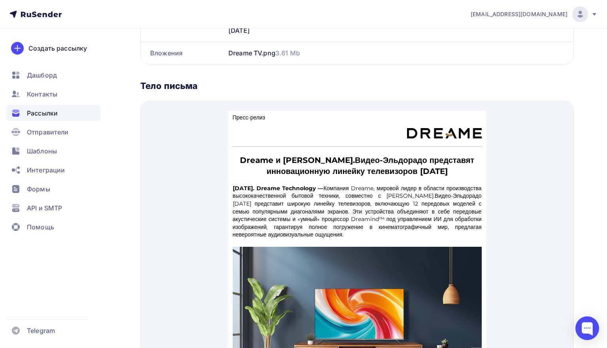
scroll to position [6, 0]
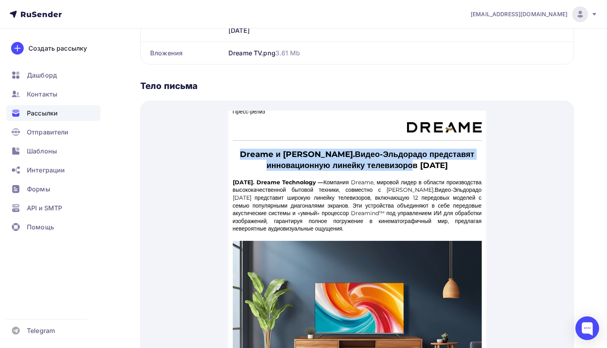
drag, startPoint x: 266, startPoint y: 142, endPoint x: 453, endPoint y: 162, distance: 187.4
click at [453, 162] on td "Dreame и М.Видео-Эльдорадо представят инновационную линейку телевизоров 26 авгу…" at bounding box center [357, 150] width 257 height 30
copy strong "Dreame и М.Видео-Эльдорадо представят инновационную линейку телевизоров 26 авгу…"
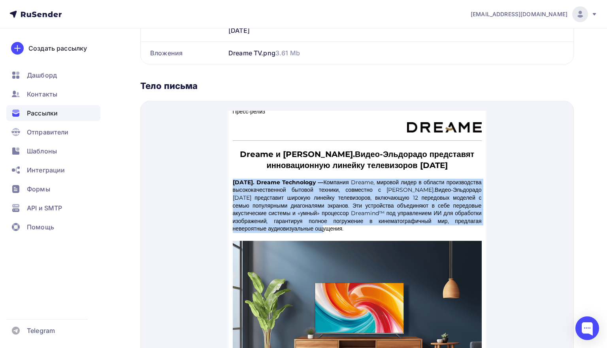
drag, startPoint x: 233, startPoint y: 171, endPoint x: 282, endPoint y: 222, distance: 71.2
click at [282, 222] on p "26 августа 2025. Dreame Technology — Компания Dreame, мировой лидер в области п…" at bounding box center [357, 196] width 249 height 54
copy p "26 августа 2025. Dreame Technology — Компания Dreame, мировой лидер в области п…"
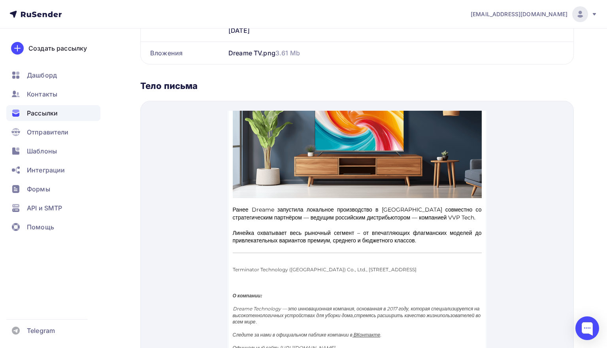
scroll to position [207, 0]
drag, startPoint x: 233, startPoint y: 185, endPoint x: 480, endPoint y: 226, distance: 251.0
click at [480, 226] on div "Ранее Dreame запустила локальное производство в Калужской области совместно со …" at bounding box center [357, 215] width 249 height 39
copy div "Ранее Dreame запустила локальное производство в Калужской области совместно со …"
click at [235, 85] on div "Рассылка Отправитель mo@2l-pr.ru Имя Dreame Technology Кому Получателей: 305. И…" at bounding box center [356, 130] width 433 height 522
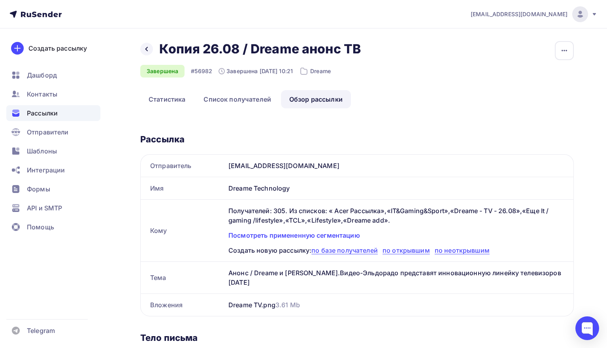
scroll to position [0, 0]
click at [149, 48] on icon at bounding box center [146, 49] width 6 height 6
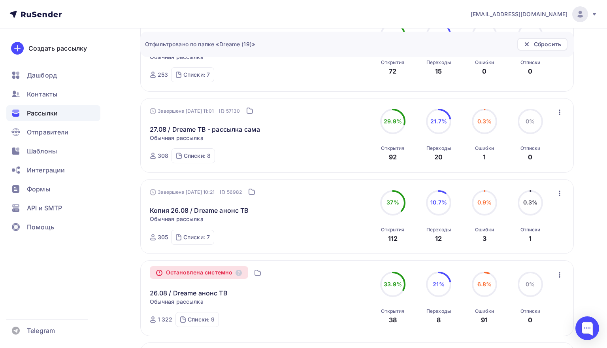
scroll to position [274, 0]
click at [241, 132] on link "27.08 / Dreame ТВ - рассылка сама" at bounding box center [205, 129] width 111 height 9
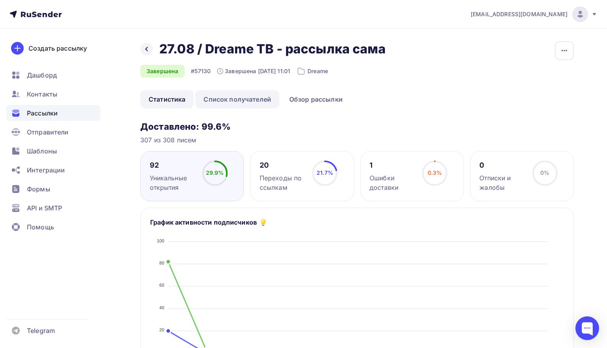
click at [252, 101] on link "Список получателей" at bounding box center [237, 99] width 84 height 18
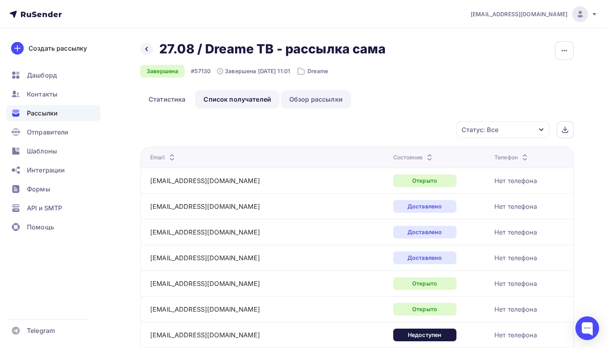
click at [293, 100] on link "Обзор рассылки" at bounding box center [316, 99] width 70 height 18
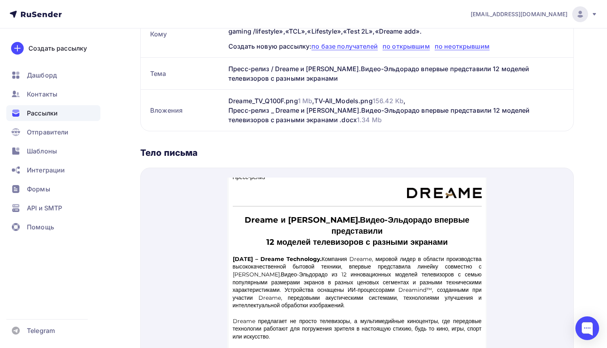
scroll to position [194, 0]
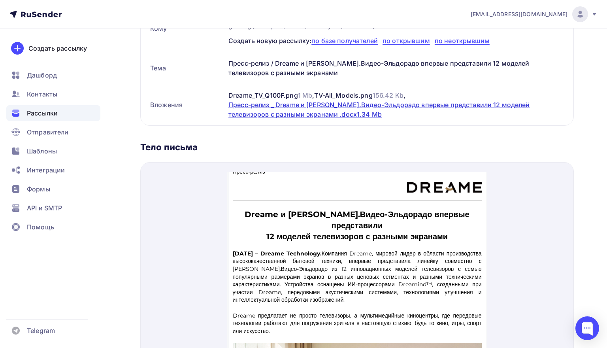
click at [300, 107] on div "Пресс-релиз _ Dreame и М.Видео-Эльдорадо впервые представили 12 моделей телевиз…" at bounding box center [395, 109] width 335 height 19
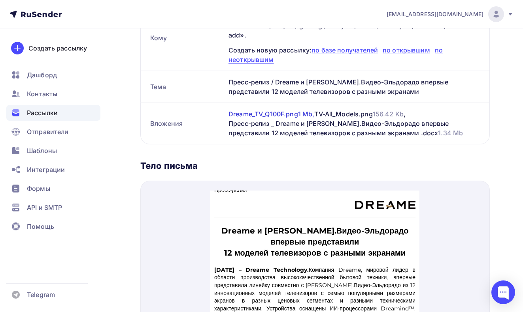
click at [273, 111] on div "Dreame_TV_Q100F.png 1 Mb ," at bounding box center [271, 113] width 86 height 9
click at [377, 115] on div "TV-All_Models.png 156.42 Kb ," at bounding box center [359, 113] width 91 height 9
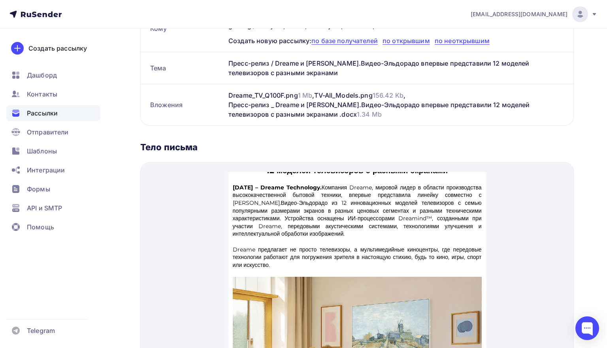
scroll to position [74, 0]
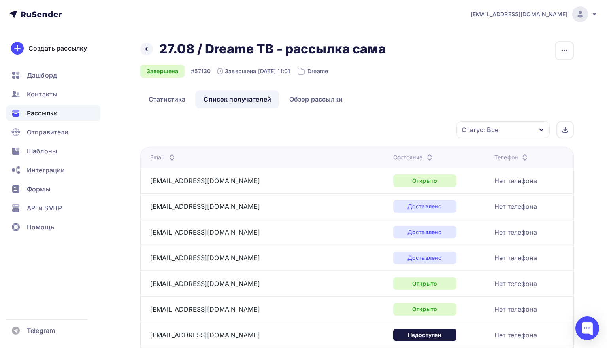
click at [58, 111] on span "Рассылки" at bounding box center [42, 112] width 31 height 9
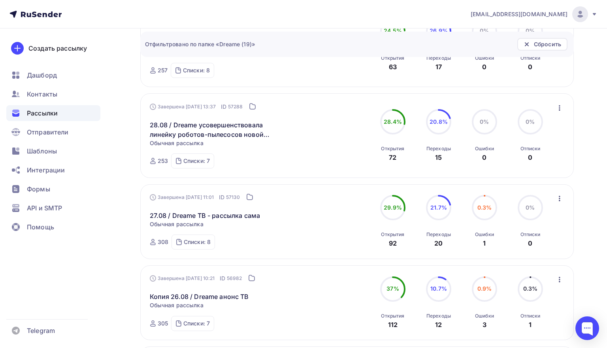
scroll to position [186, 0]
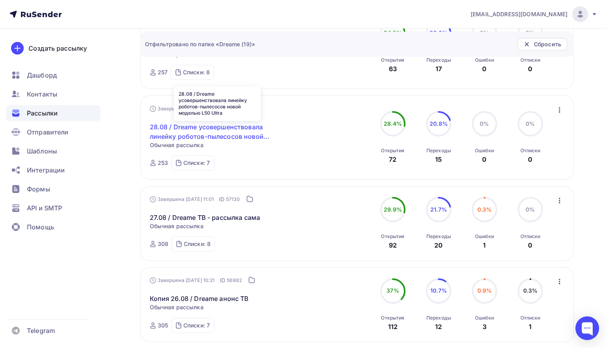
click at [232, 135] on link "28.08 / Dreame усовершенствовала линейку роботов-пылесосов новой моделью L50 Ul…" at bounding box center [217, 131] width 135 height 19
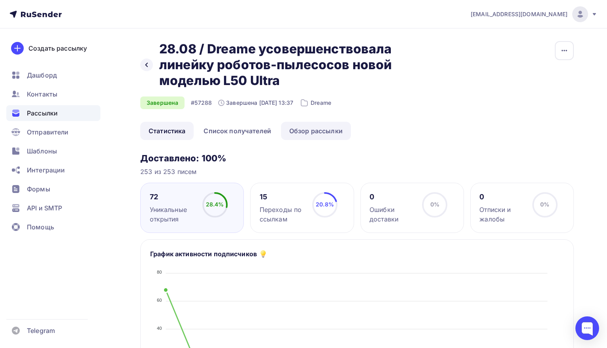
click at [319, 130] on link "Обзор рассылки" at bounding box center [316, 131] width 70 height 18
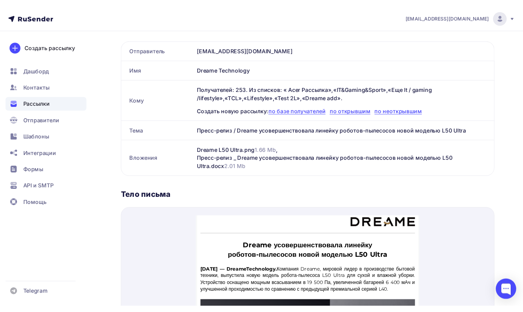
scroll to position [79, 0]
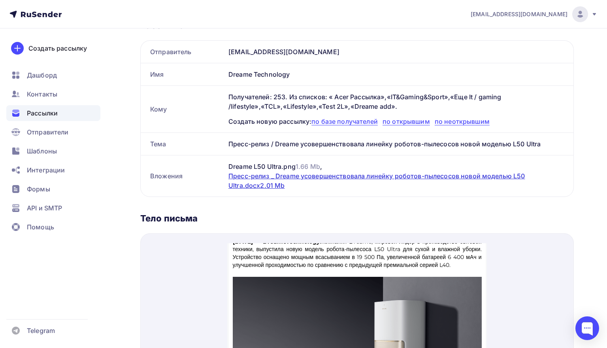
click at [357, 177] on div "Пресс-релиз _ Dreame усовершенствовала линейку роботов-пылесосов новой моделью …" at bounding box center [395, 180] width 335 height 19
click at [339, 175] on div "Пресс-релиз _ Dreame усовершенствовала линейку роботов-пылесосов новой моделью …" at bounding box center [395, 180] width 335 height 19
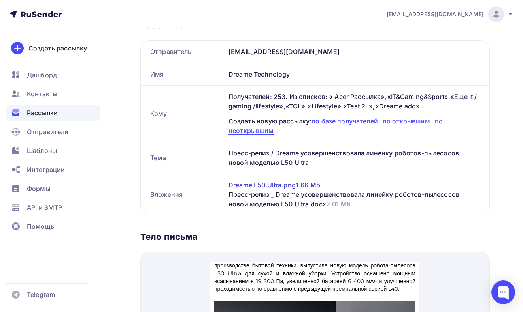
click at [293, 184] on div "Dreame L50 Ultra.png 1.66 Mb ," at bounding box center [275, 184] width 94 height 9
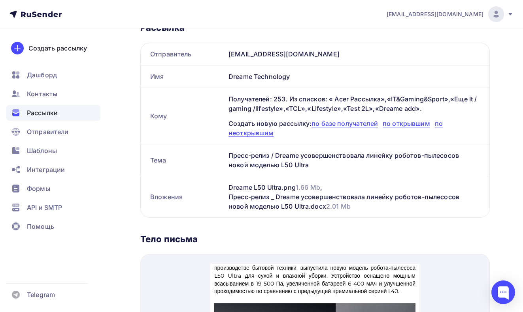
scroll to position [143, 0]
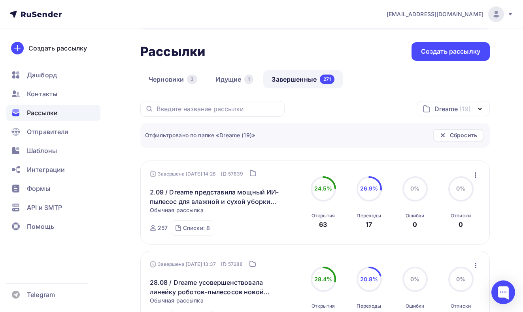
scroll to position [31, 0]
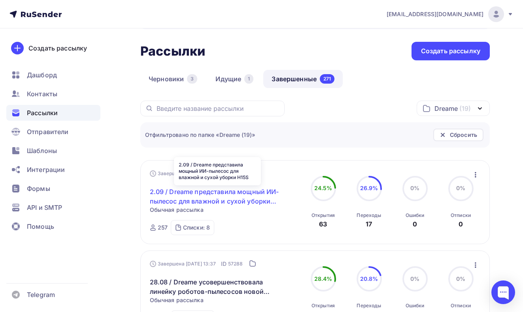
click at [231, 195] on link "2.09 / Dreame представила мощный ИИ-пылесос для влажной и сухой уборки H15S" at bounding box center [217, 196] width 135 height 19
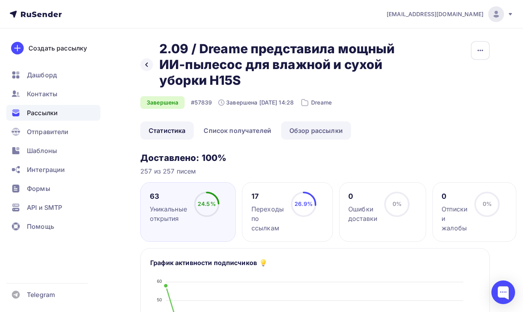
click at [327, 130] on link "Обзор рассылки" at bounding box center [316, 131] width 70 height 18
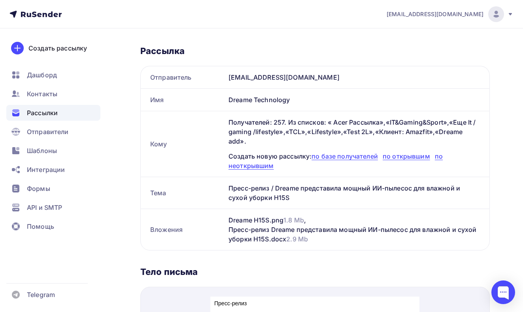
scroll to position [121, 0]
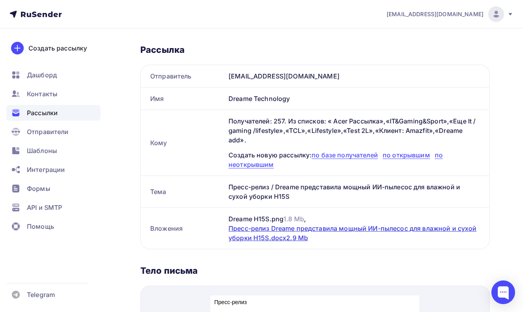
click at [309, 230] on div "Пресс-релиз Dreame представила мощный ИИ-пылесос для влажной и сухой уборки H15…" at bounding box center [353, 233] width 251 height 19
click at [306, 228] on div "Пресс-релиз Dreame представила мощный ИИ-пылесос для влажной и сухой уборки H15…" at bounding box center [353, 233] width 251 height 19
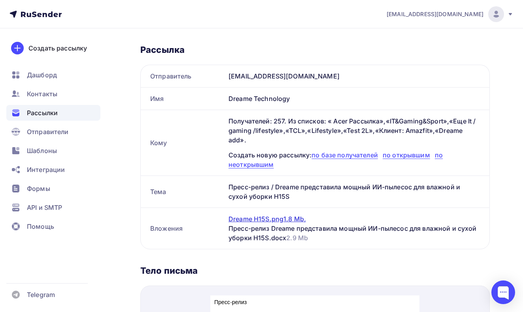
click at [288, 217] on span "1.8 Mb" at bounding box center [293, 219] width 21 height 8
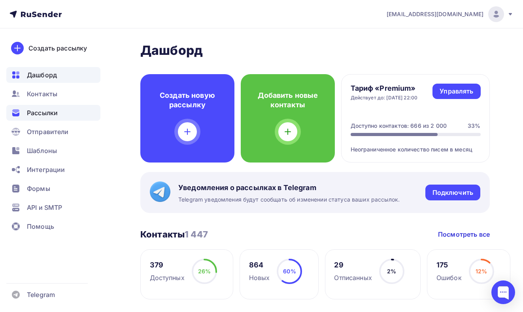
click at [35, 112] on span "Рассылки" at bounding box center [42, 112] width 31 height 9
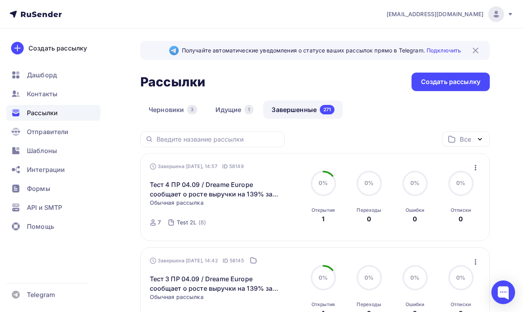
click at [474, 138] on div "Все" at bounding box center [466, 139] width 48 height 15
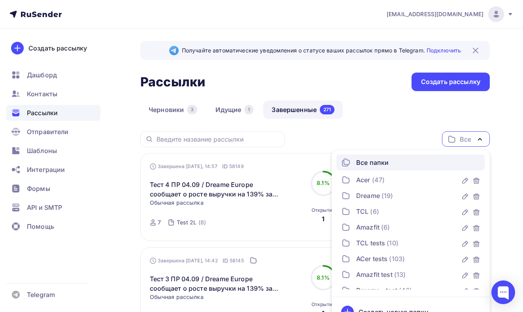
scroll to position [14, 0]
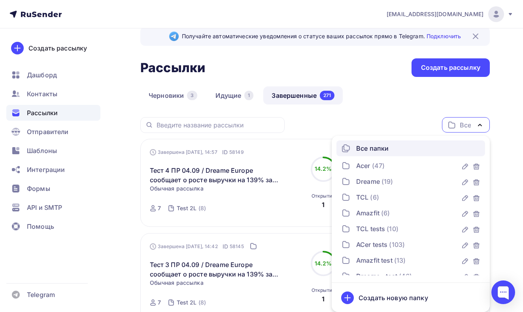
click at [470, 139] on ul "Все папки Acer (47) Dreame (19) TCL (6) Amazfit (6) TCL tests (10) ACer tests (…" at bounding box center [410, 224] width 158 height 177
click at [374, 182] on div "Dreame" at bounding box center [368, 181] width 24 height 9
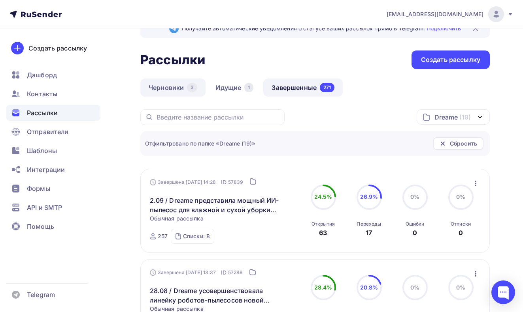
scroll to position [17, 0]
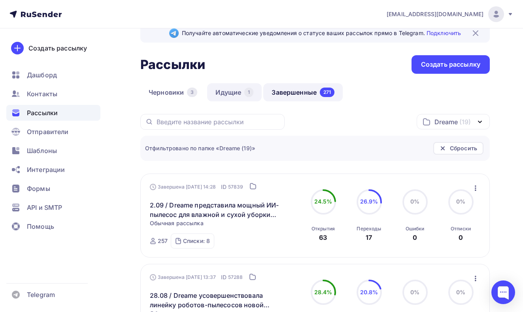
click at [222, 94] on link "Идущие 1" at bounding box center [234, 92] width 55 height 18
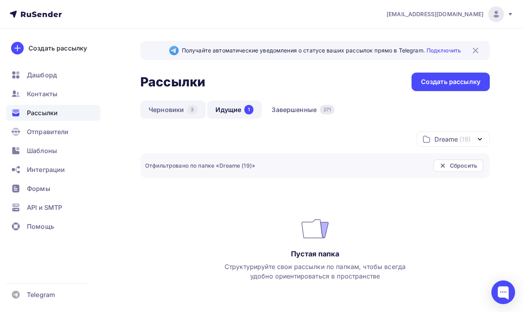
click at [183, 109] on link "Черновики 3" at bounding box center [172, 110] width 65 height 18
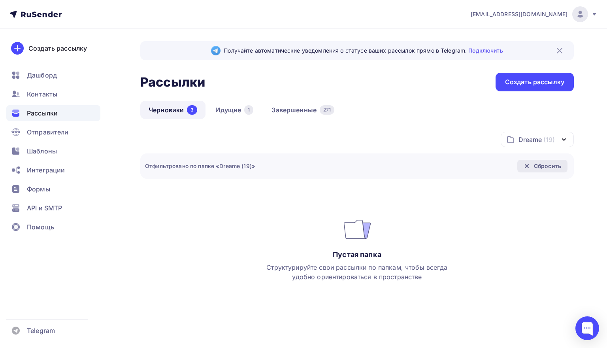
click at [522, 167] on icon at bounding box center [526, 166] width 6 height 6
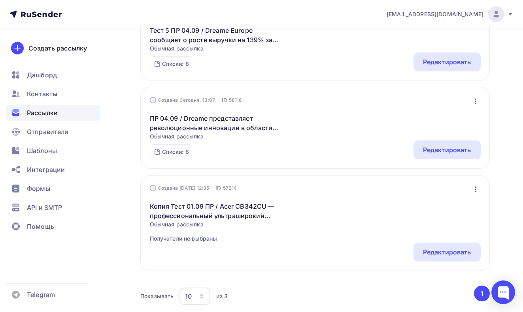
scroll to position [155, 0]
click at [475, 99] on icon "button" at bounding box center [475, 101] width 2 height 6
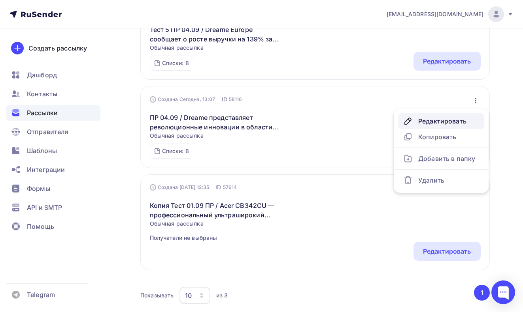
click at [441, 121] on div "Редактировать" at bounding box center [441, 121] width 76 height 9
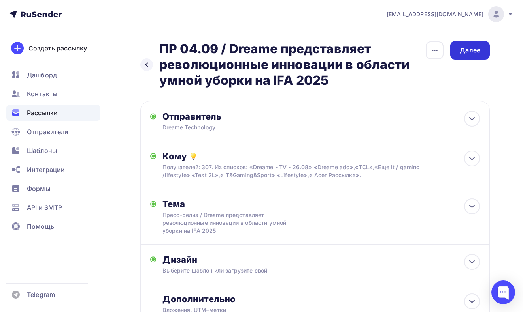
click at [464, 54] on div "Далее" at bounding box center [469, 50] width 21 height 9
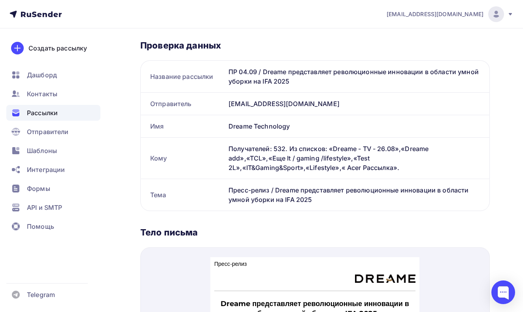
scroll to position [147, 0]
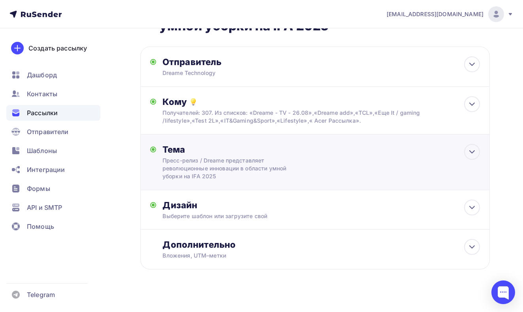
scroll to position [57, 0]
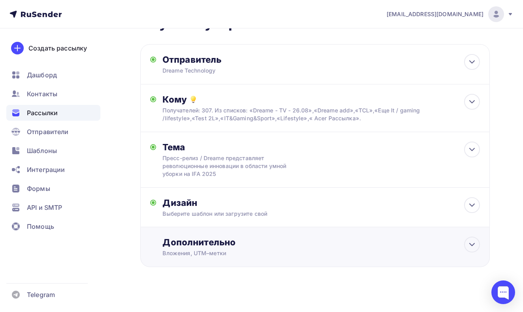
click at [272, 247] on div "Дополнительно" at bounding box center [320, 242] width 317 height 11
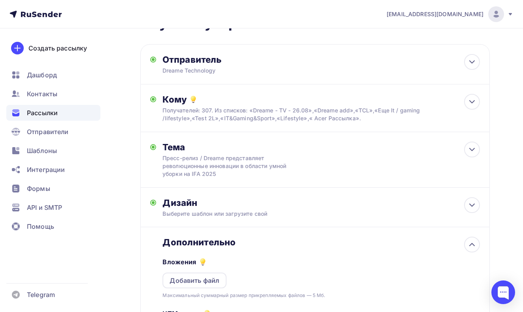
scroll to position [0, 0]
click at [203, 284] on div "Добавить файл" at bounding box center [194, 280] width 50 height 9
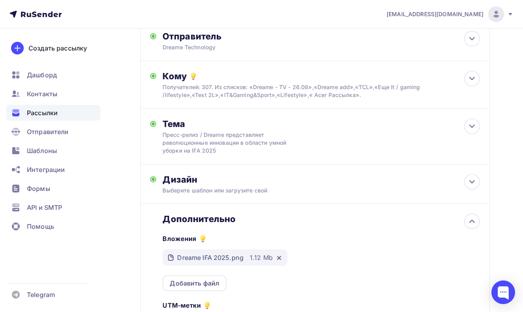
scroll to position [81, 0]
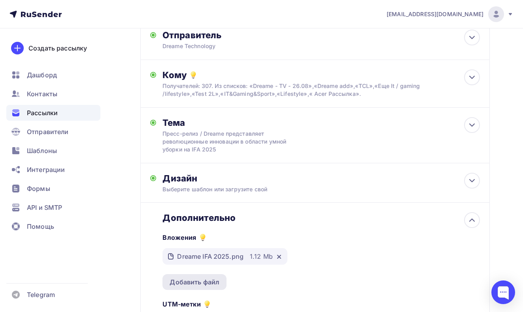
click at [206, 284] on div "Добавить файл" at bounding box center [194, 282] width 50 height 9
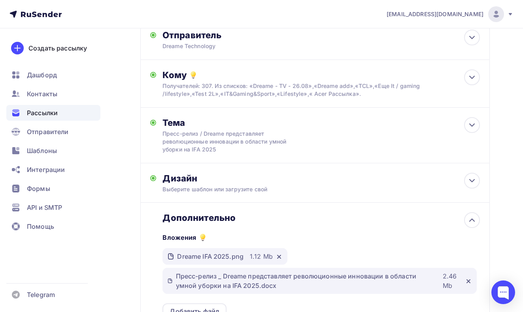
click at [234, 284] on div "Пресс-релиз _ Dreame представляет революционные инновации в области умной убор…" at bounding box center [306, 281] width 260 height 19
click at [464, 283] on div at bounding box center [466, 281] width 9 height 8
click at [465, 283] on icon at bounding box center [468, 281] width 6 height 6
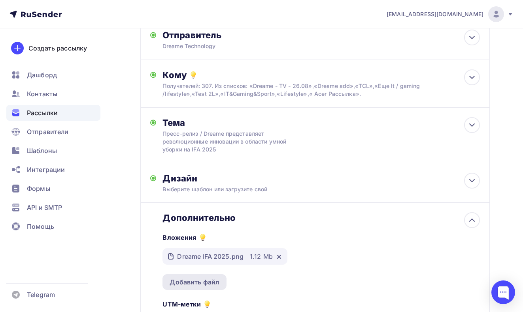
click at [211, 282] on div "Добавить файл" at bounding box center [194, 282] width 50 height 9
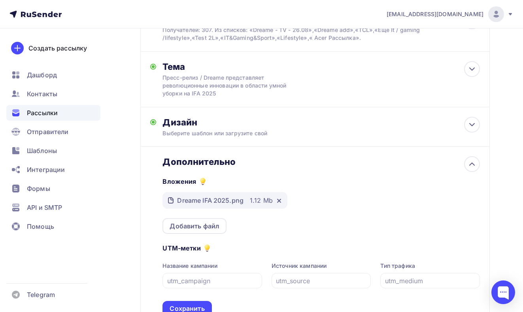
scroll to position [140, 0]
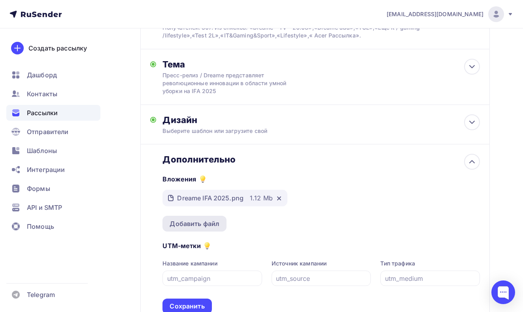
click at [214, 222] on div "Добавить файл" at bounding box center [194, 223] width 50 height 9
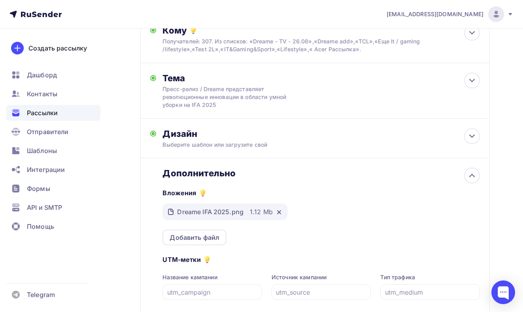
scroll to position [124, 0]
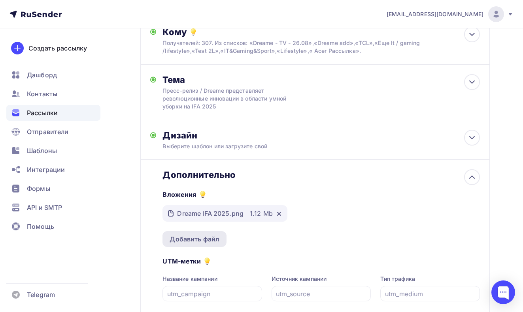
click at [193, 241] on div "Добавить файл" at bounding box center [194, 239] width 50 height 9
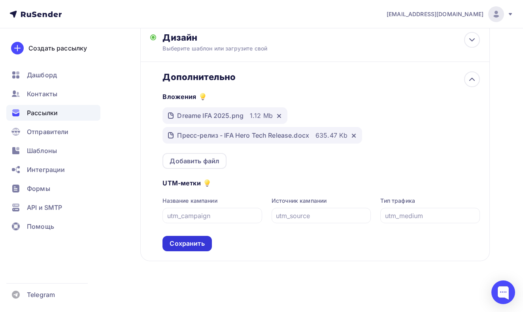
click at [195, 238] on div "Сохранить" at bounding box center [186, 243] width 49 height 15
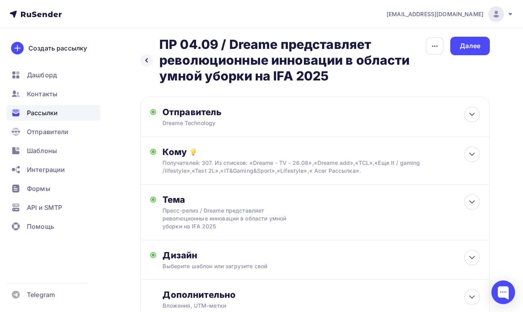
scroll to position [0, 0]
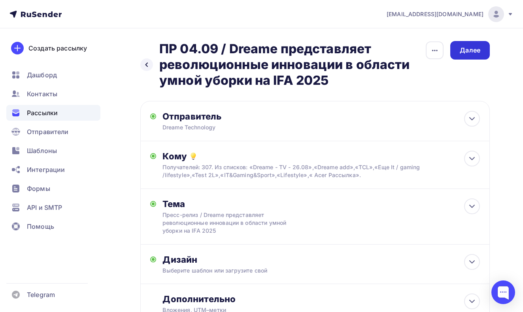
click at [463, 54] on div "Далее" at bounding box center [469, 50] width 21 height 9
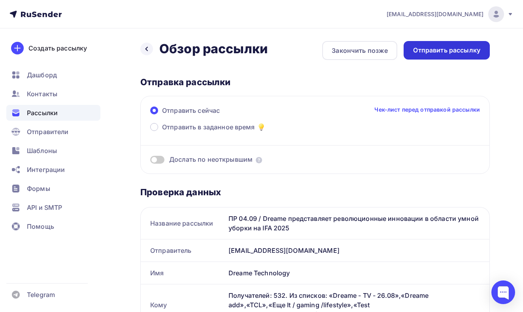
click at [434, 51] on div "Отправить рассылку" at bounding box center [446, 50] width 67 height 9
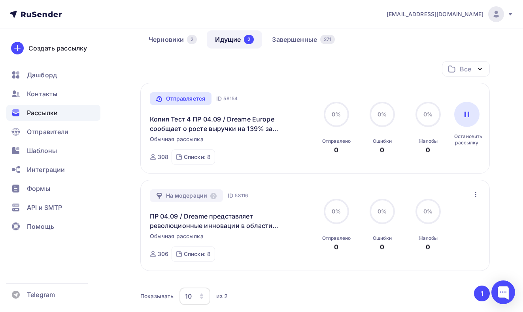
scroll to position [70, 0]
click at [297, 46] on link "Завершенные 271" at bounding box center [302, 39] width 79 height 18
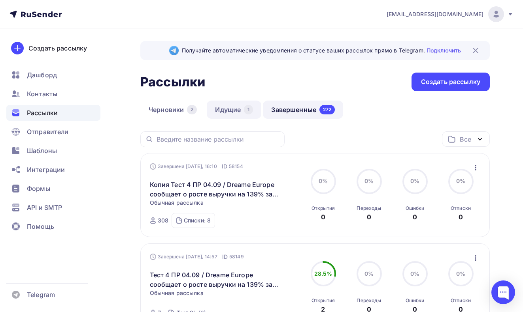
click at [231, 108] on link "Идущие 1" at bounding box center [234, 110] width 55 height 18
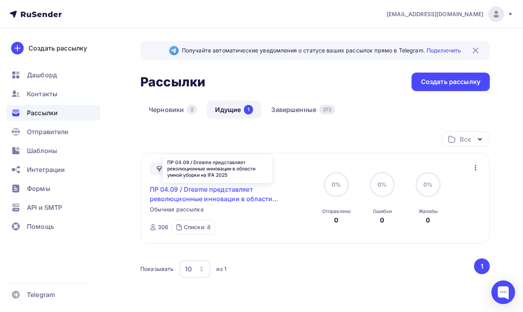
click at [212, 199] on link "ПР 04.09 / Dreame представляет революционные инновации в области умной уборки н…" at bounding box center [217, 194] width 135 height 19
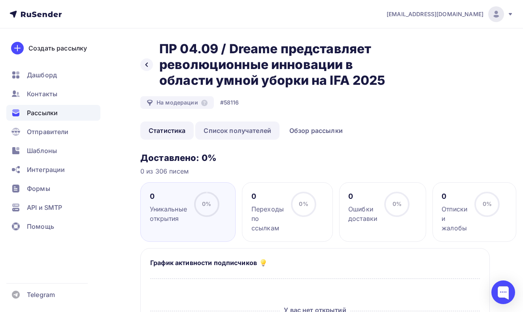
click at [248, 128] on link "Список получателей" at bounding box center [237, 131] width 84 height 18
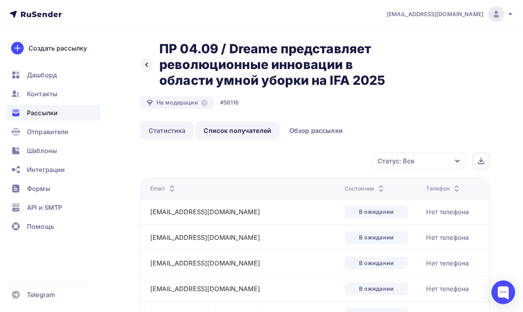
click at [160, 128] on link "Статистика" at bounding box center [166, 131] width 53 height 18
click at [173, 132] on link "Статистика" at bounding box center [166, 131] width 53 height 18
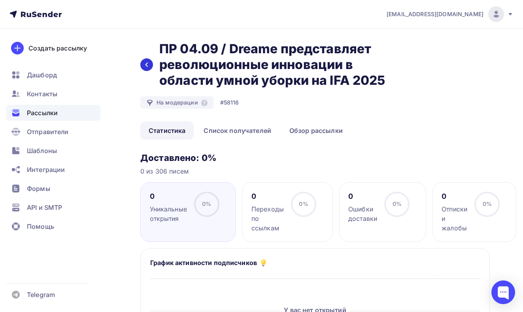
click at [150, 66] on div at bounding box center [146, 64] width 13 height 13
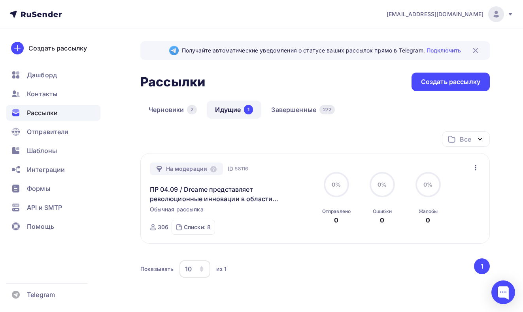
click at [336, 137] on div "Все Все папки Acer (47) Dreame (19) TCL (6) Amazfit (6) TCL tests (10) ACer tes…" at bounding box center [314, 143] width 349 height 22
click at [289, 107] on link "Завершенные 272" at bounding box center [303, 110] width 80 height 18
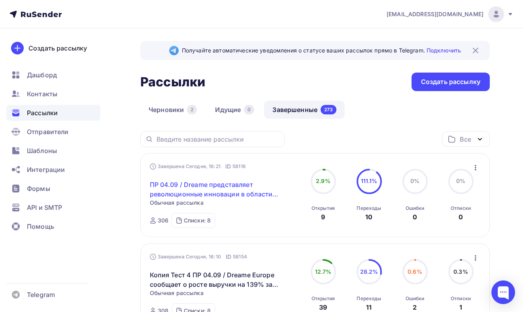
click at [244, 193] on link "ПР 04.09 / Dreame представляет революционные инновации в области умной уборки н…" at bounding box center [217, 189] width 135 height 19
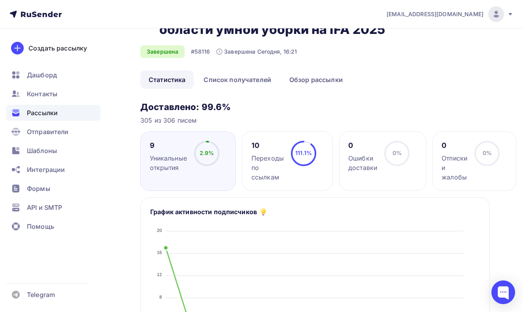
scroll to position [35, 0]
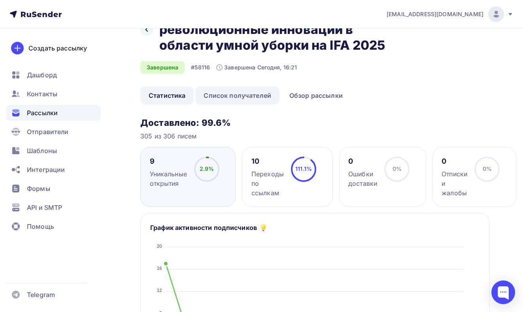
click at [241, 96] on link "Список получателей" at bounding box center [237, 95] width 84 height 18
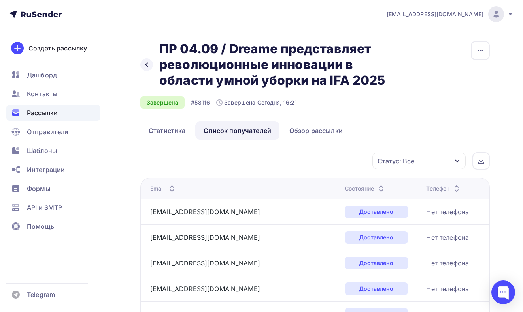
click at [298, 96] on div "Назад ПР 04.09 / Dreame представляет революционные инновации в области умной уб…" at bounding box center [271, 75] width 263 height 68
click at [304, 124] on link "Обзор рассылки" at bounding box center [316, 131] width 70 height 18
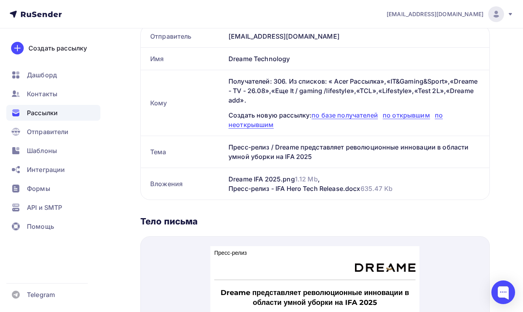
scroll to position [164, 0]
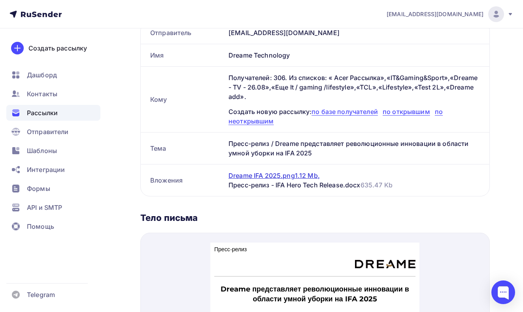
click at [262, 173] on div "Dreame IFA 2025.png 1.12 Mb ," at bounding box center [273, 175] width 91 height 9
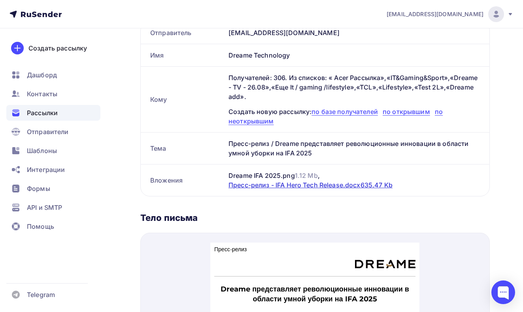
click at [276, 186] on div "Пресс-релиз - IFA Hero Tech Release.docx 635.47 Kb" at bounding box center [310, 184] width 164 height 9
click at [261, 188] on div "Пресс-релиз - IFA Hero Tech Release.docx 635.47 Kb" at bounding box center [310, 184] width 164 height 9
